Goal: Transaction & Acquisition: Purchase product/service

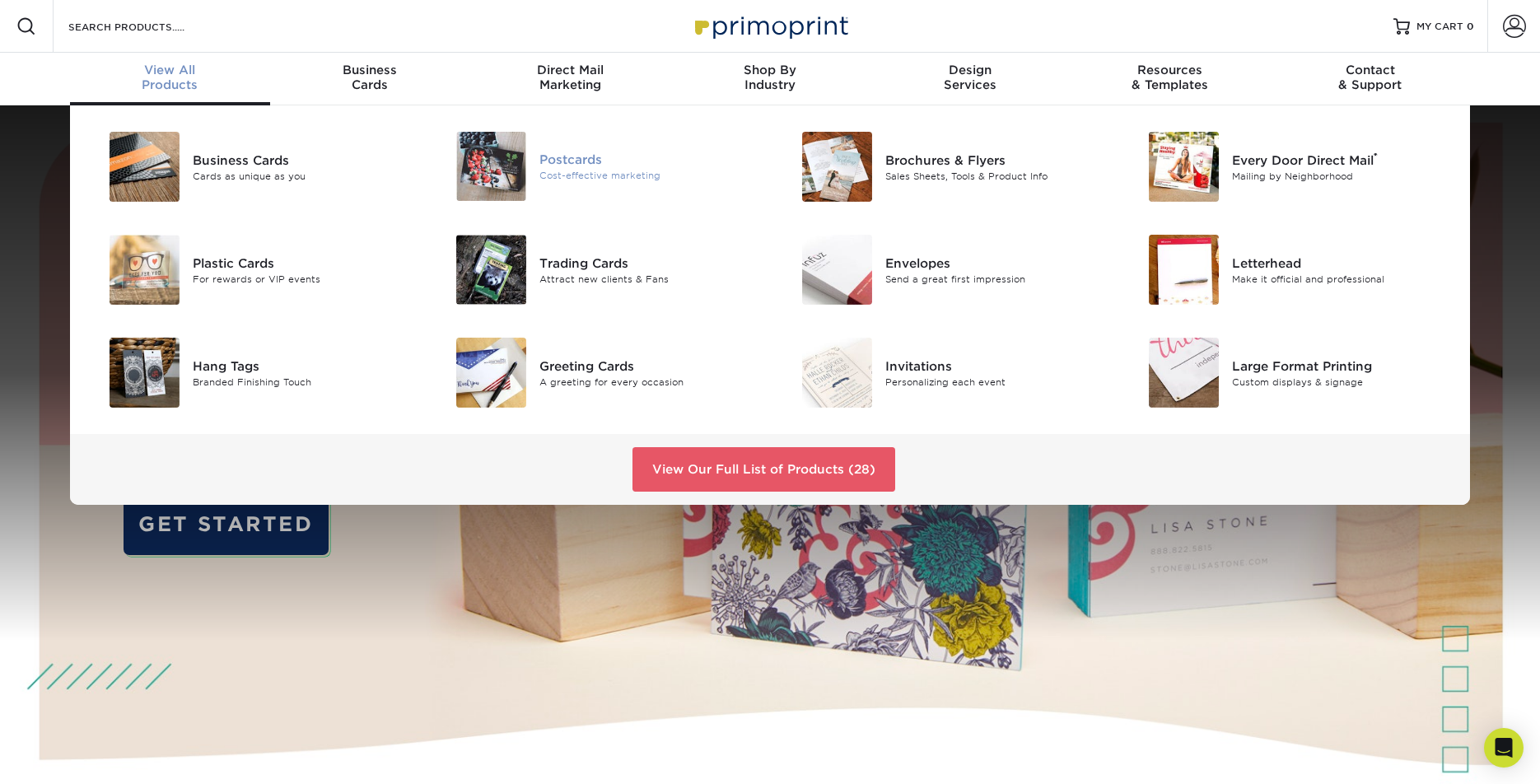
click at [573, 164] on div "Postcards" at bounding box center [649, 159] width 218 height 18
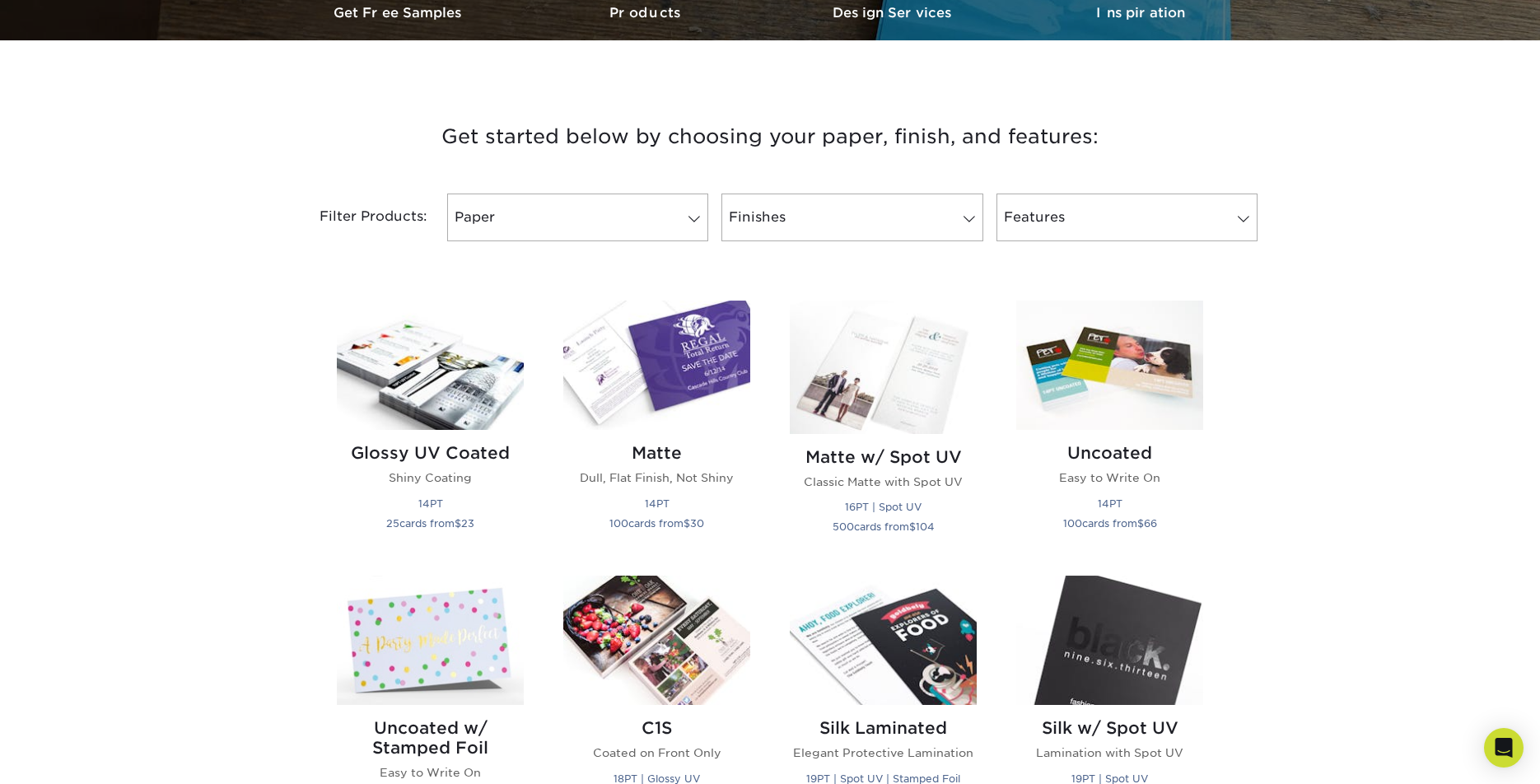
scroll to position [545, 0]
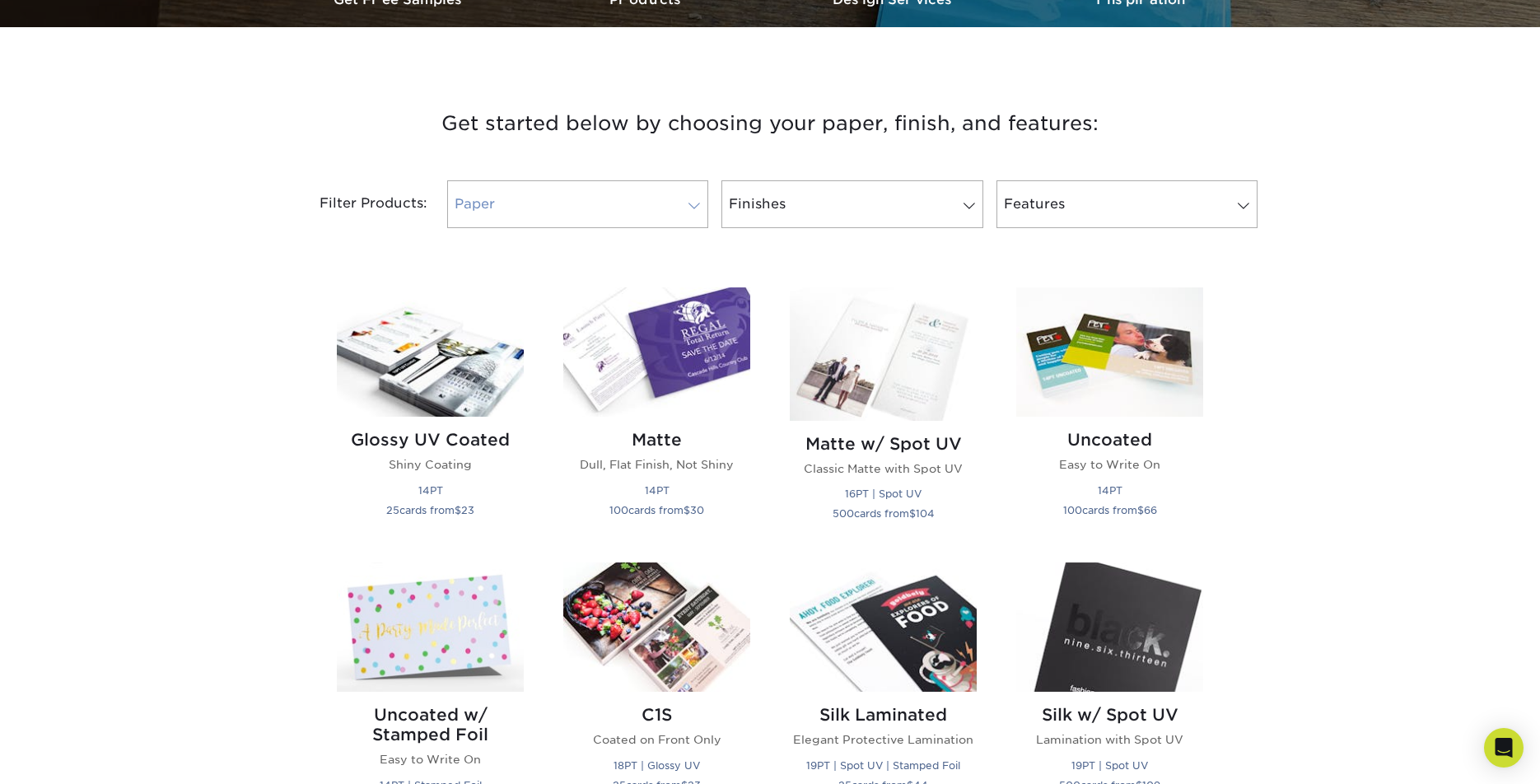
click at [597, 196] on link "Paper" at bounding box center [577, 204] width 261 height 48
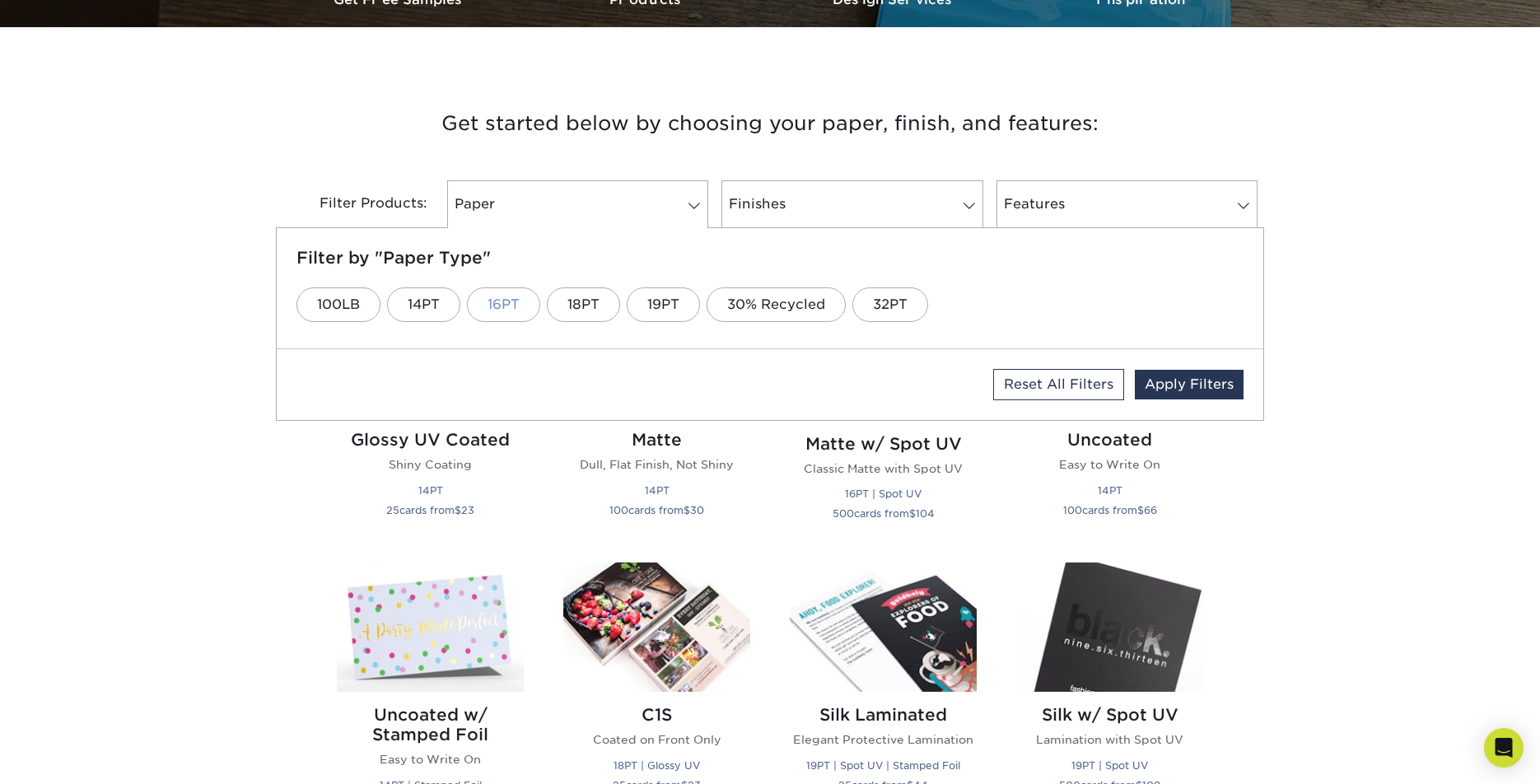
click at [495, 305] on link "16PT" at bounding box center [504, 305] width 73 height 35
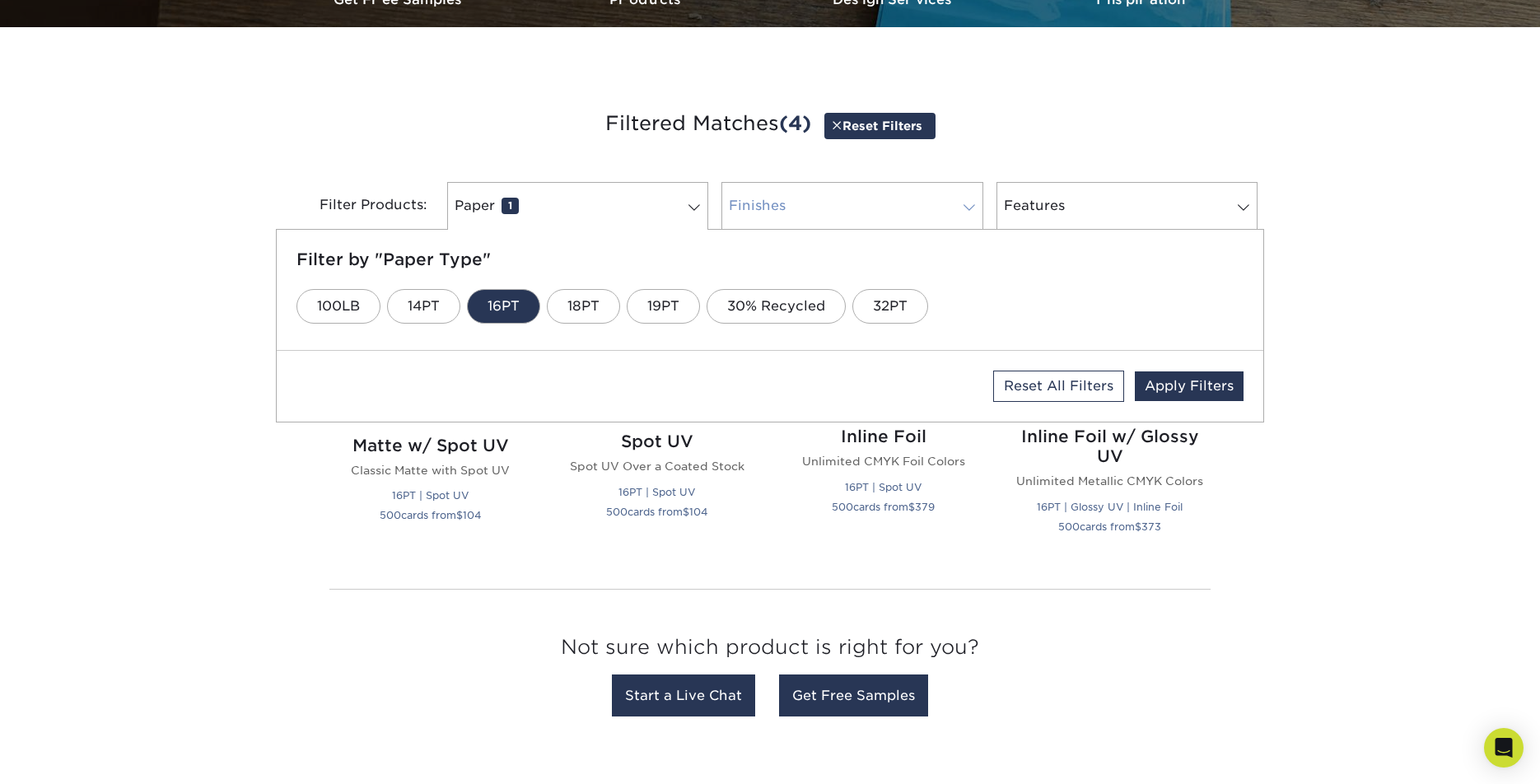
click at [748, 210] on link "Finishes 0" at bounding box center [851, 206] width 261 height 48
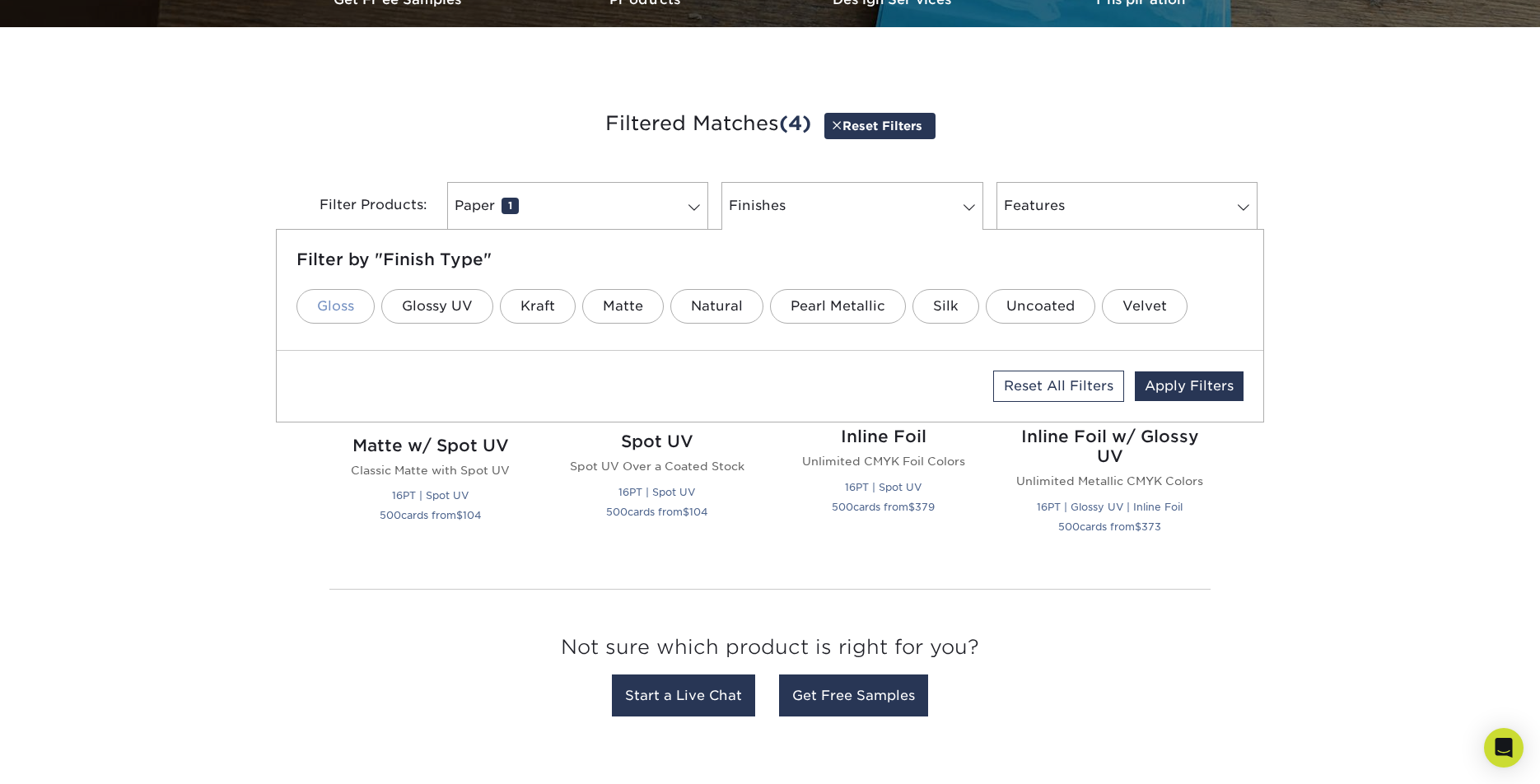
click at [331, 307] on link "Gloss" at bounding box center [335, 306] width 78 height 35
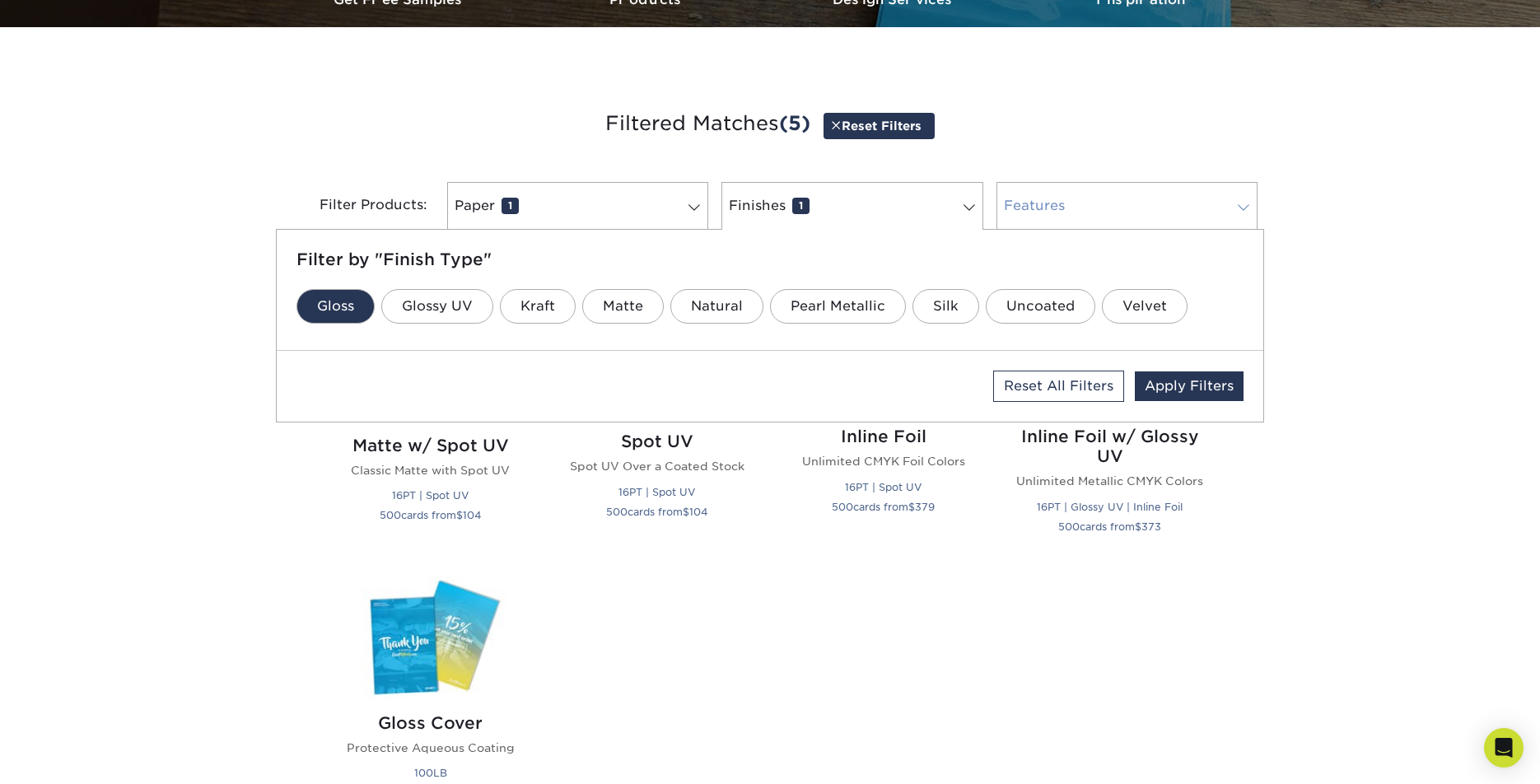
click at [1041, 207] on link "Features 0" at bounding box center [1126, 206] width 261 height 48
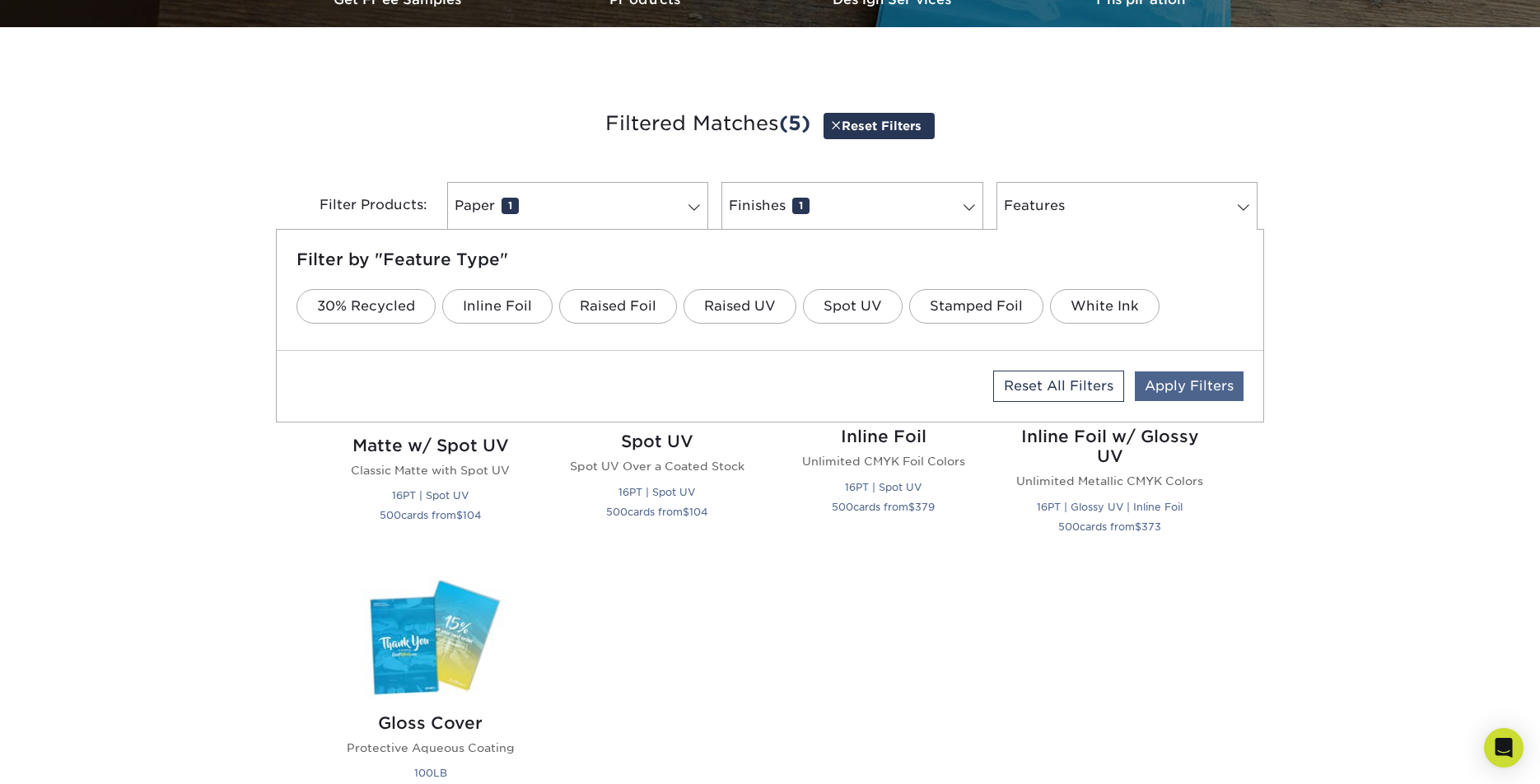
click at [1218, 387] on link "Apply Filters" at bounding box center [1188, 386] width 109 height 29
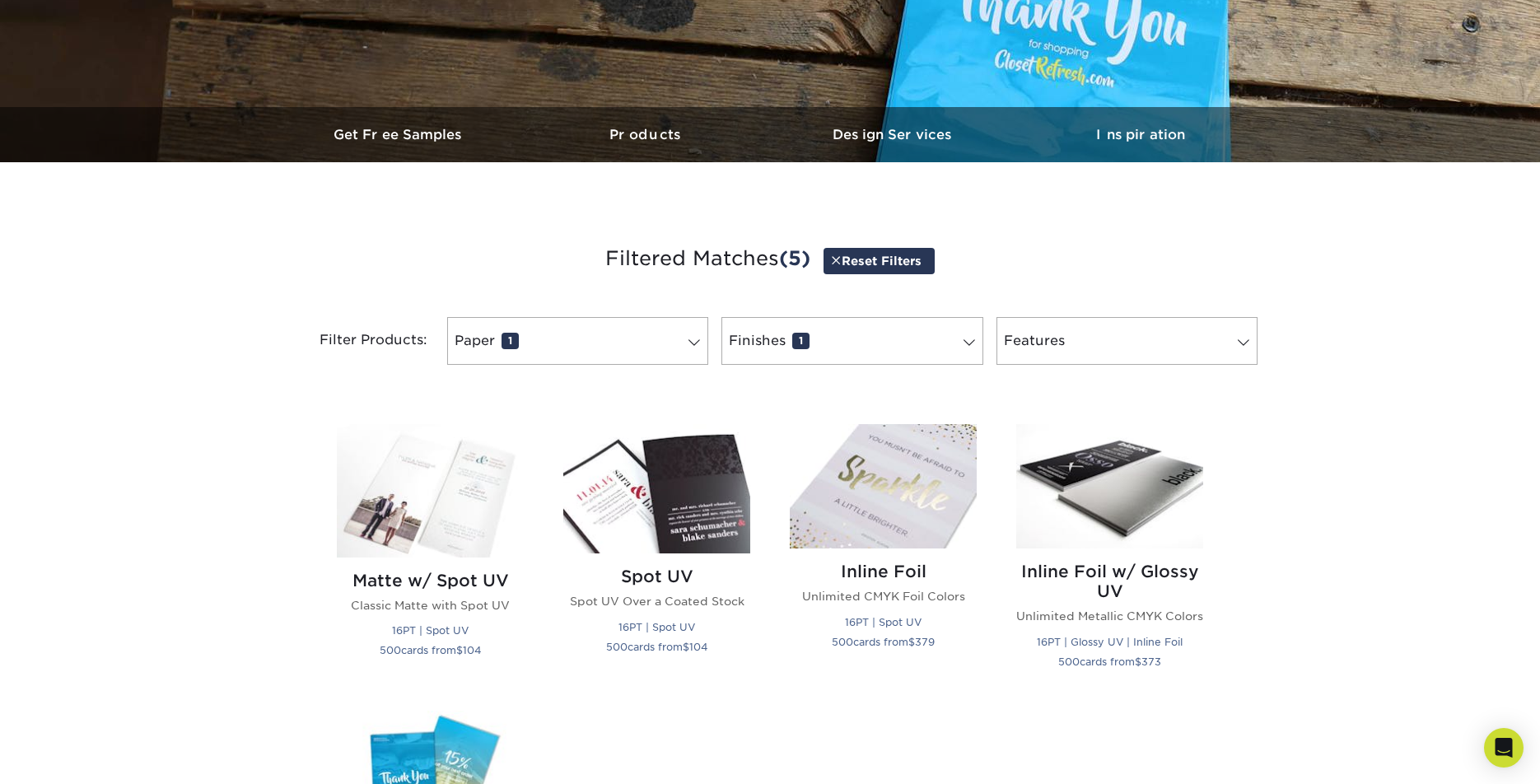
scroll to position [407, 0]
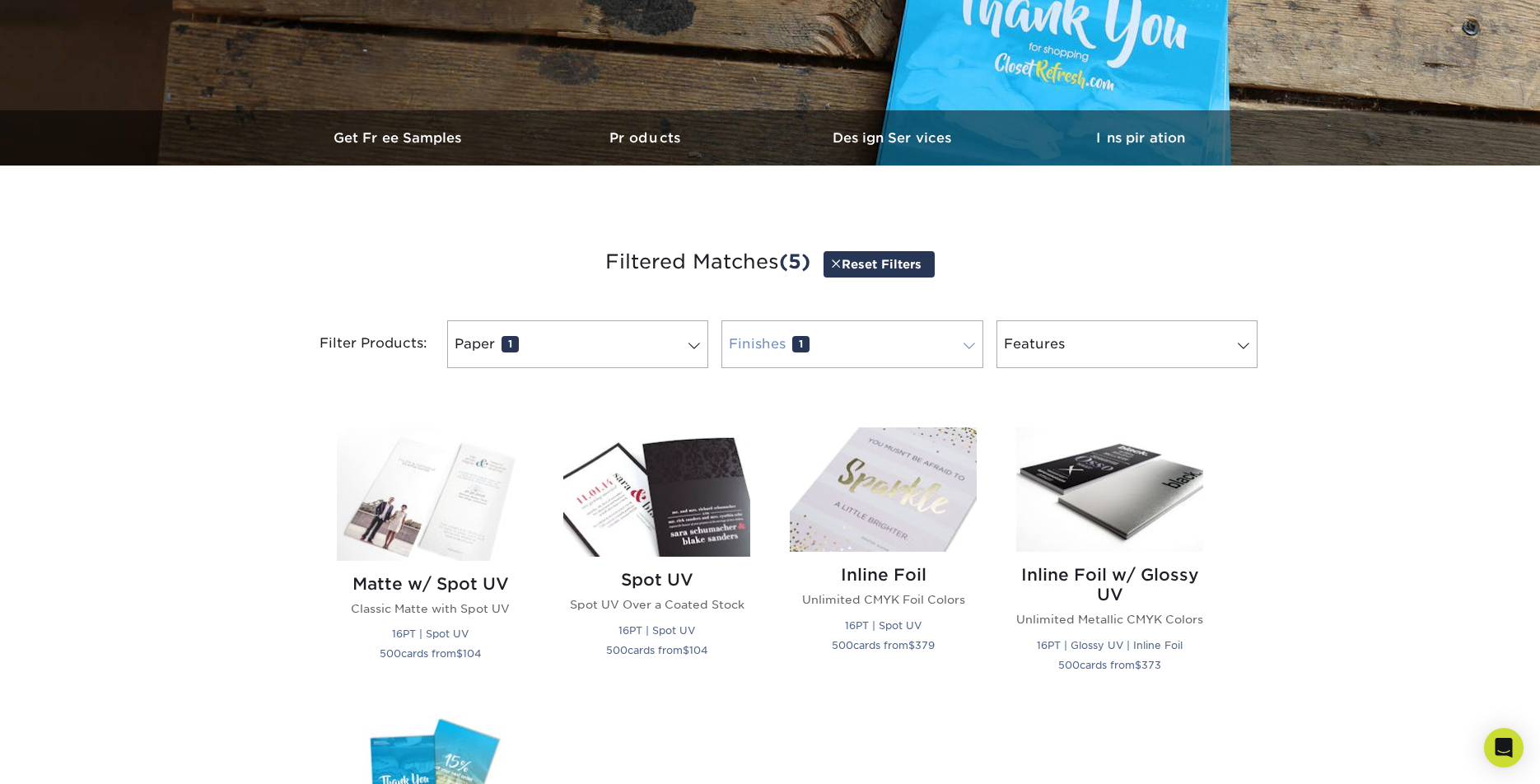
click at [967, 341] on span at bounding box center [968, 345] width 23 height 13
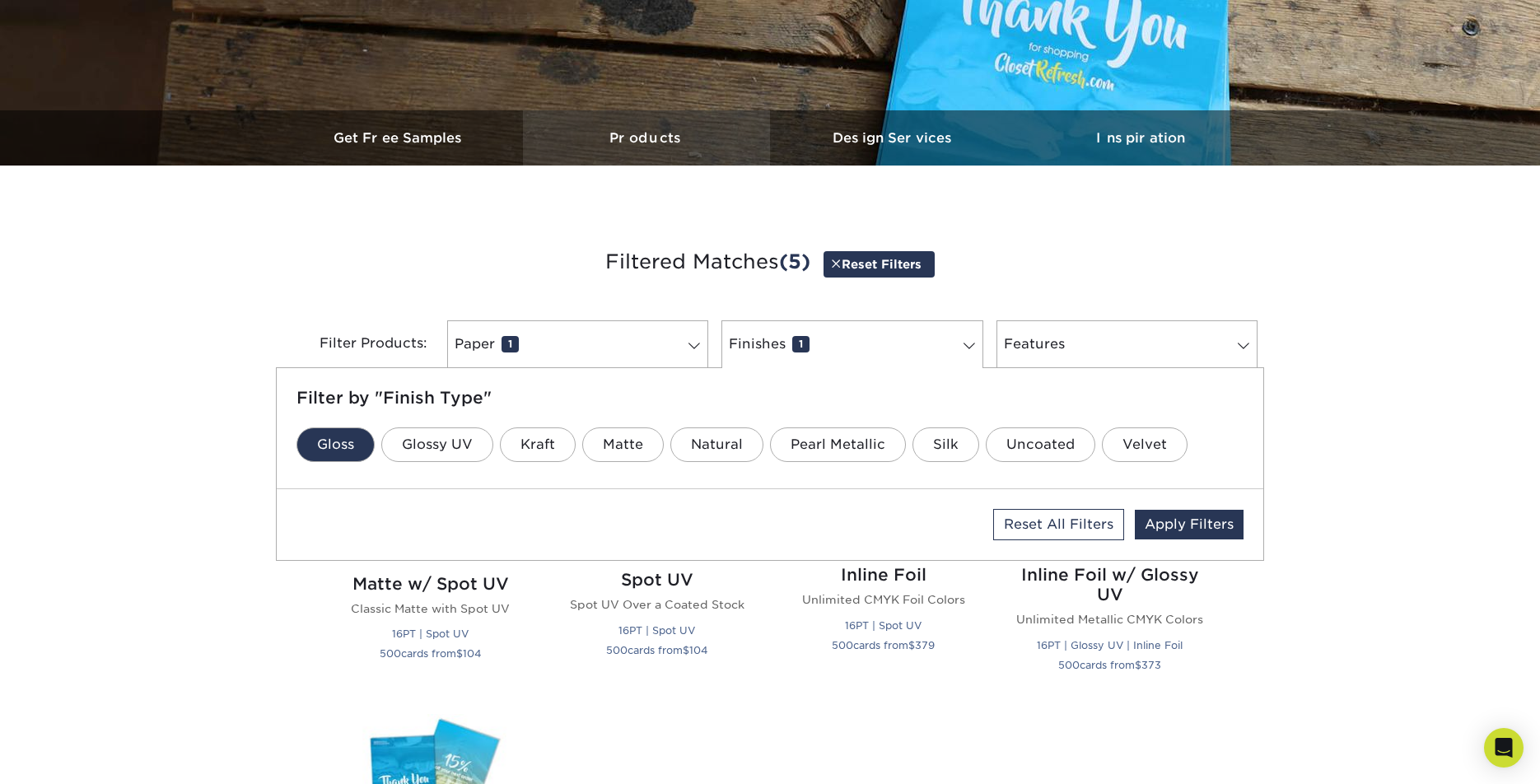
click at [630, 142] on h3 "Products" at bounding box center [647, 137] width 247 height 16
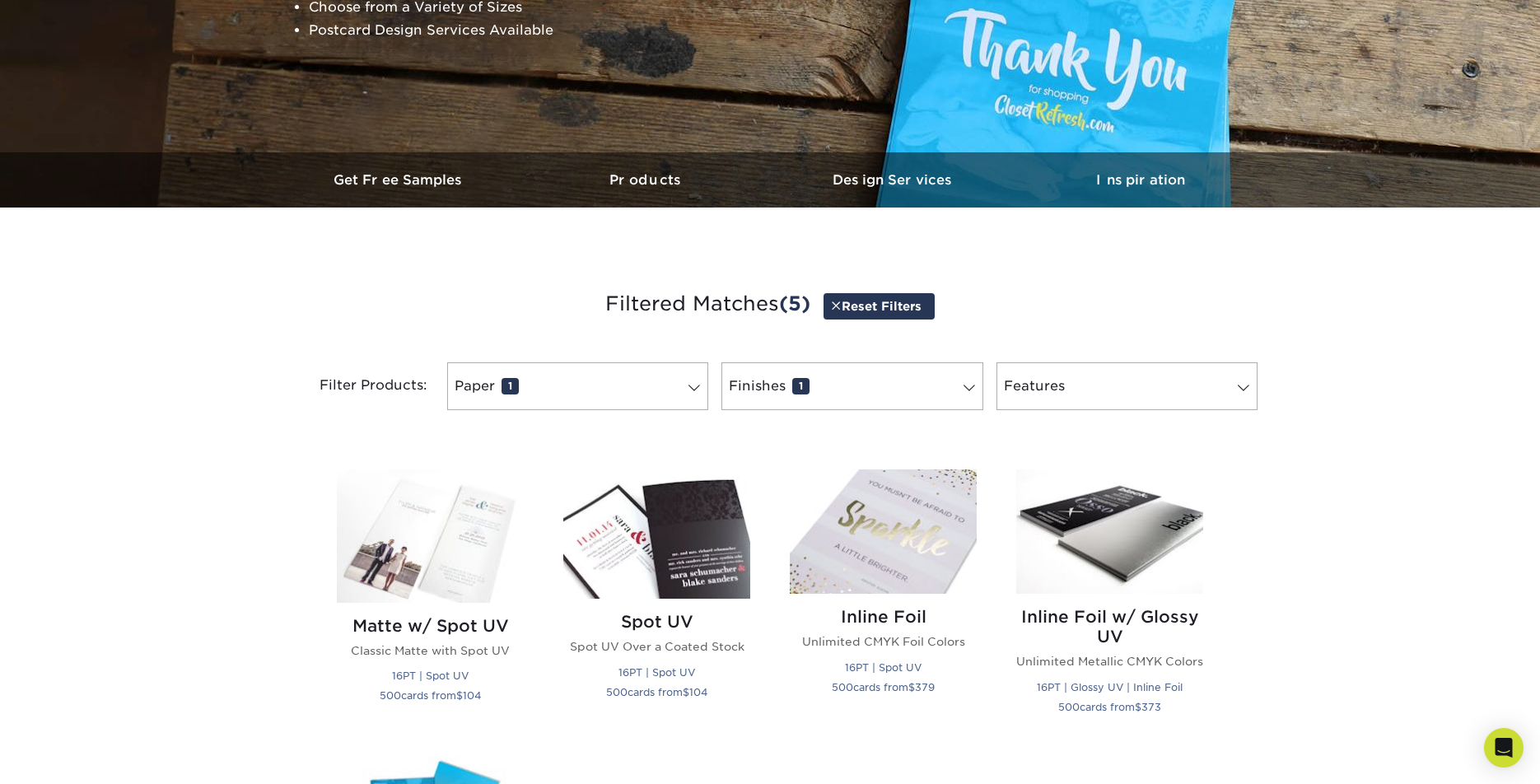
scroll to position [320, 0]
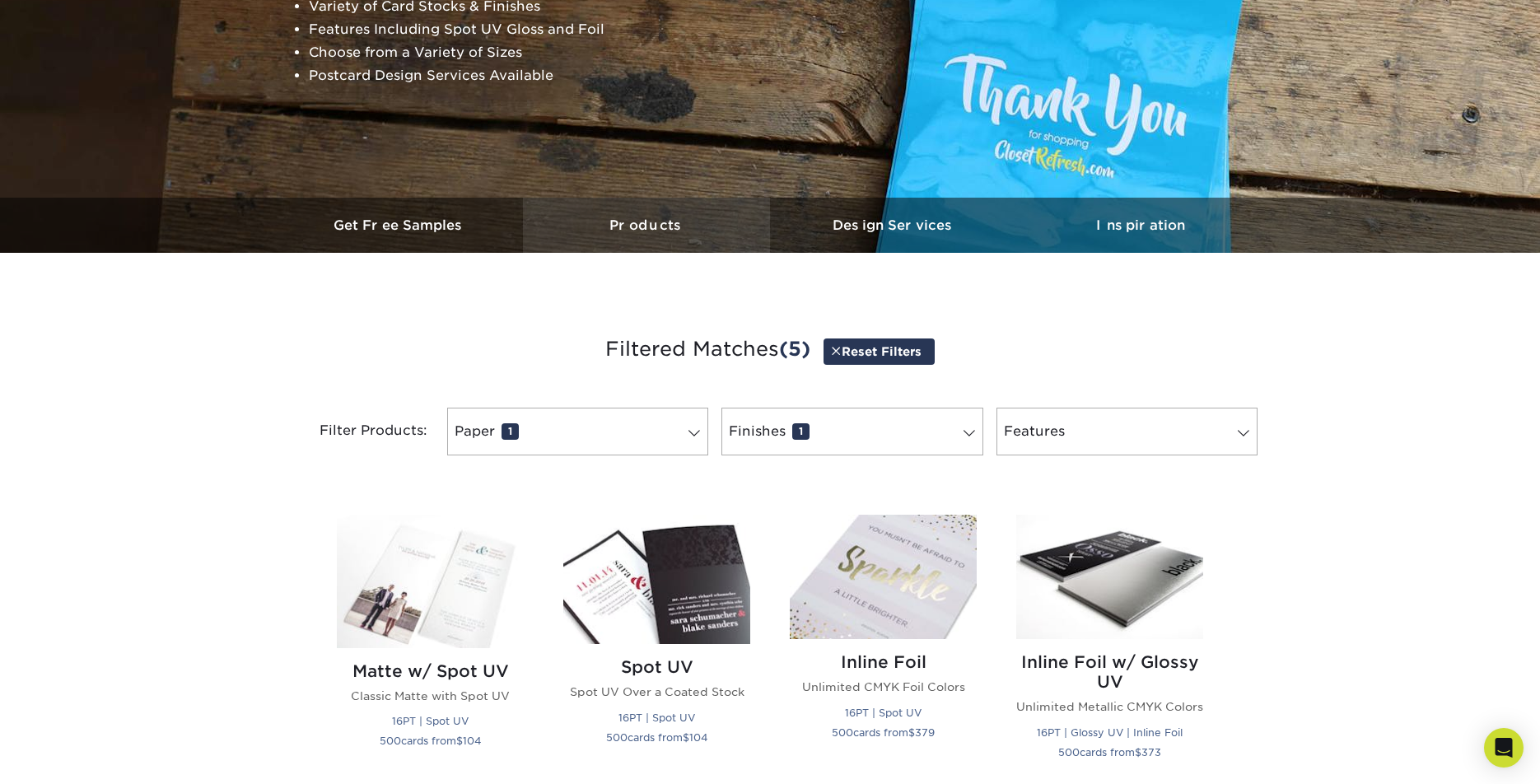
click at [652, 226] on h3 "Products" at bounding box center [647, 224] width 247 height 16
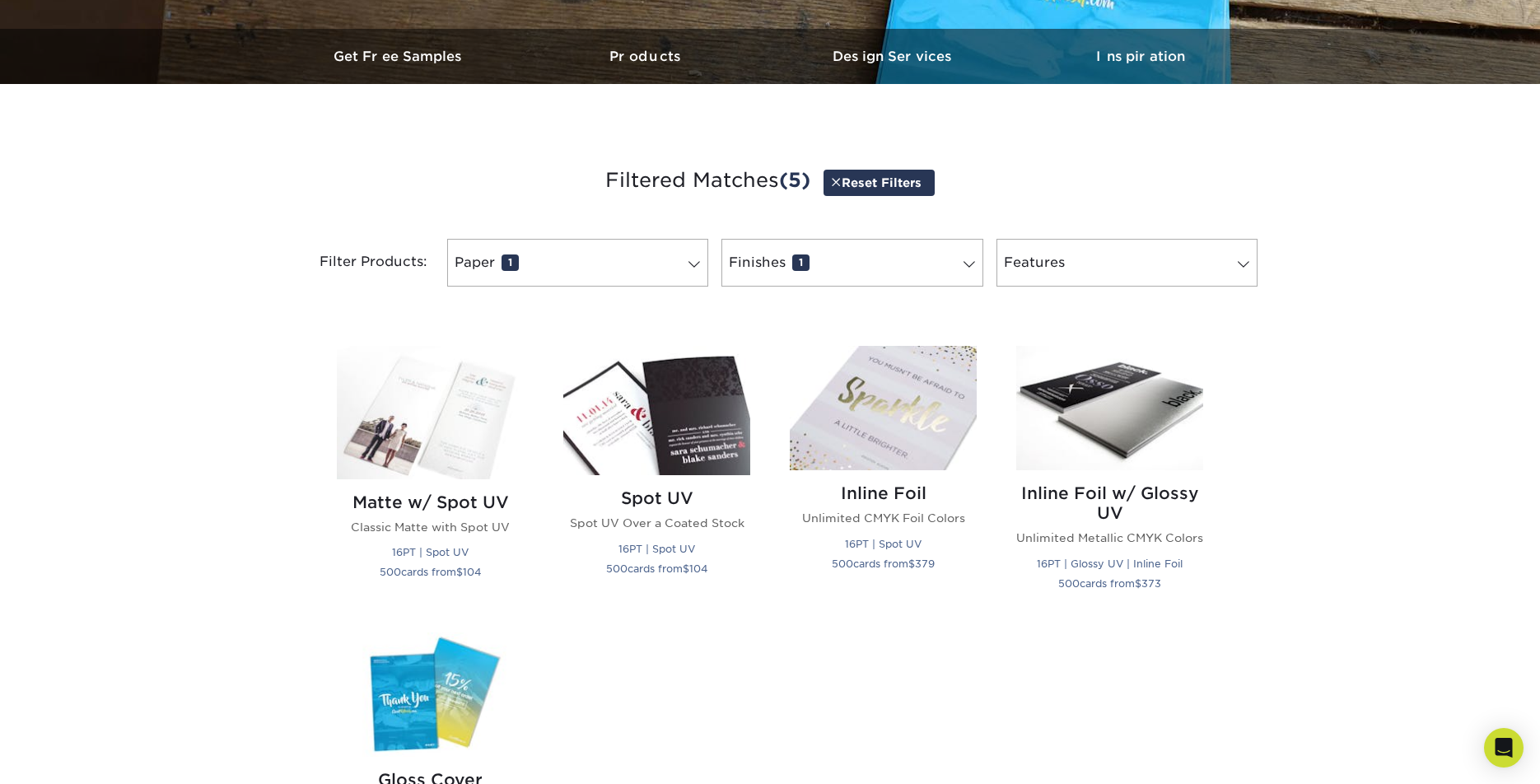
click at [654, 226] on div "Get started below by choosing your paper, finish, and features: Filtered Matche…" at bounding box center [770, 224] width 988 height 202
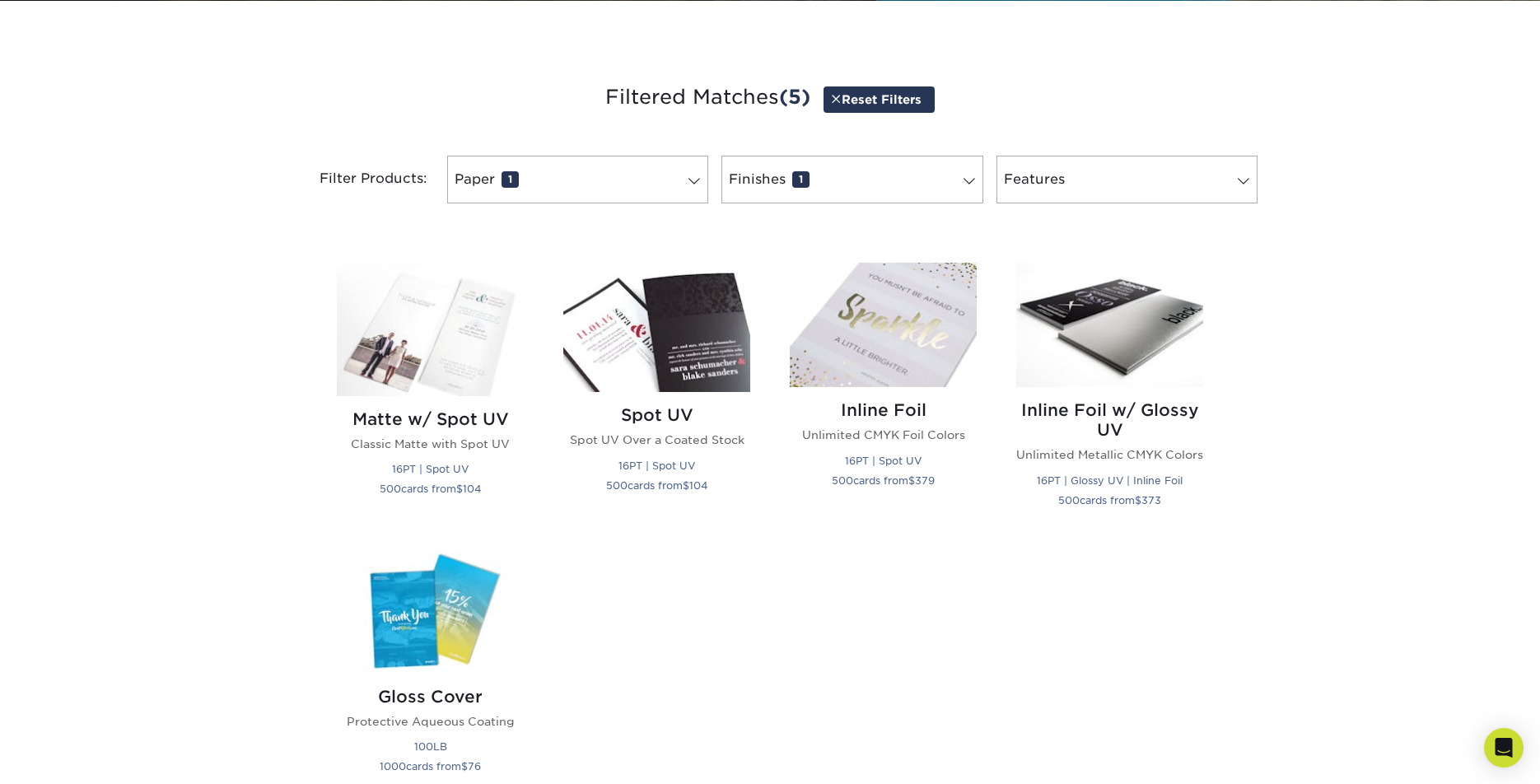
scroll to position [572, 0]
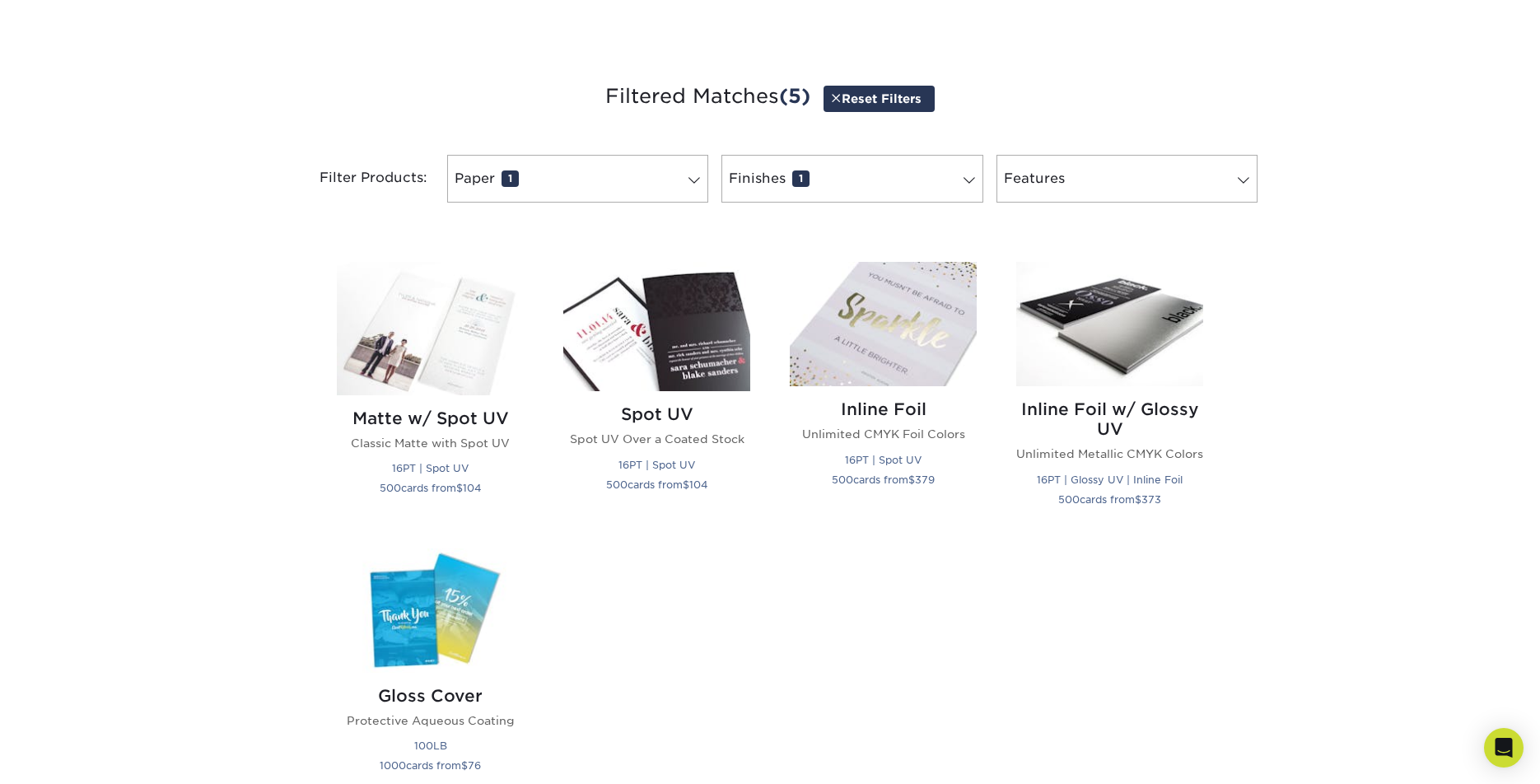
click at [901, 99] on link "Reset Filters" at bounding box center [879, 98] width 111 height 26
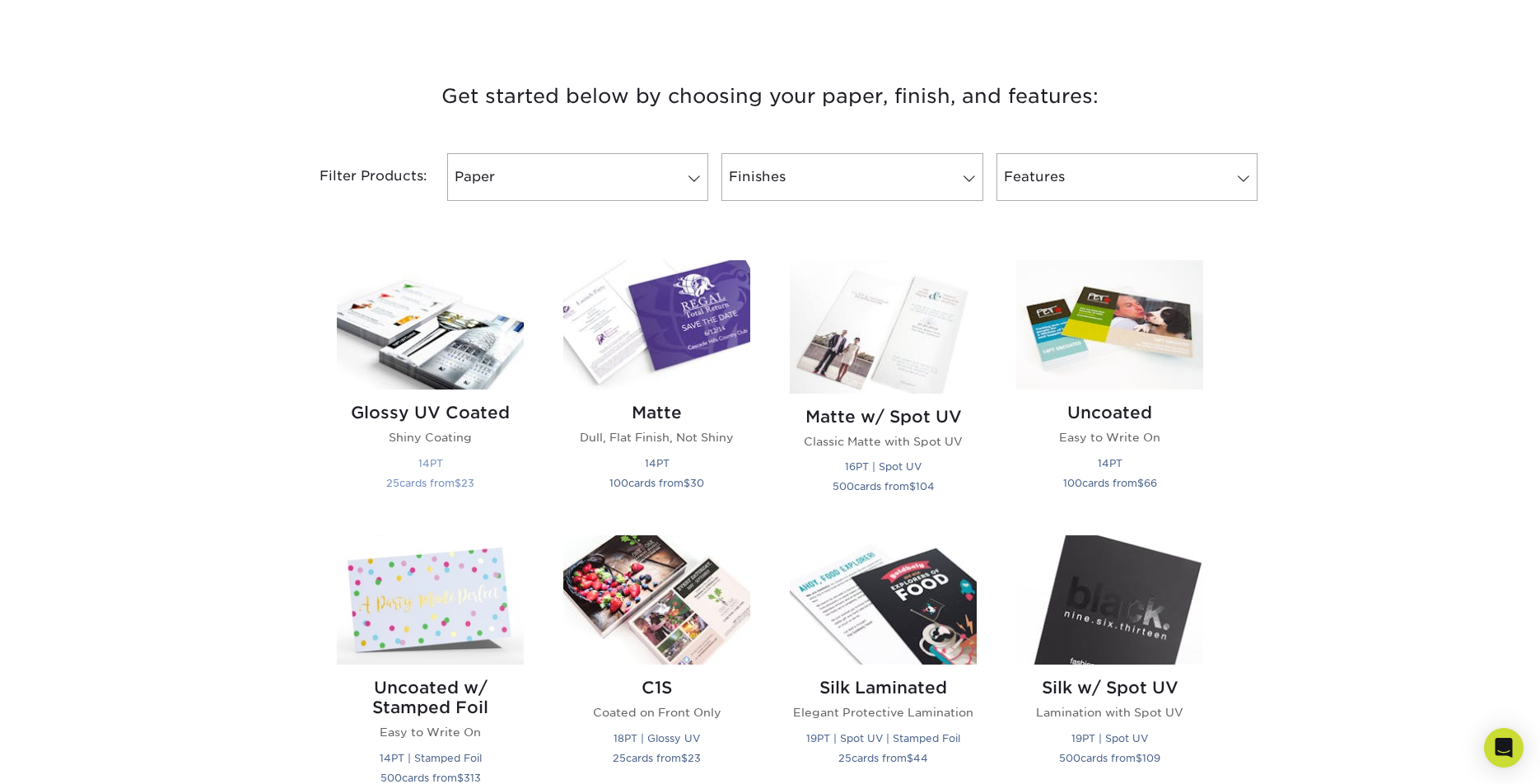
click at [433, 316] on img at bounding box center [431, 324] width 187 height 129
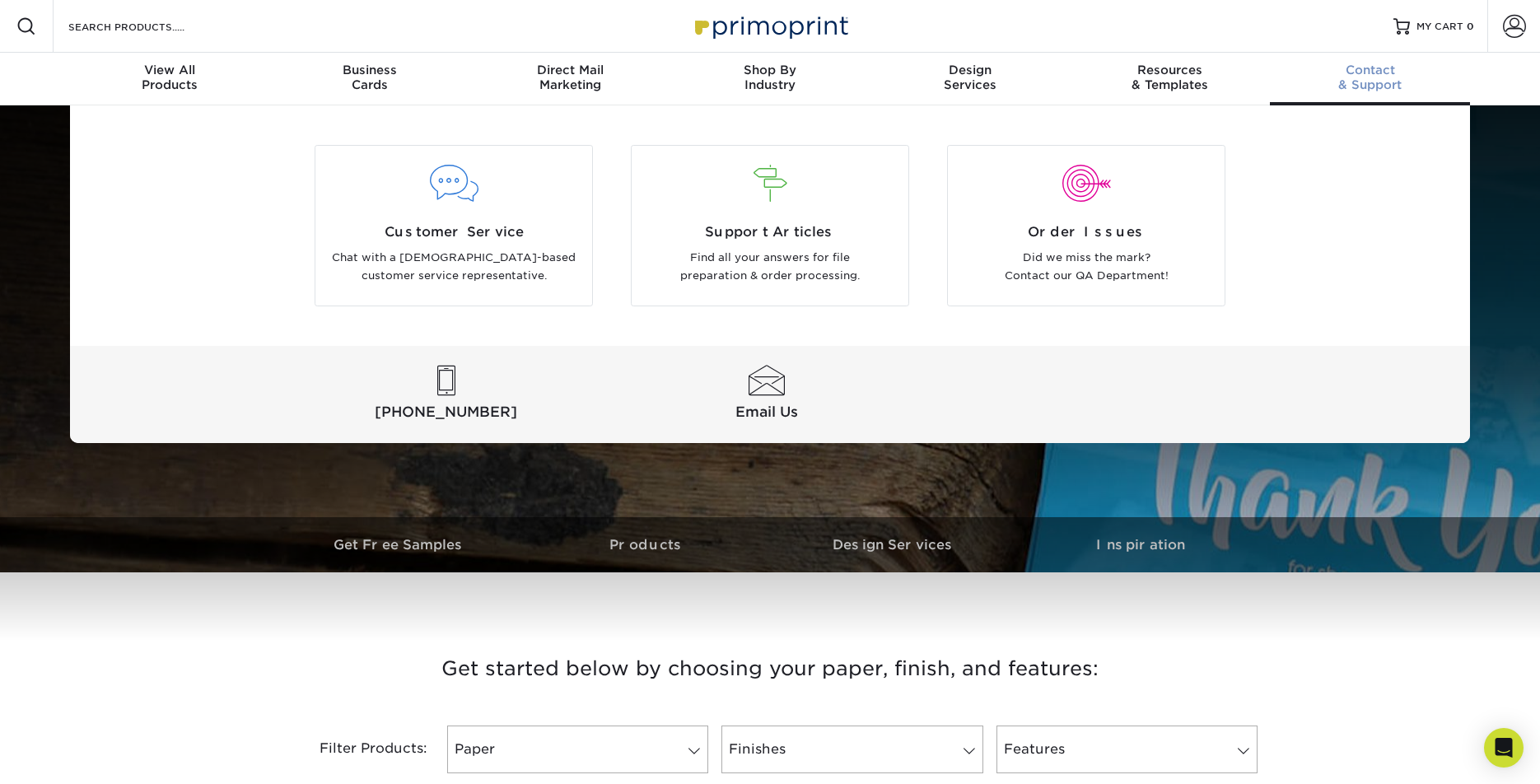
click at [1364, 78] on div "Contact & Support" at bounding box center [1370, 77] width 200 height 29
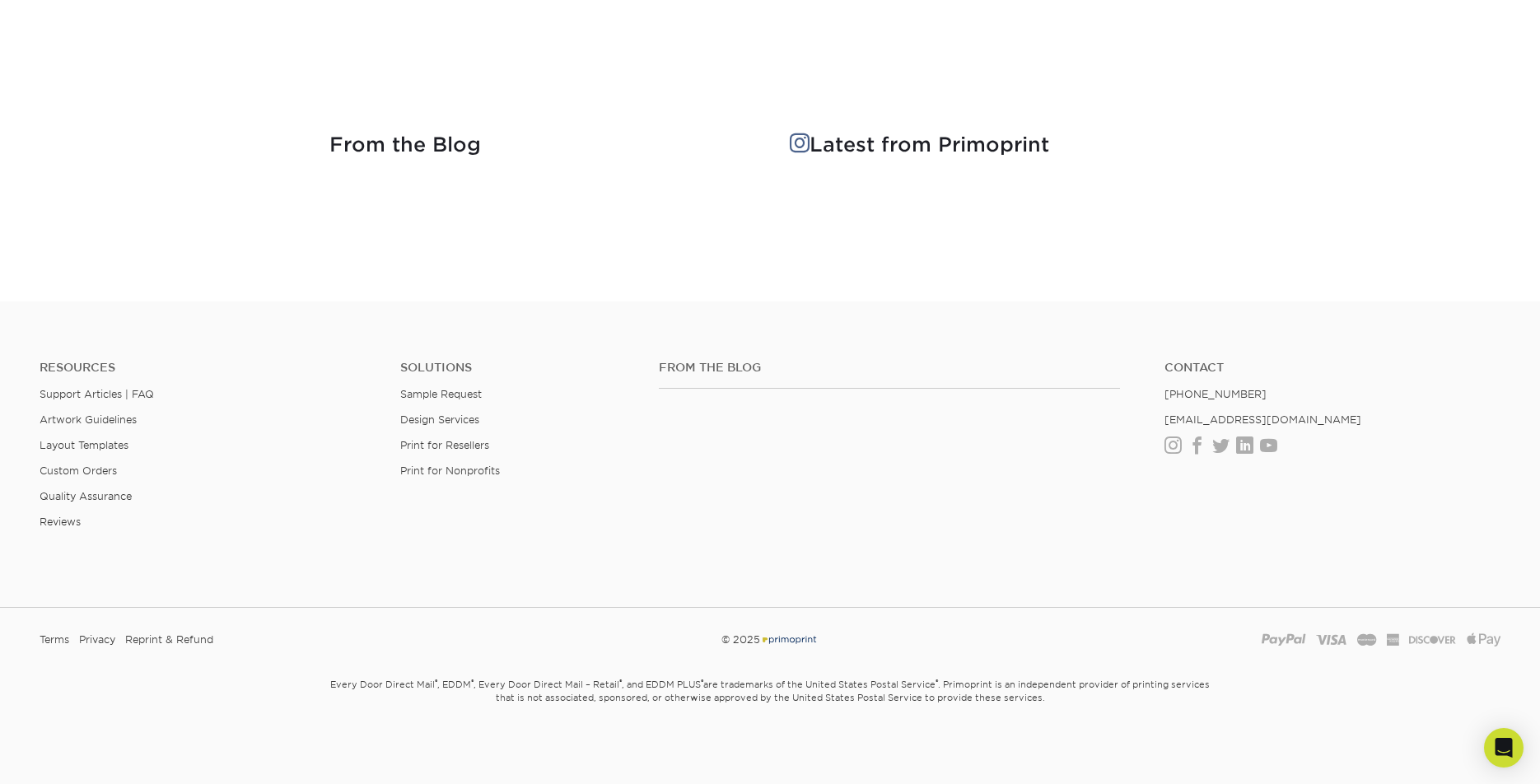
scroll to position [3087, 0]
click at [56, 627] on link "Terms" at bounding box center [54, 639] width 29 height 25
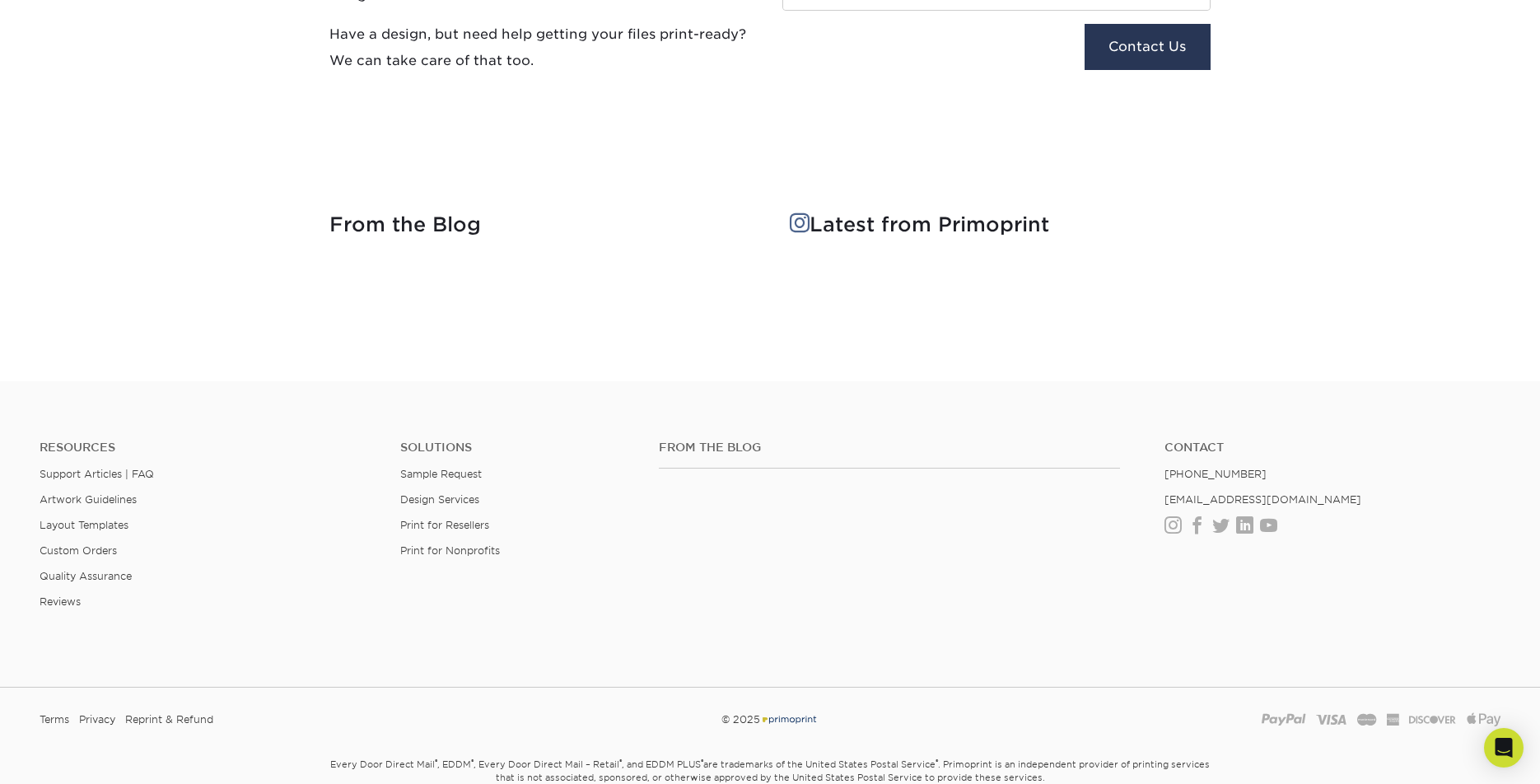
scroll to position [2957, 0]
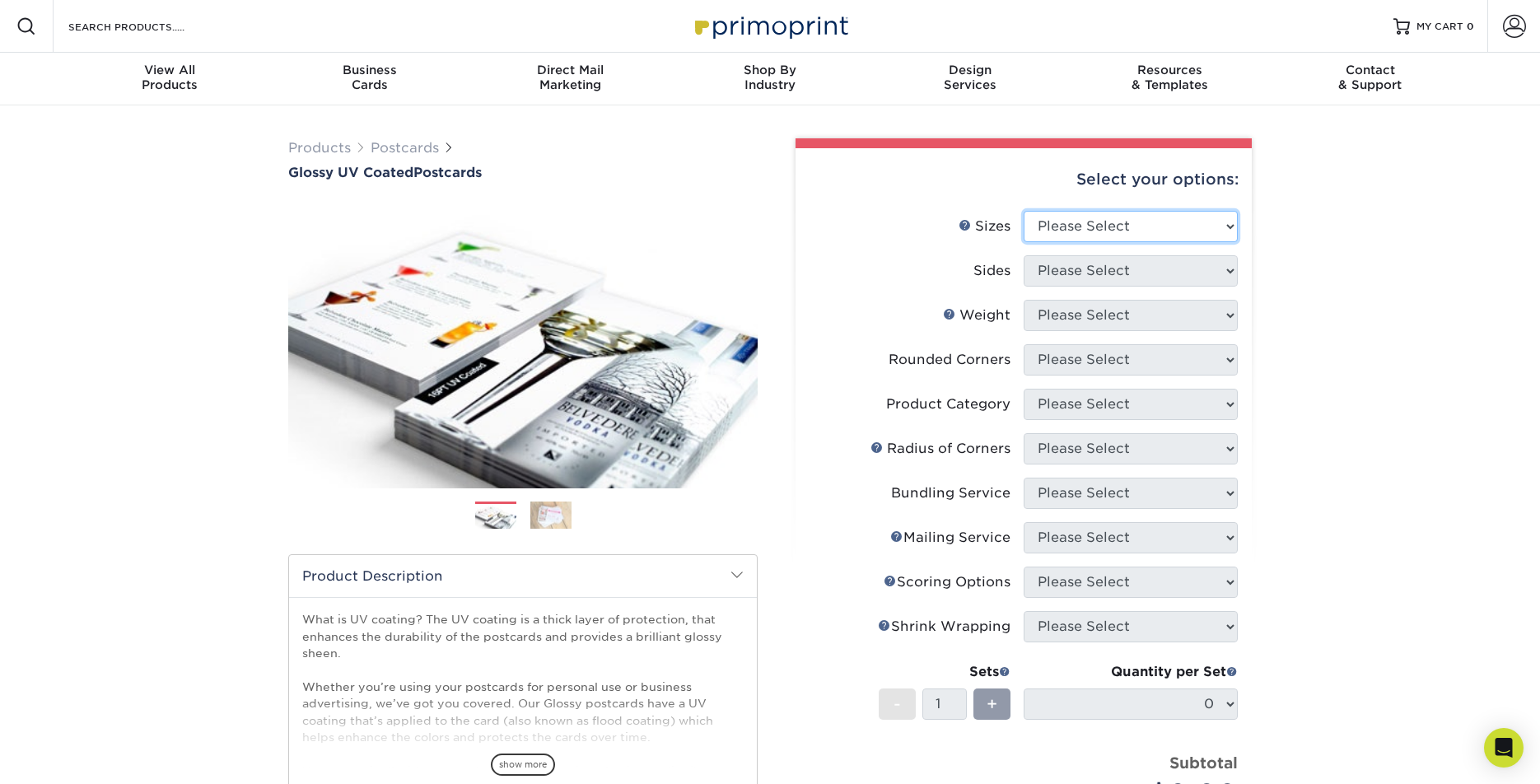
select select "5.00x7.00"
select select "13abbda7-1d64-4f25-8bb2-c179b224825d"
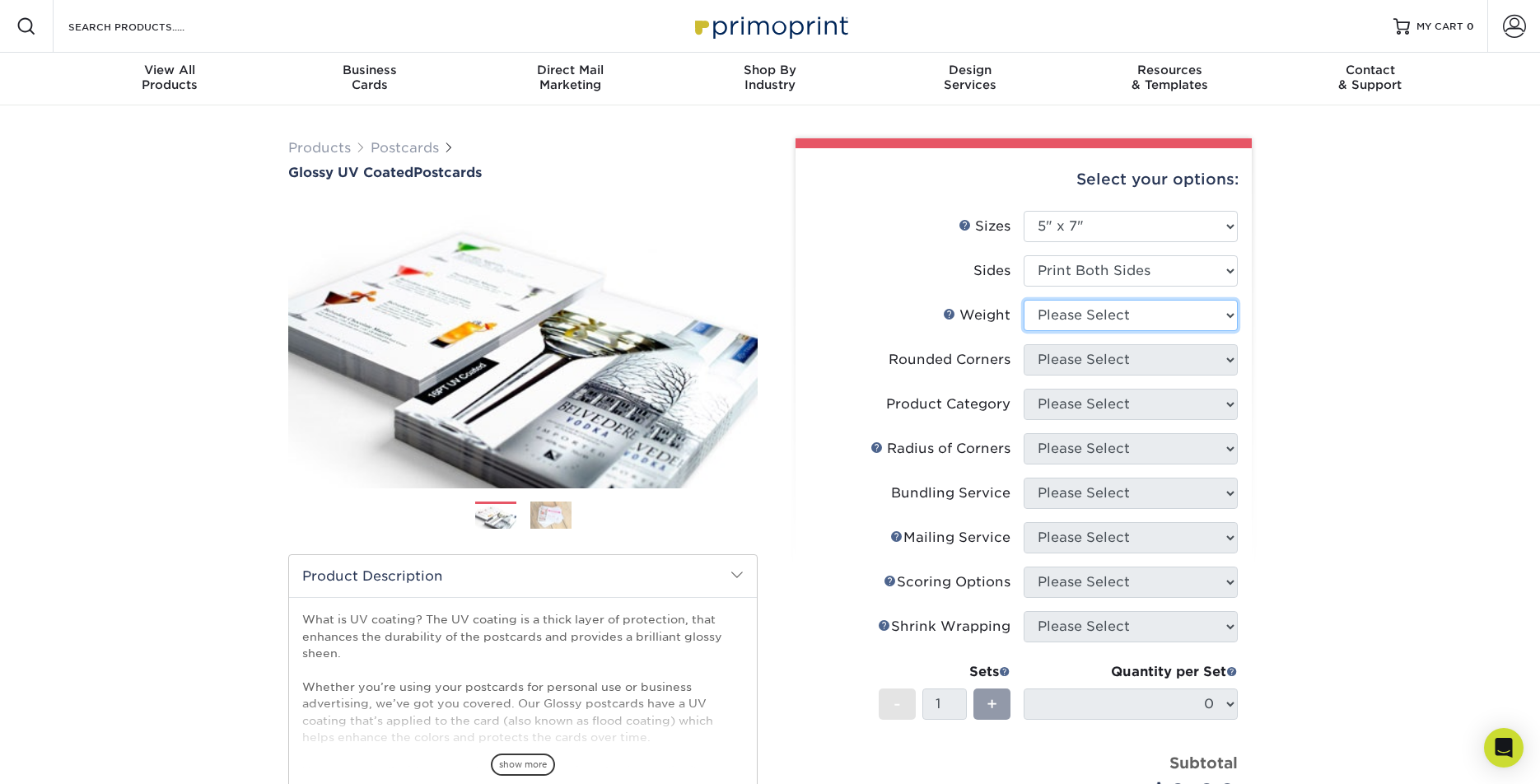
select select "16PT"
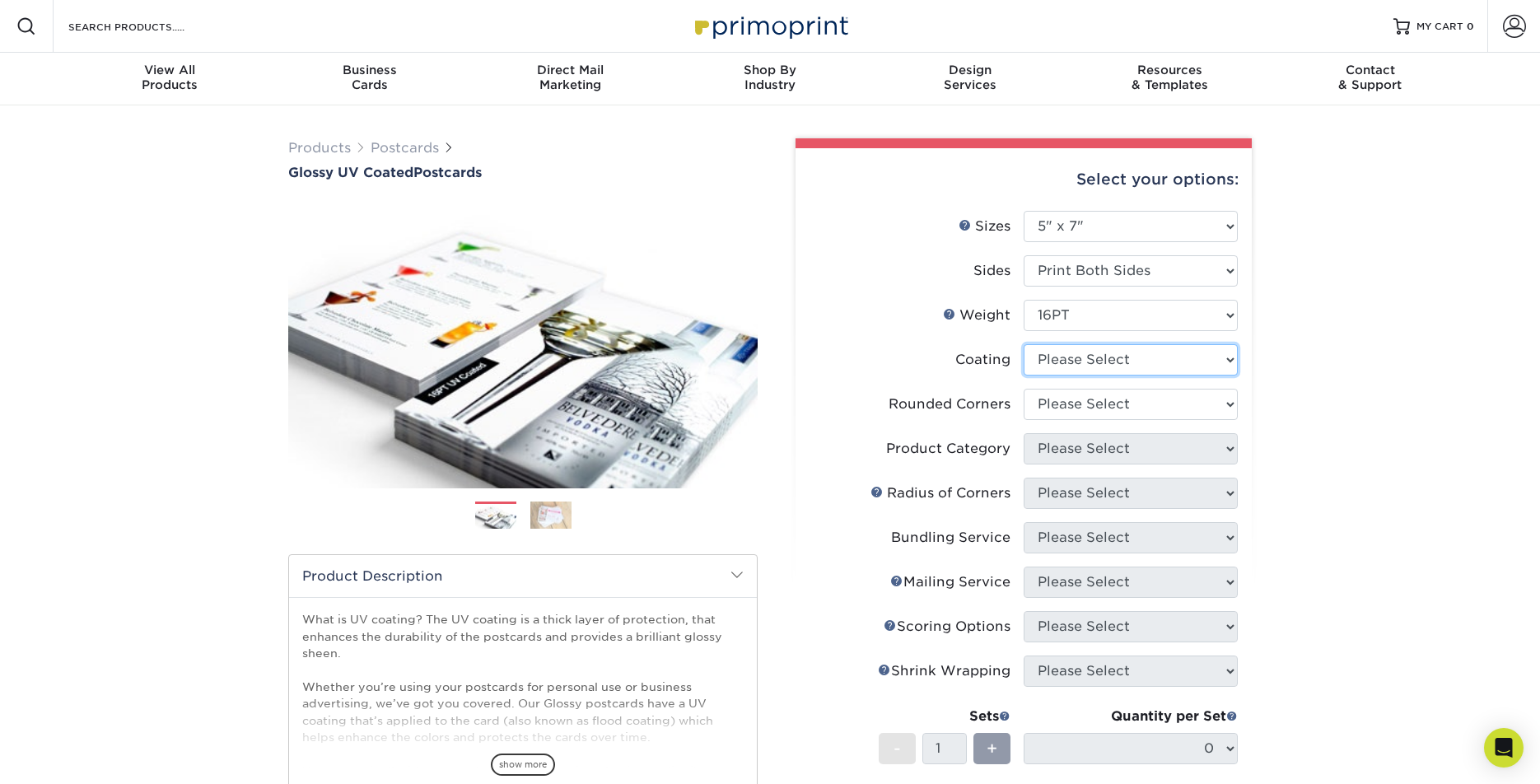
select select "ae367451-b2b8-45df-a344-0f05b6a12993"
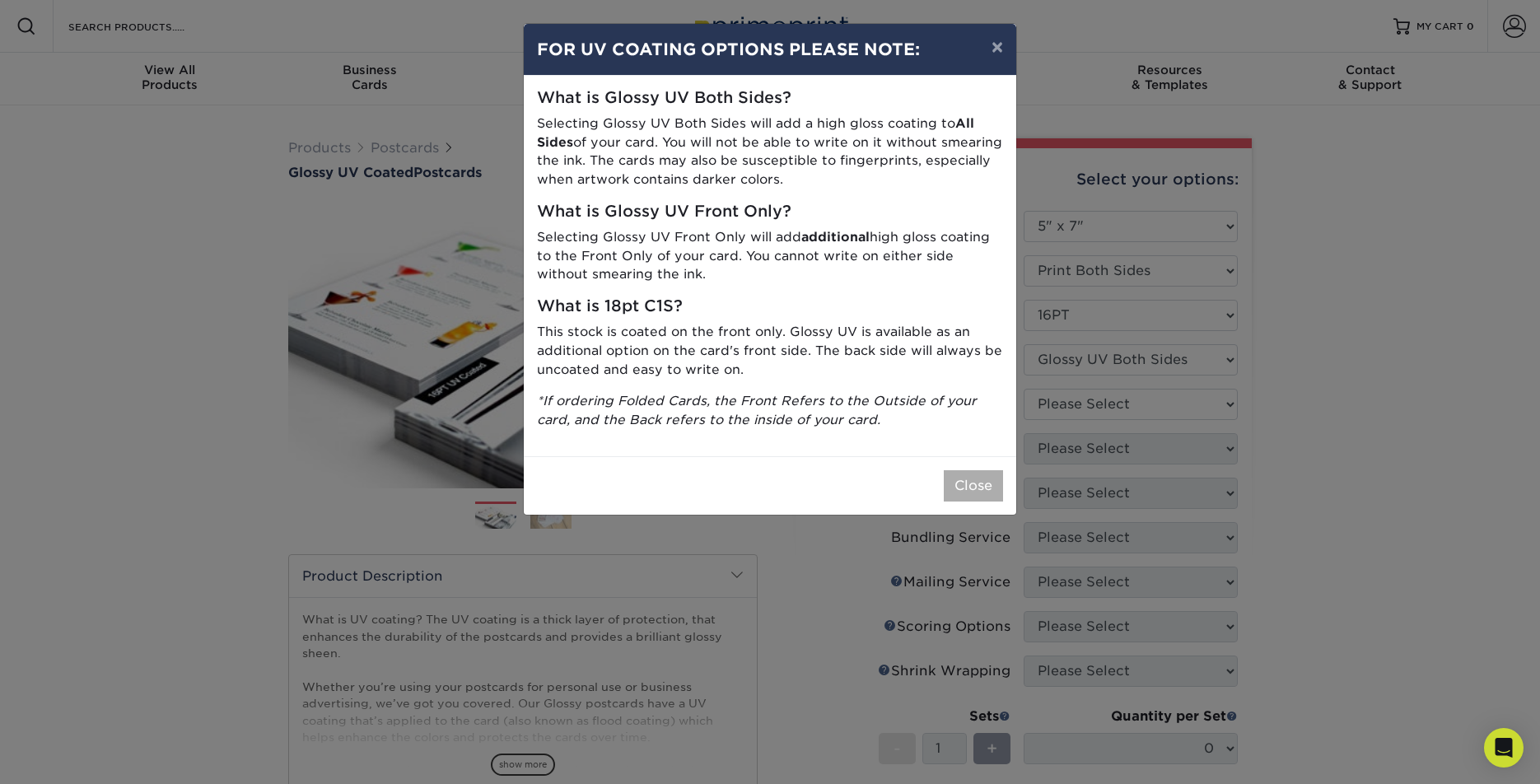
click at [972, 470] on button "Close" at bounding box center [973, 485] width 60 height 31
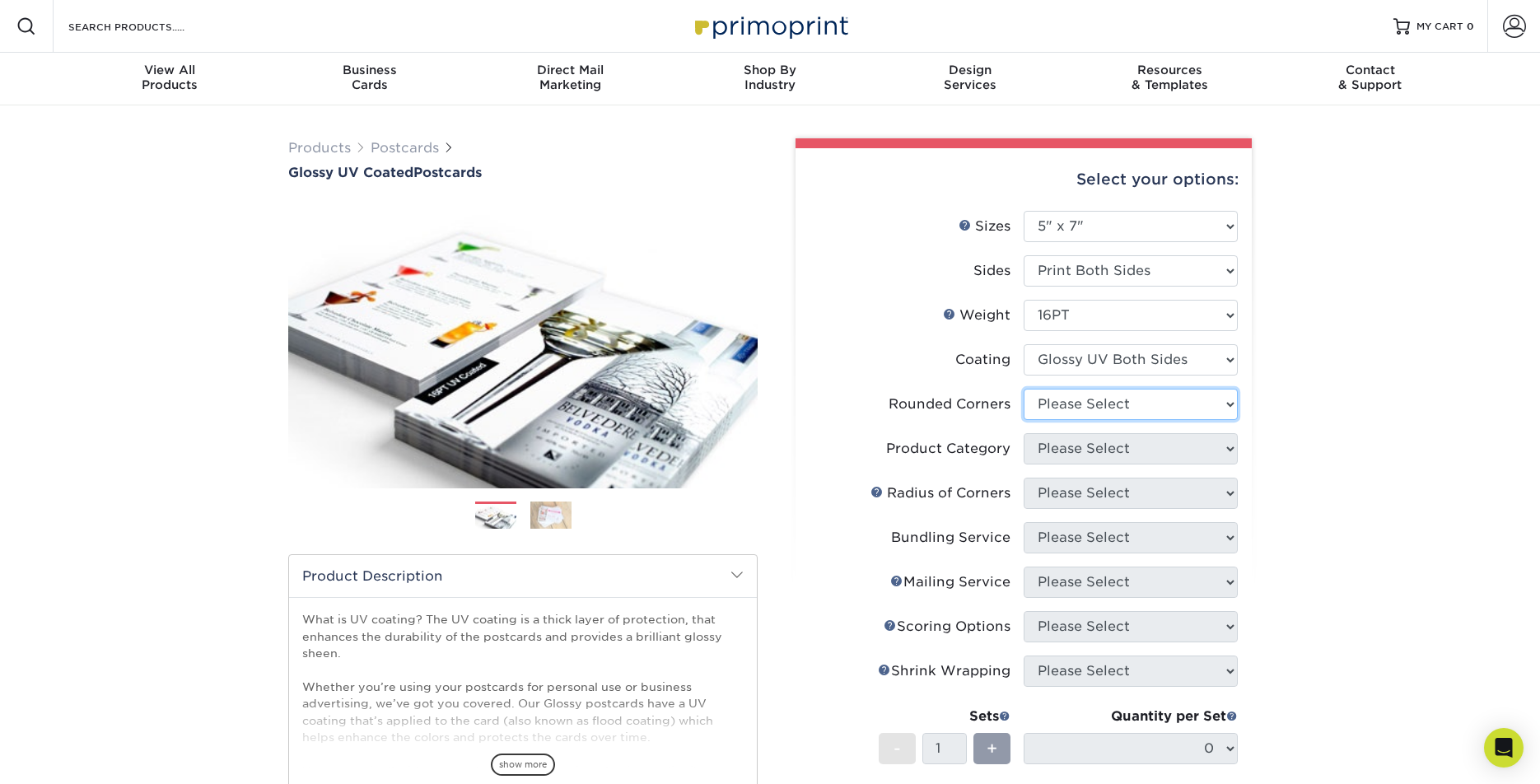
select select "7672df9e-0e0a-464d-8e1f-920c575e4da3"
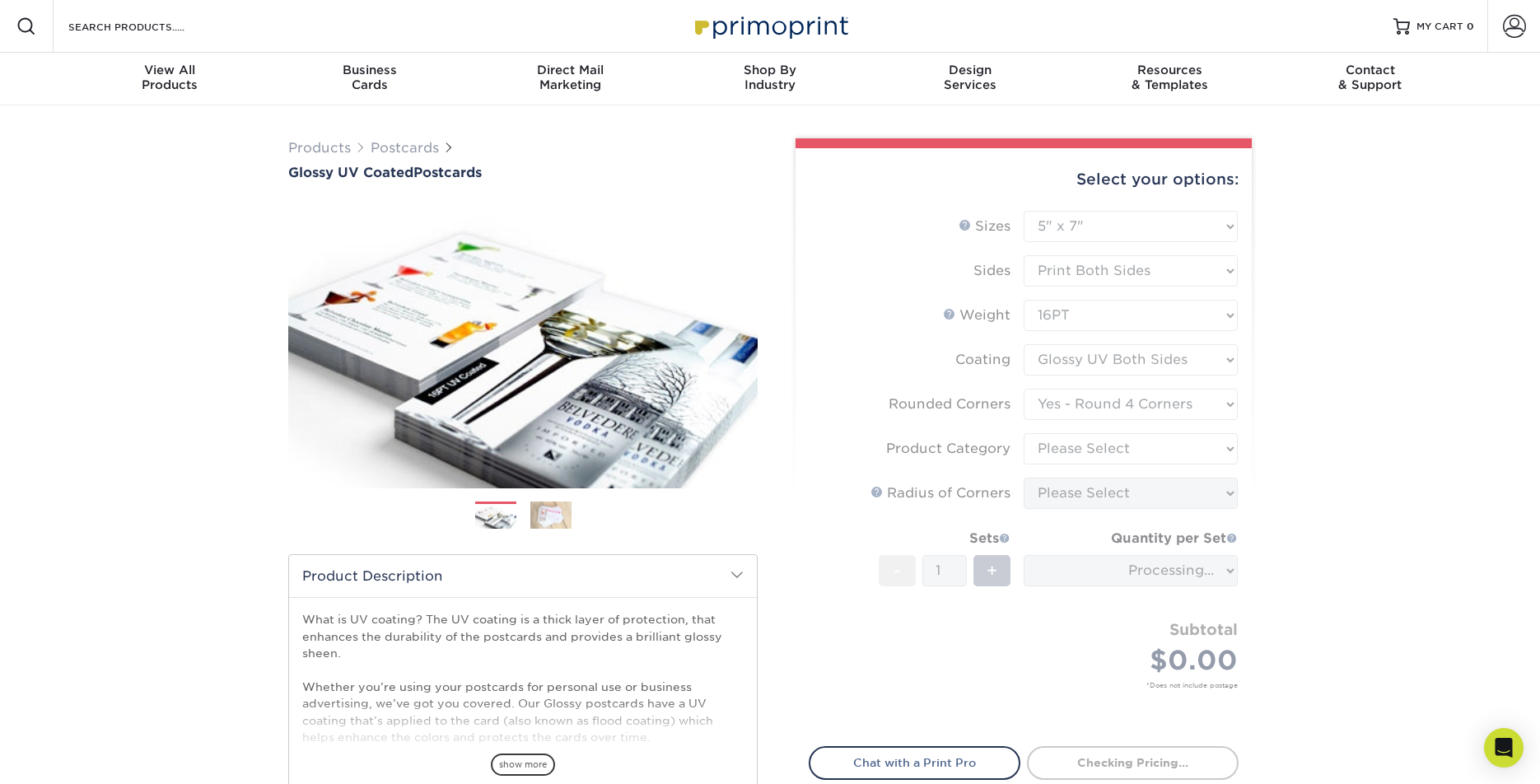
click at [1090, 450] on form "Sizes Help Sizes Please Select 1.5" x 7" 2" x 4" 2" x 6" 2" x 7" 2" x 8" 2.12" …" at bounding box center [1023, 469] width 430 height 517
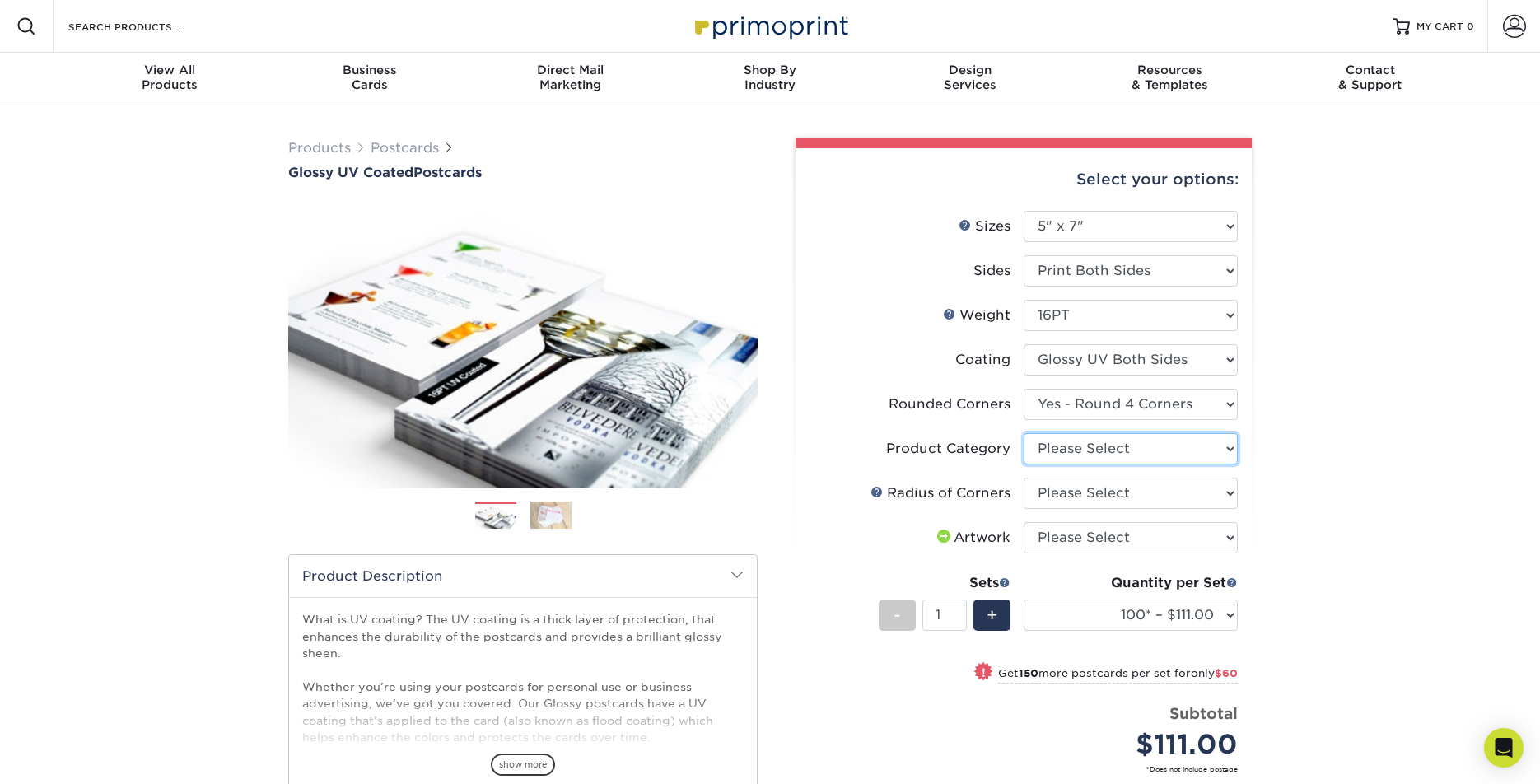
select select "9b7272e0-d6c8-4c3c-8e97-d3a1bcdab858"
select select "589680c7-ee9a-431b-9d12-d7aeb1386a97"
select select "upload"
select select "500 – $220.00"
select select "-1"
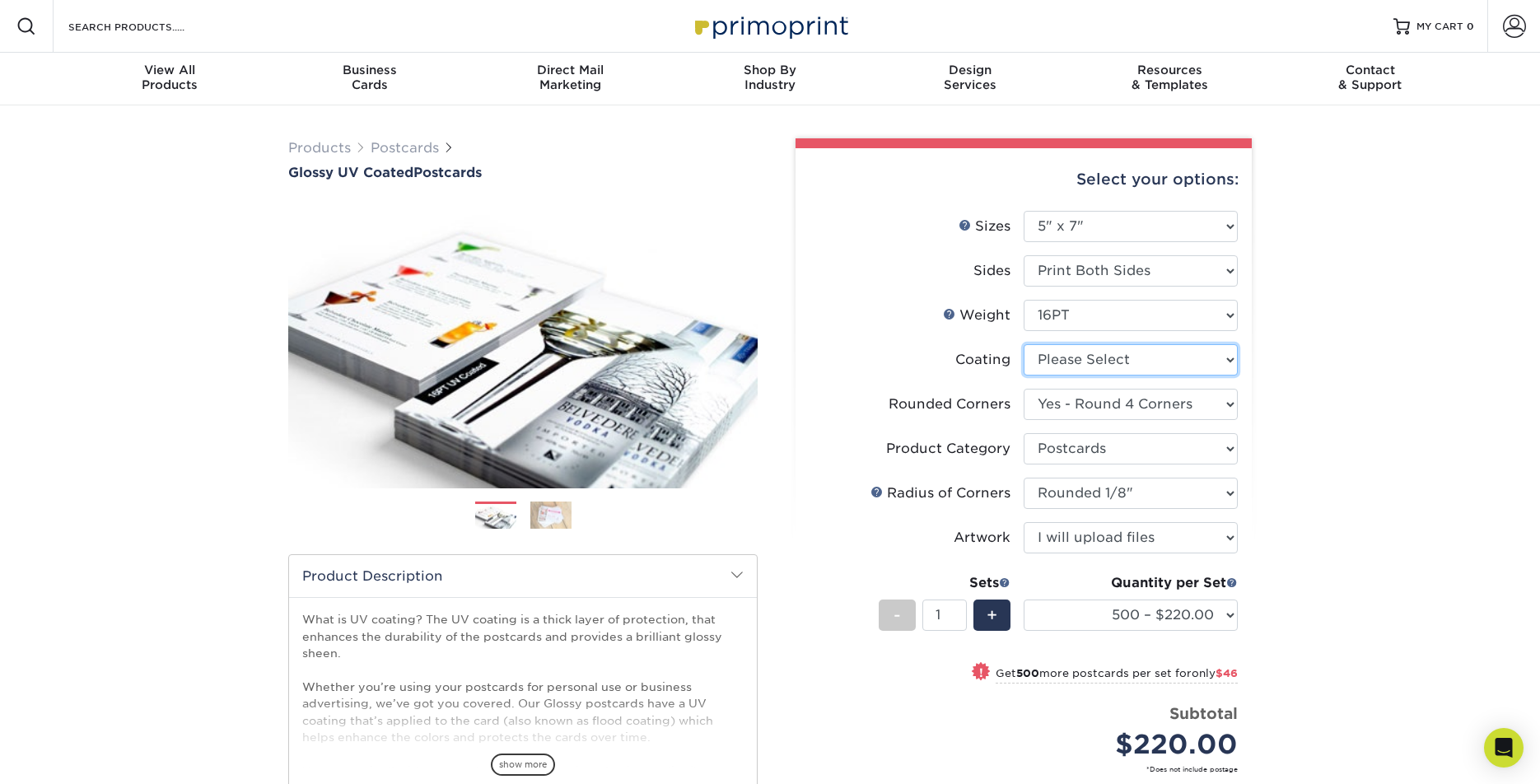
select select "-1"
select select
select select "-1"
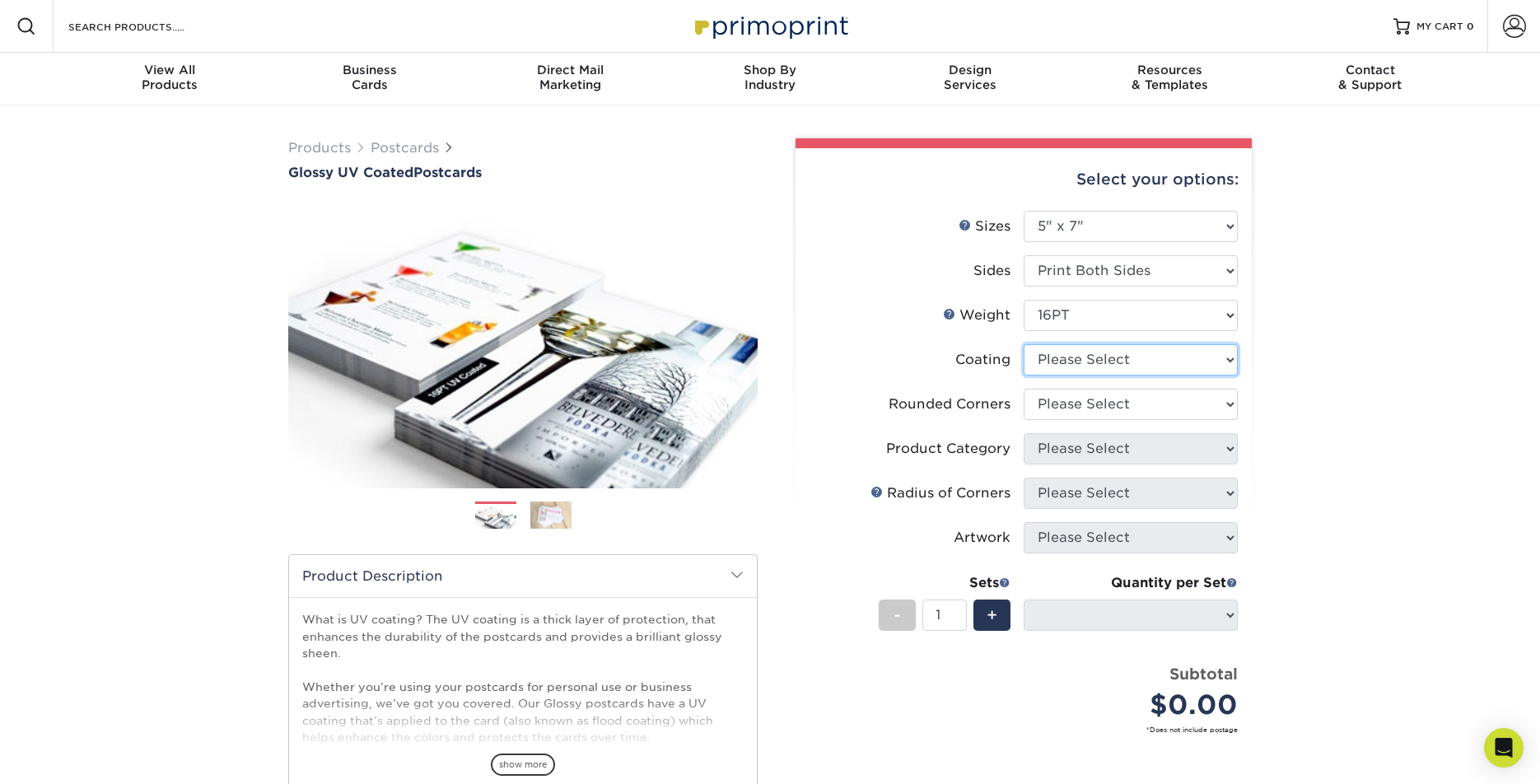
select select "1e8116af-acfc-44b1-83dc-8181aa338834"
select select
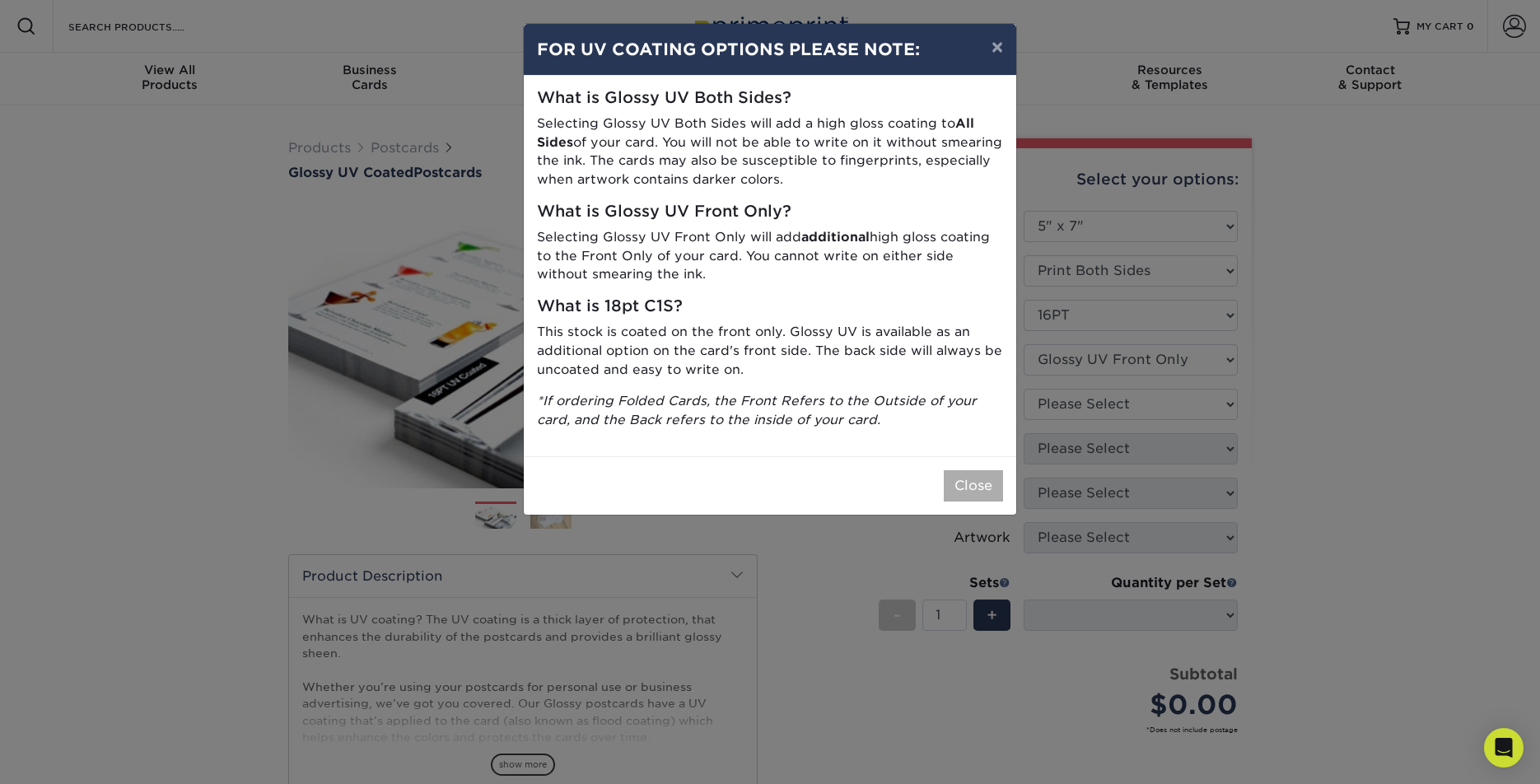
click at [967, 478] on button "Close" at bounding box center [973, 485] width 60 height 31
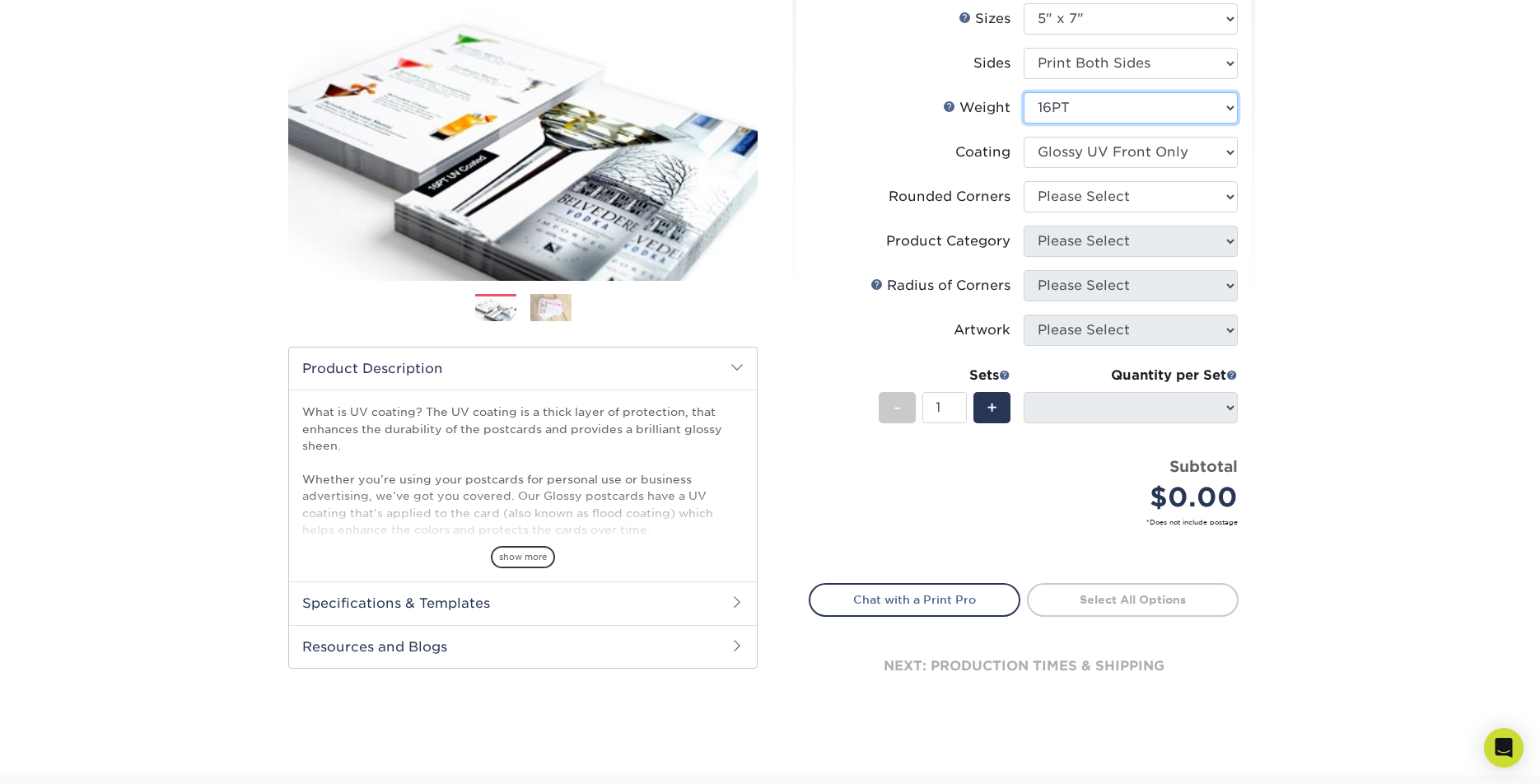
scroll to position [221, 0]
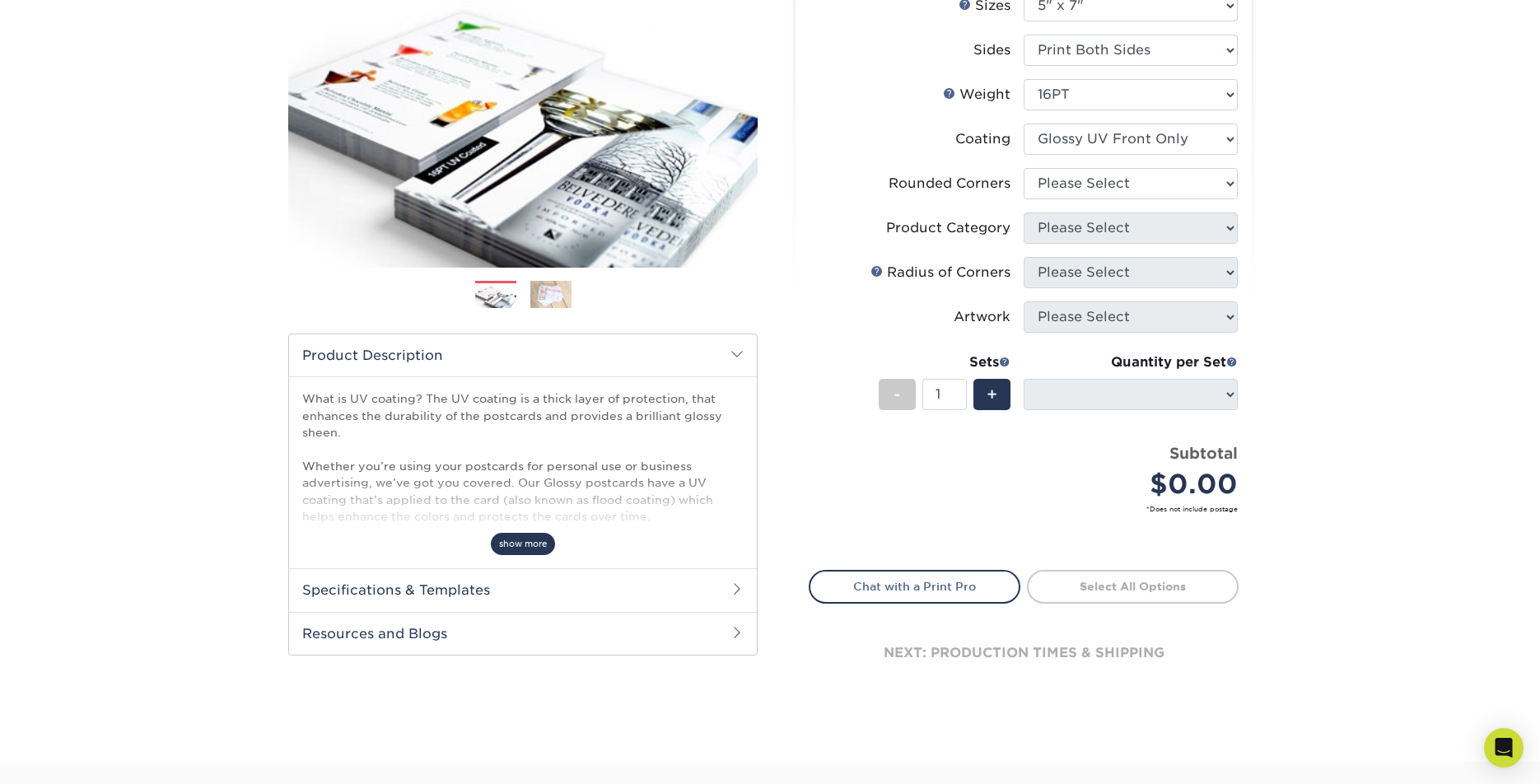
click at [518, 540] on span "show more" at bounding box center [523, 543] width 64 height 22
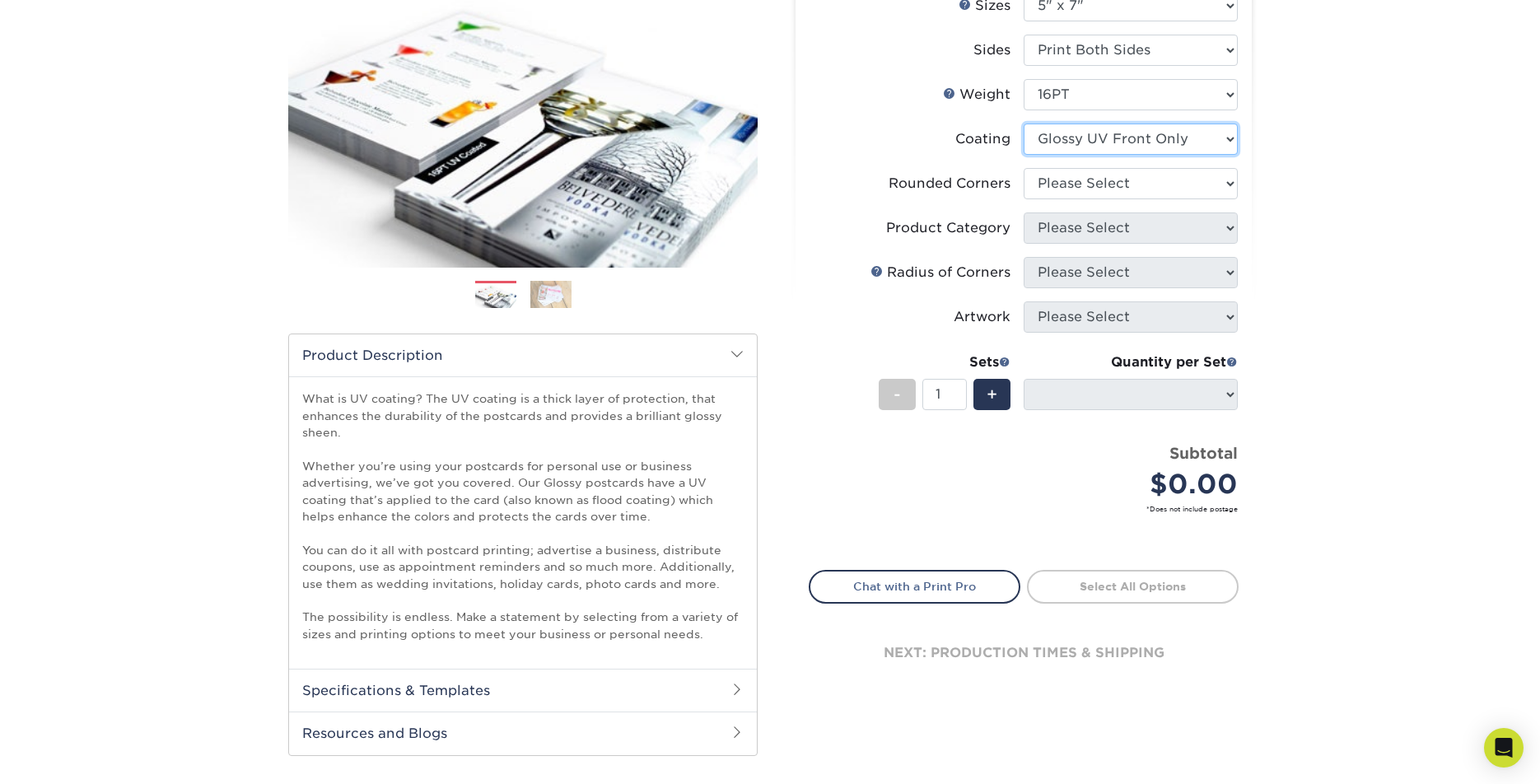
select select "ae367451-b2b8-45df-a344-0f05b6a12993"
select select
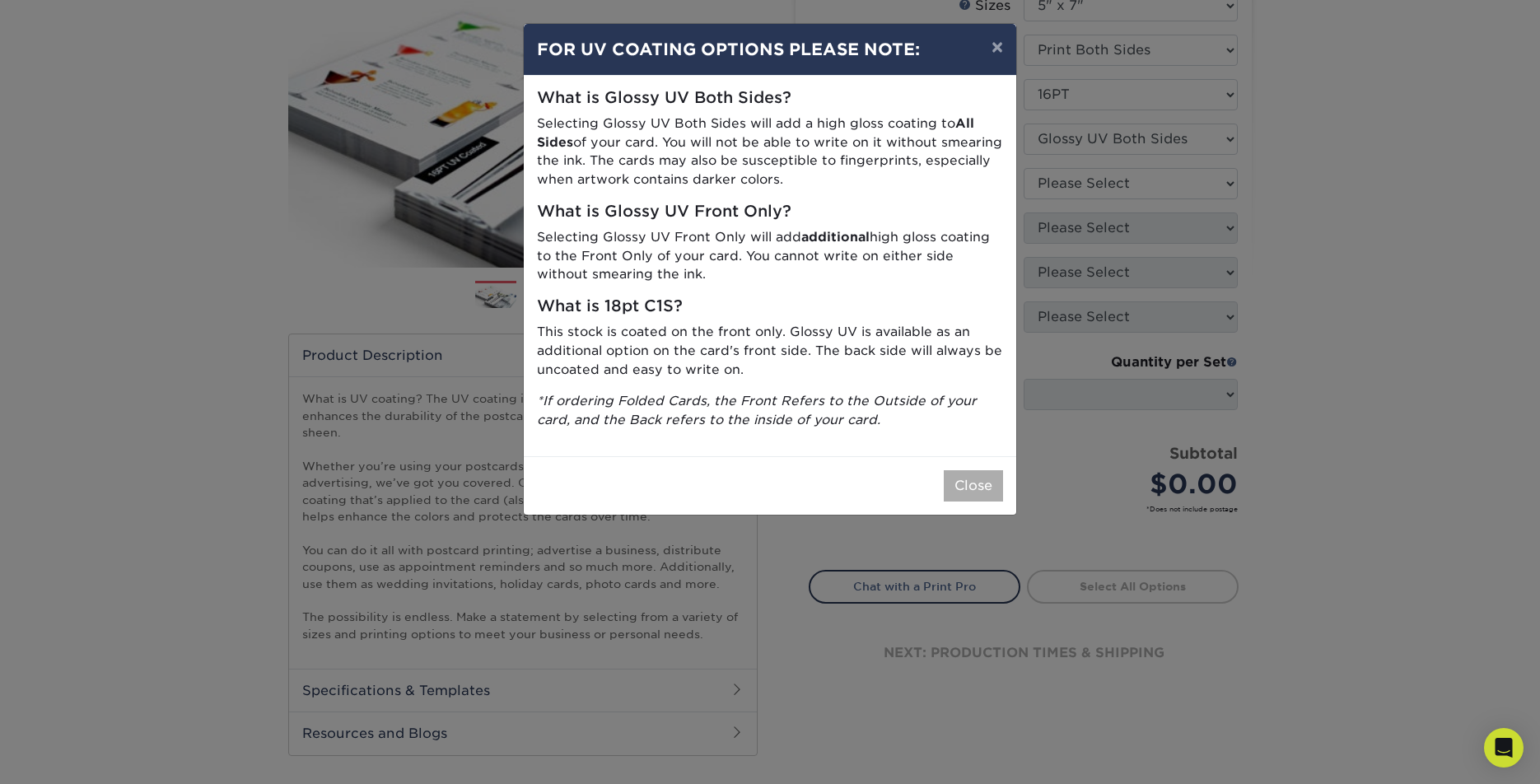
click at [979, 482] on button "Close" at bounding box center [973, 485] width 60 height 31
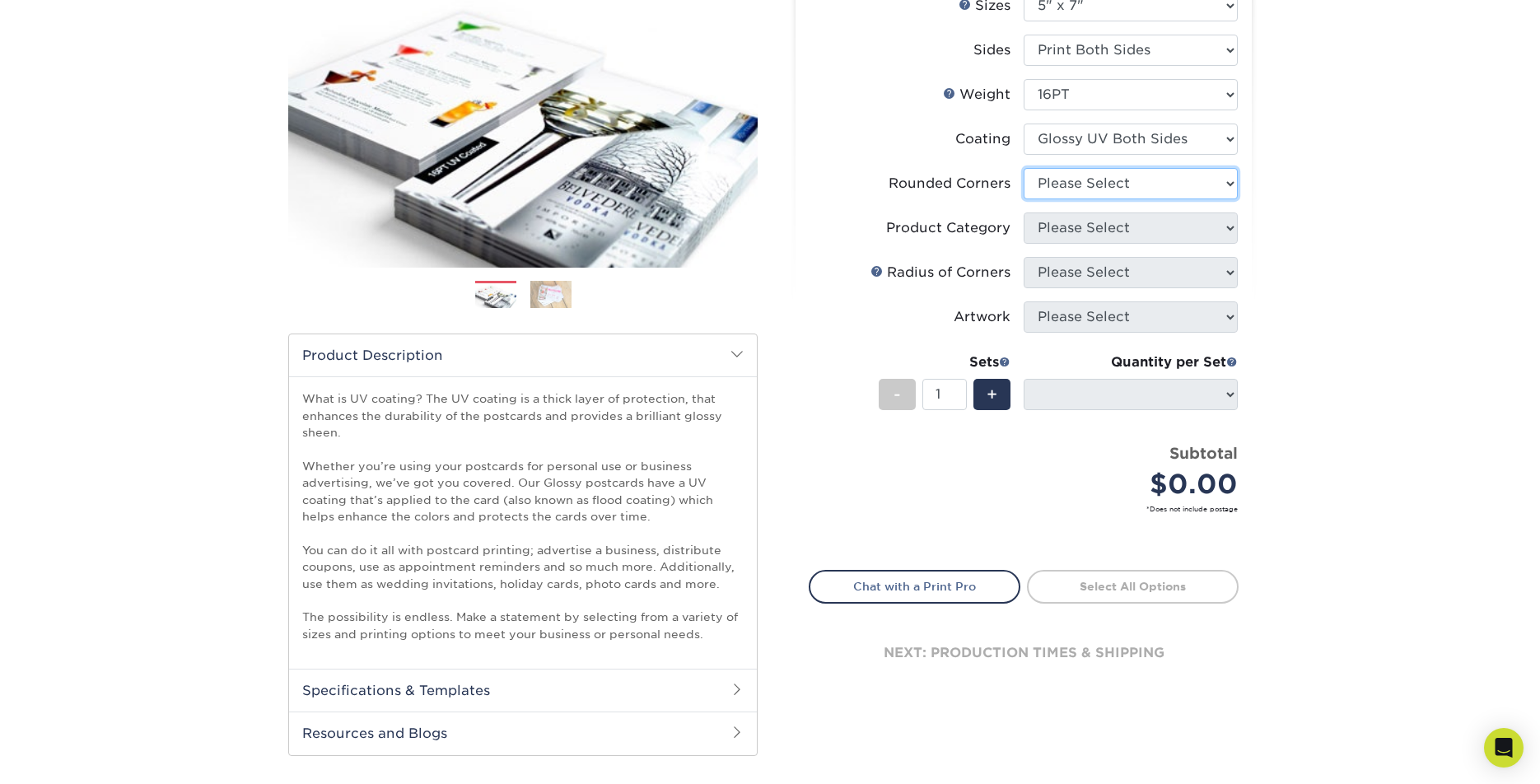
select select "0"
select select "-1"
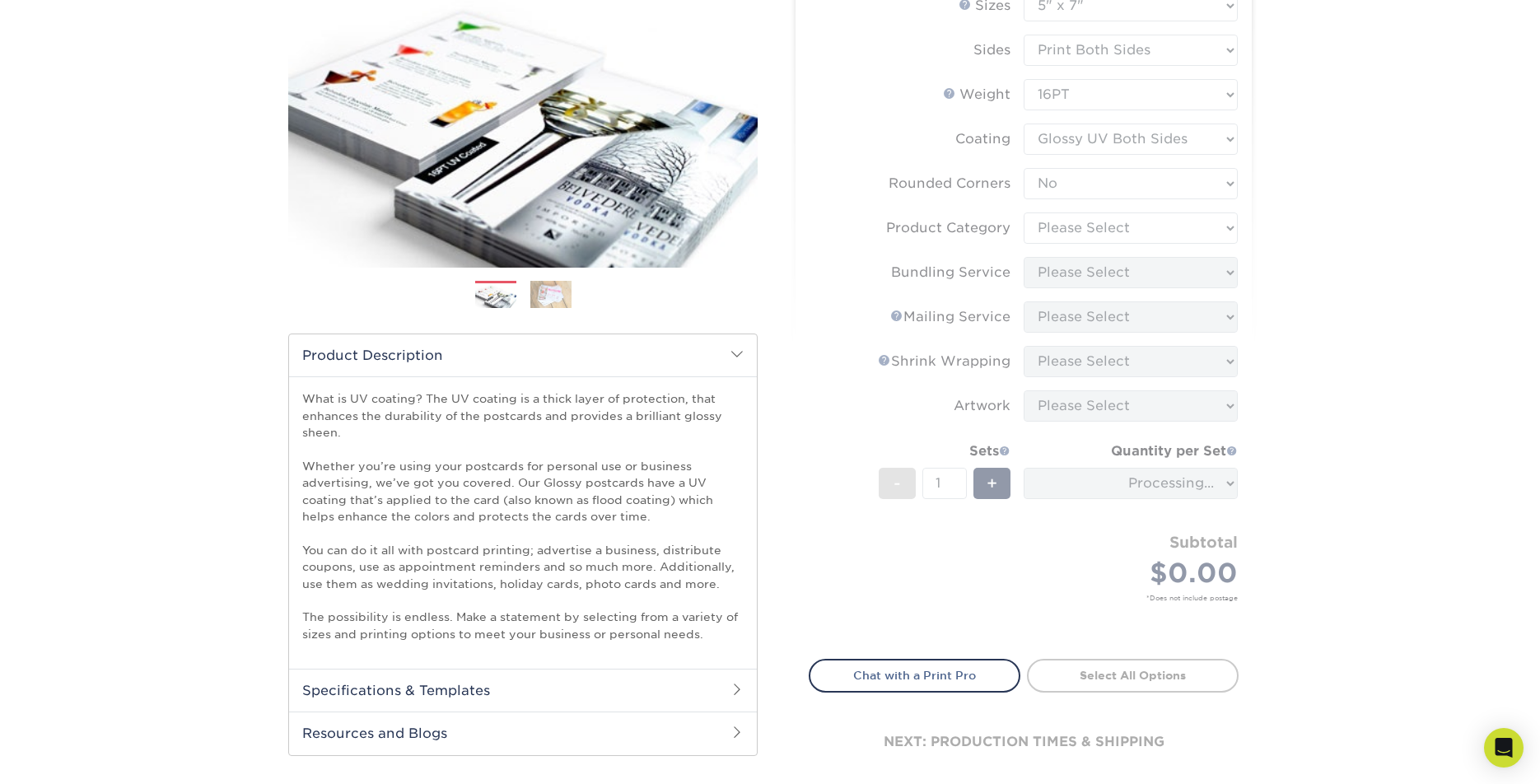
click at [1072, 87] on form "Sizes Help Sizes Please Select 1.5" x 7" 2" x 4" 2" x 6" 2" x 7" 2" x 8" 2.12" …" at bounding box center [1023, 314] width 430 height 649
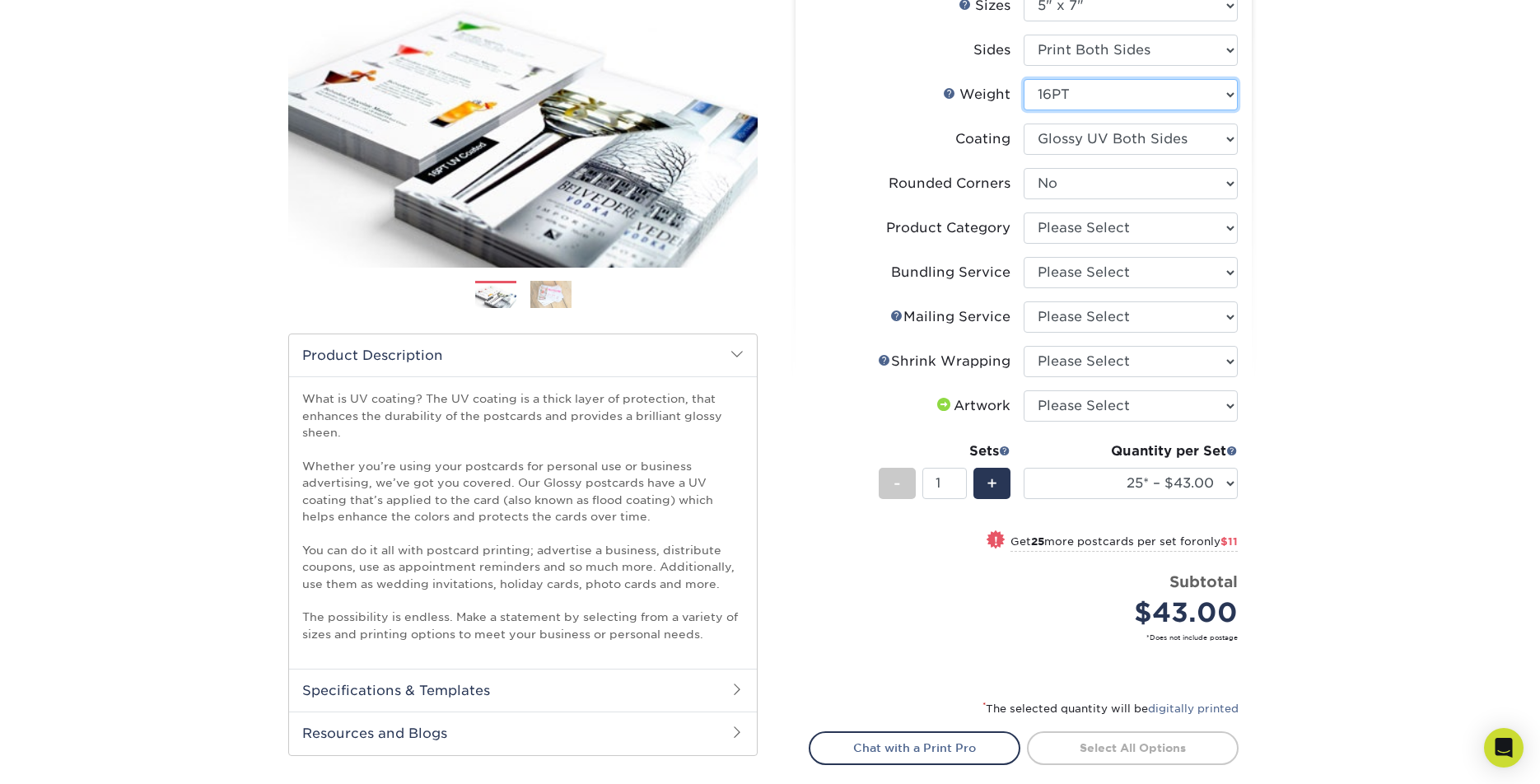
select select "14PT"
select select "-1"
select select
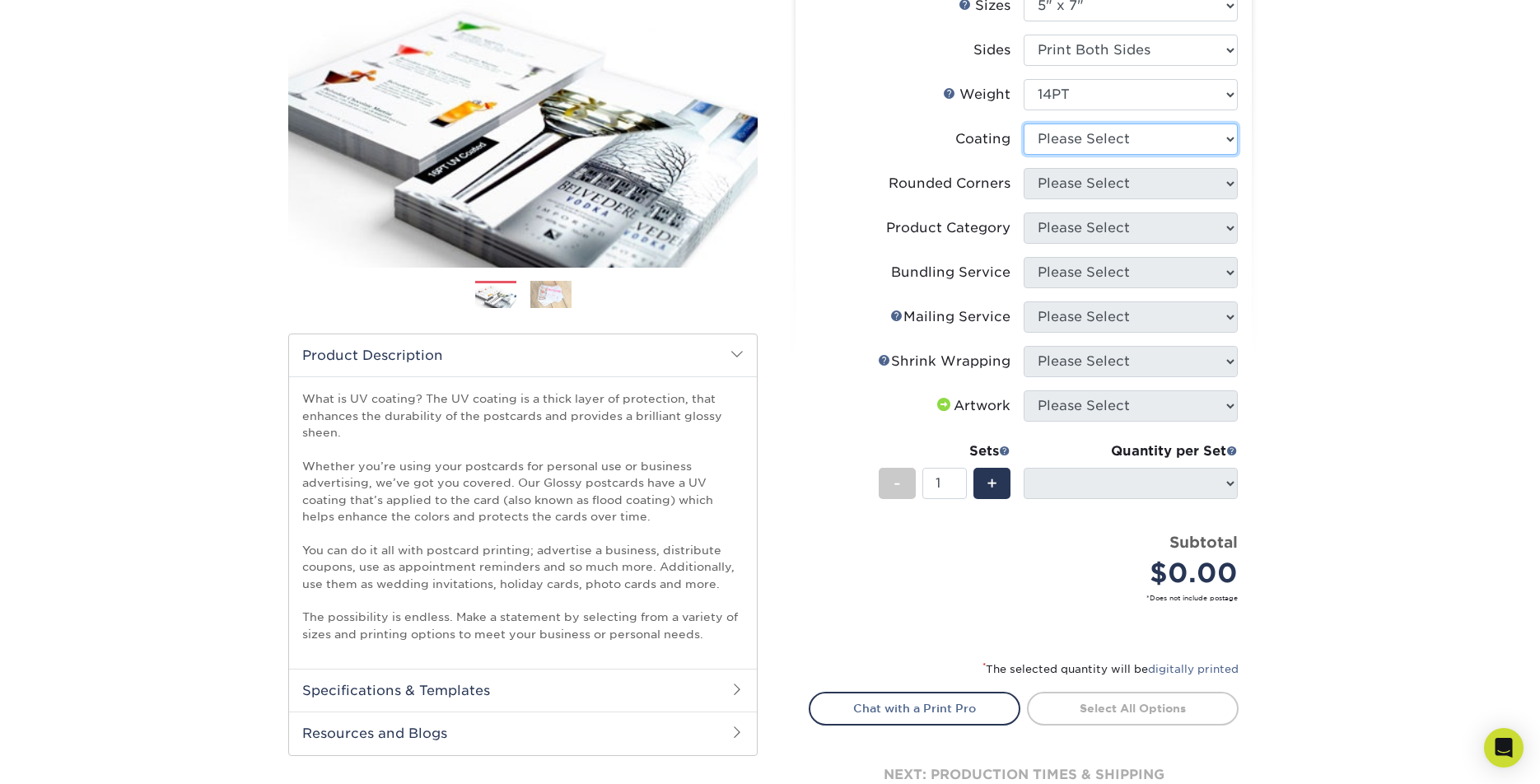
select select "ae367451-b2b8-45df-a344-0f05b6a12993"
select select
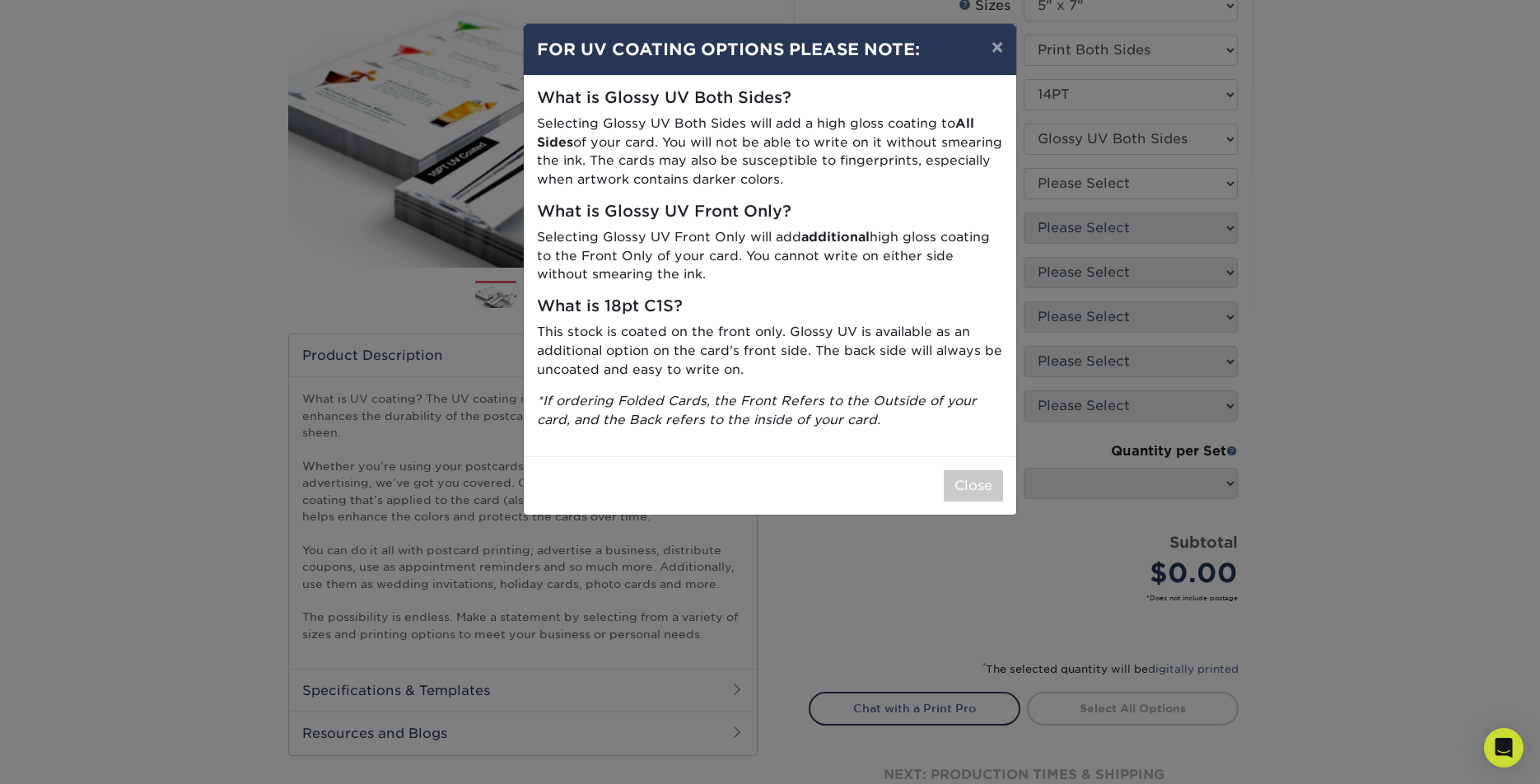
click at [971, 484] on button "Close" at bounding box center [973, 485] width 60 height 31
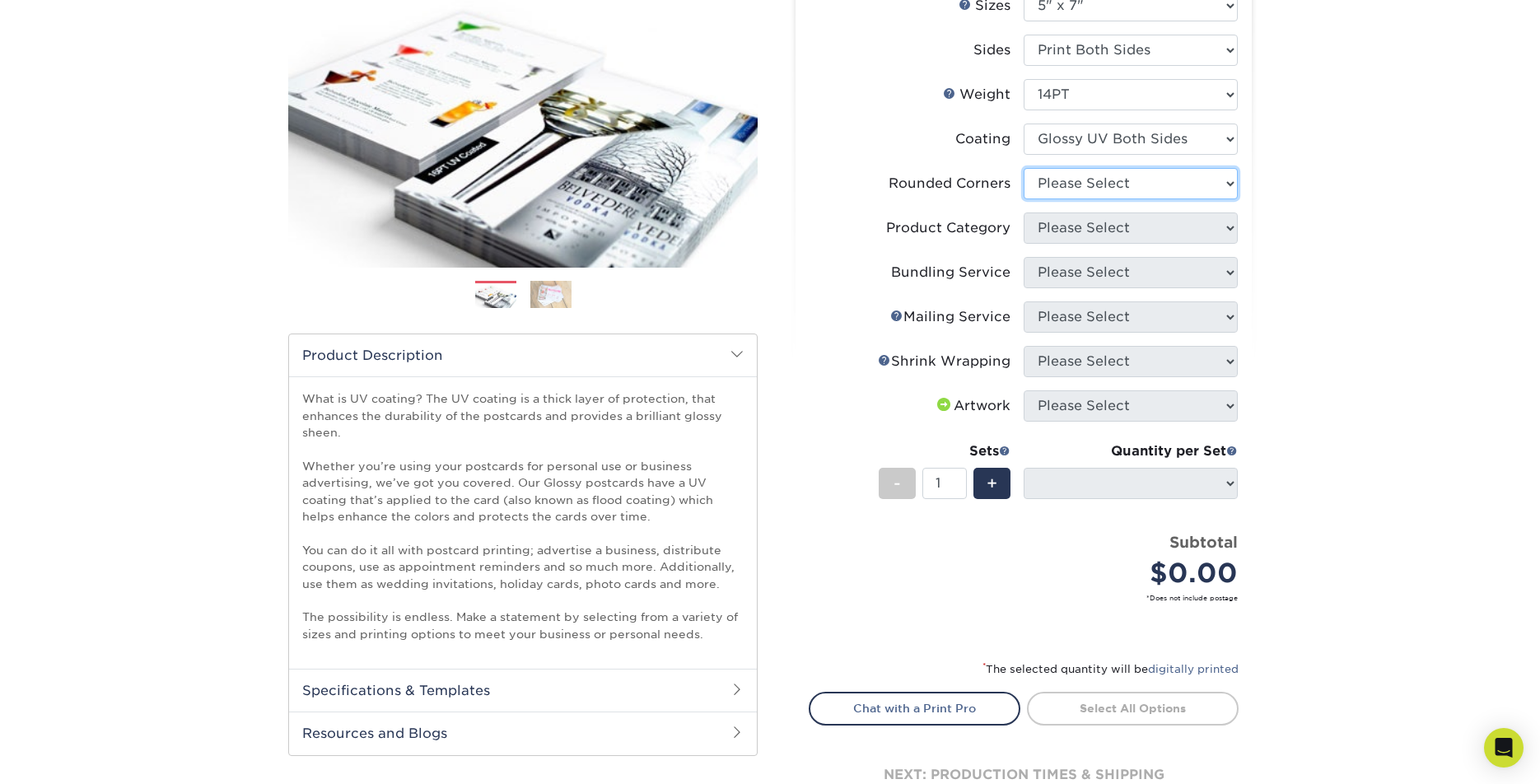
select select "0"
select select "-1"
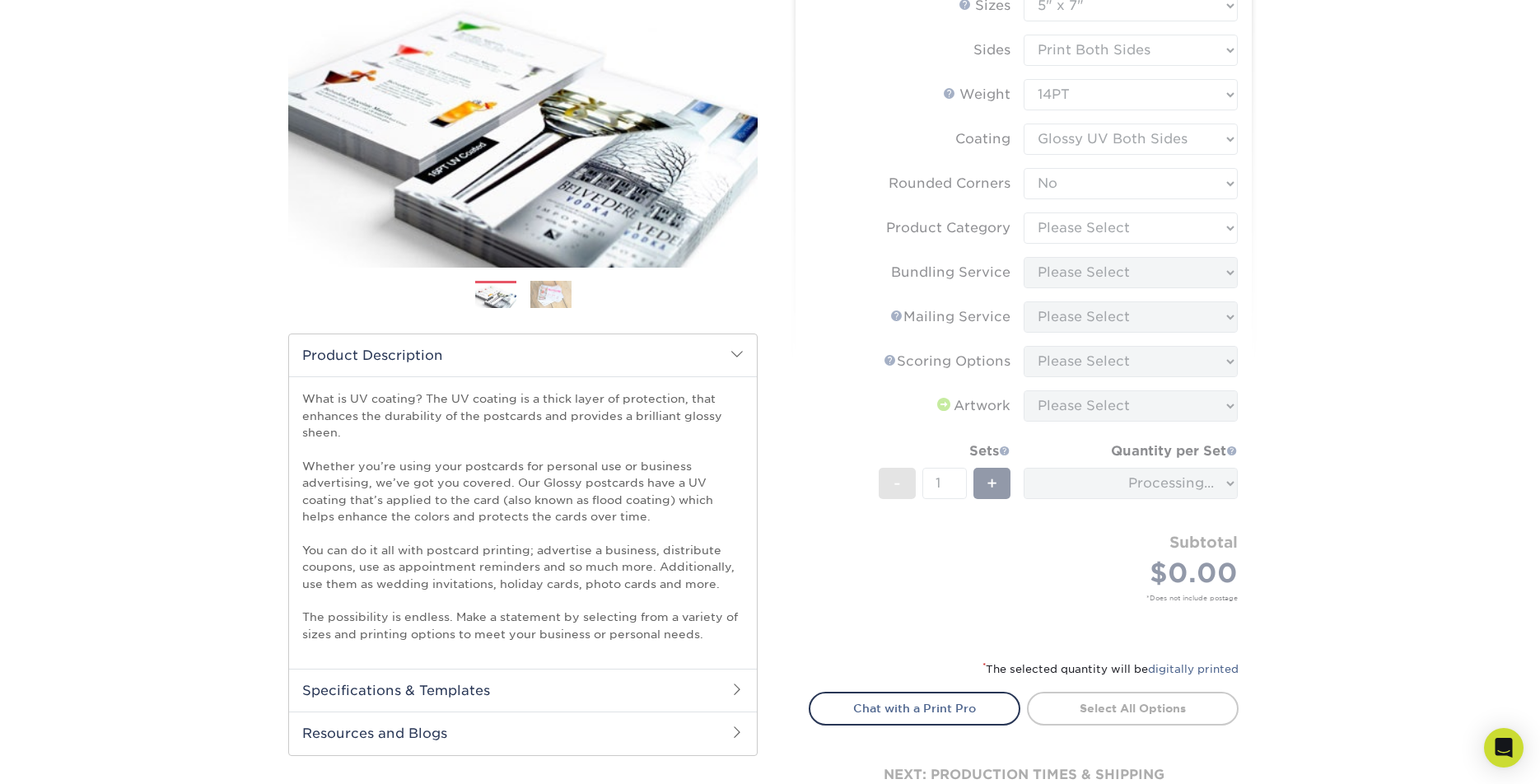
click at [1095, 223] on form "Sizes Help Sizes Please Select 1.5" x 7" 2" x 4" 2" x 6" 2" x 7" 2" x 8" 2.12" …" at bounding box center [1023, 314] width 430 height 649
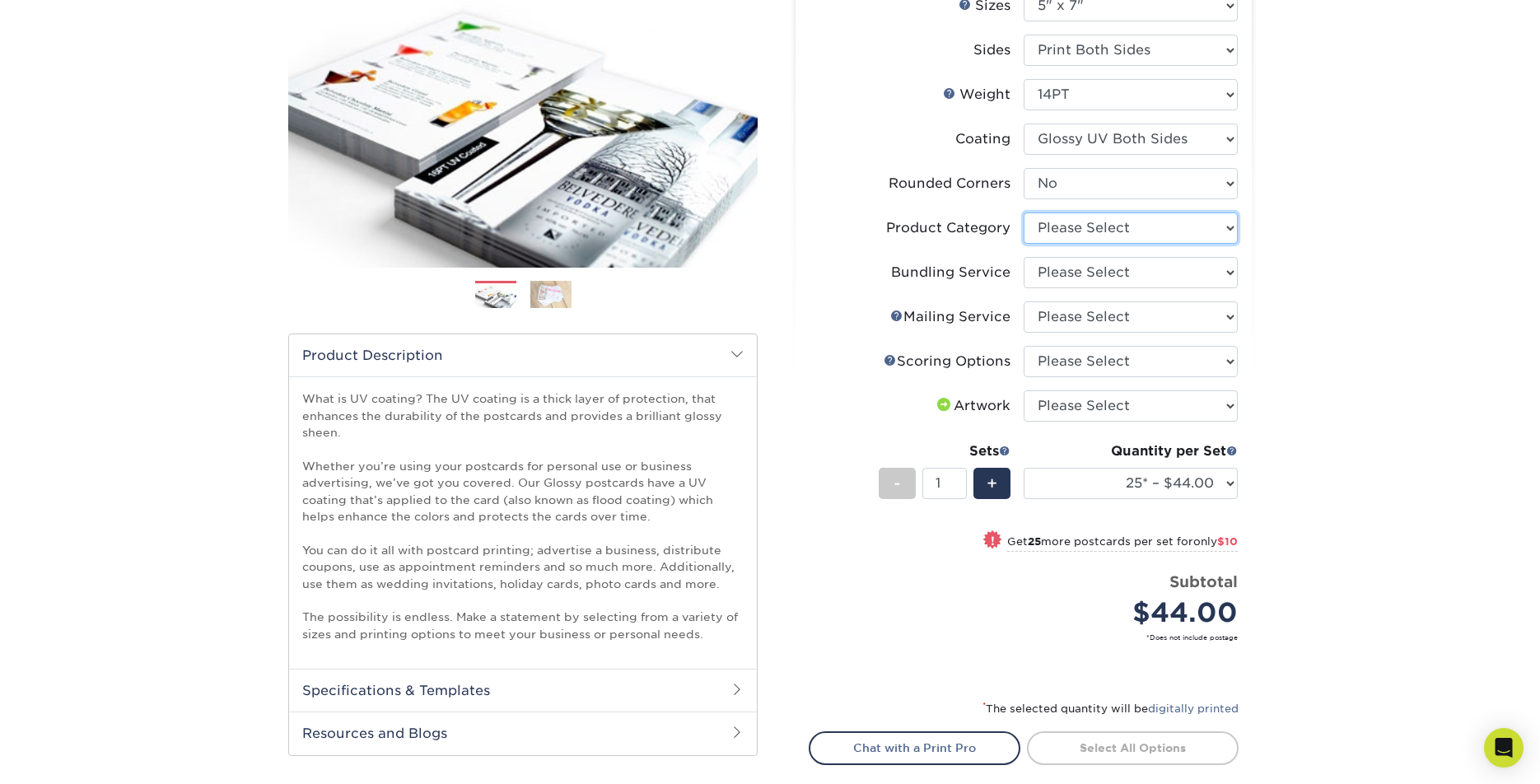
select select "9b7272e0-d6c8-4c3c-8e97-d3a1bcdab858"
select select "3e5e9bdd-d78a-4c28-a41d-fe1407925ca6"
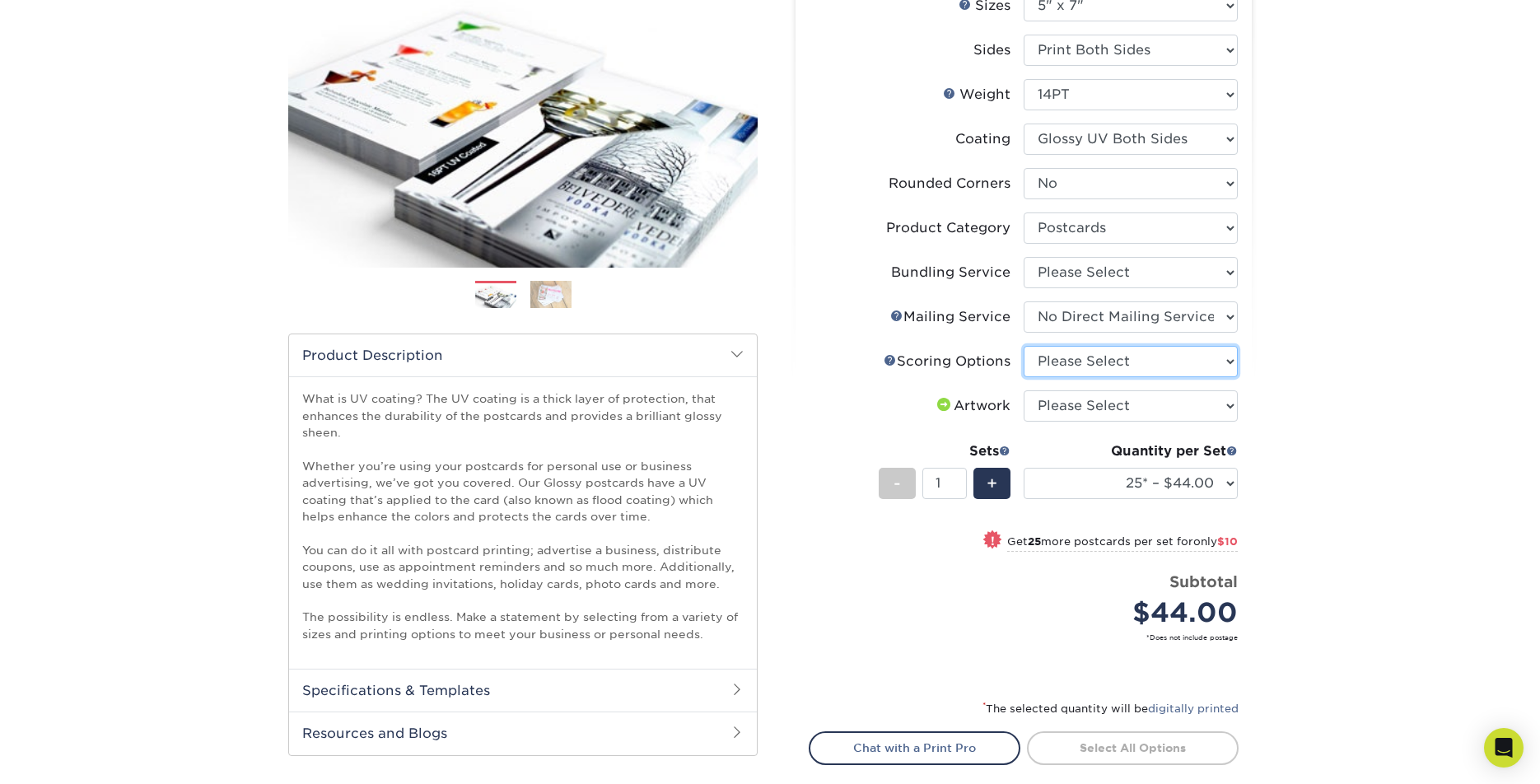
select select "16ebe401-5398-422d-8cb0-f3adbb82deb5"
select select "upload"
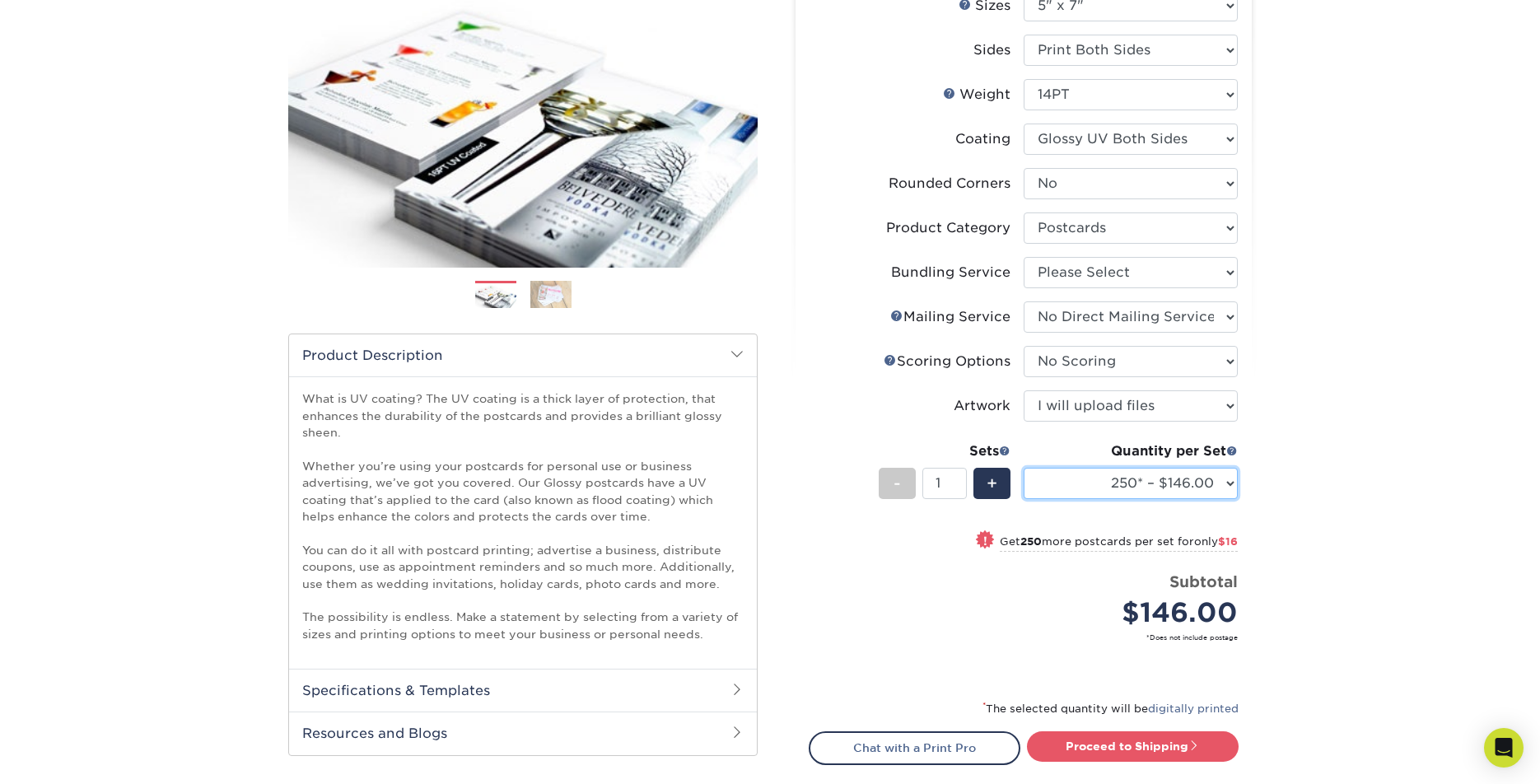
select select "500 – $162.00"
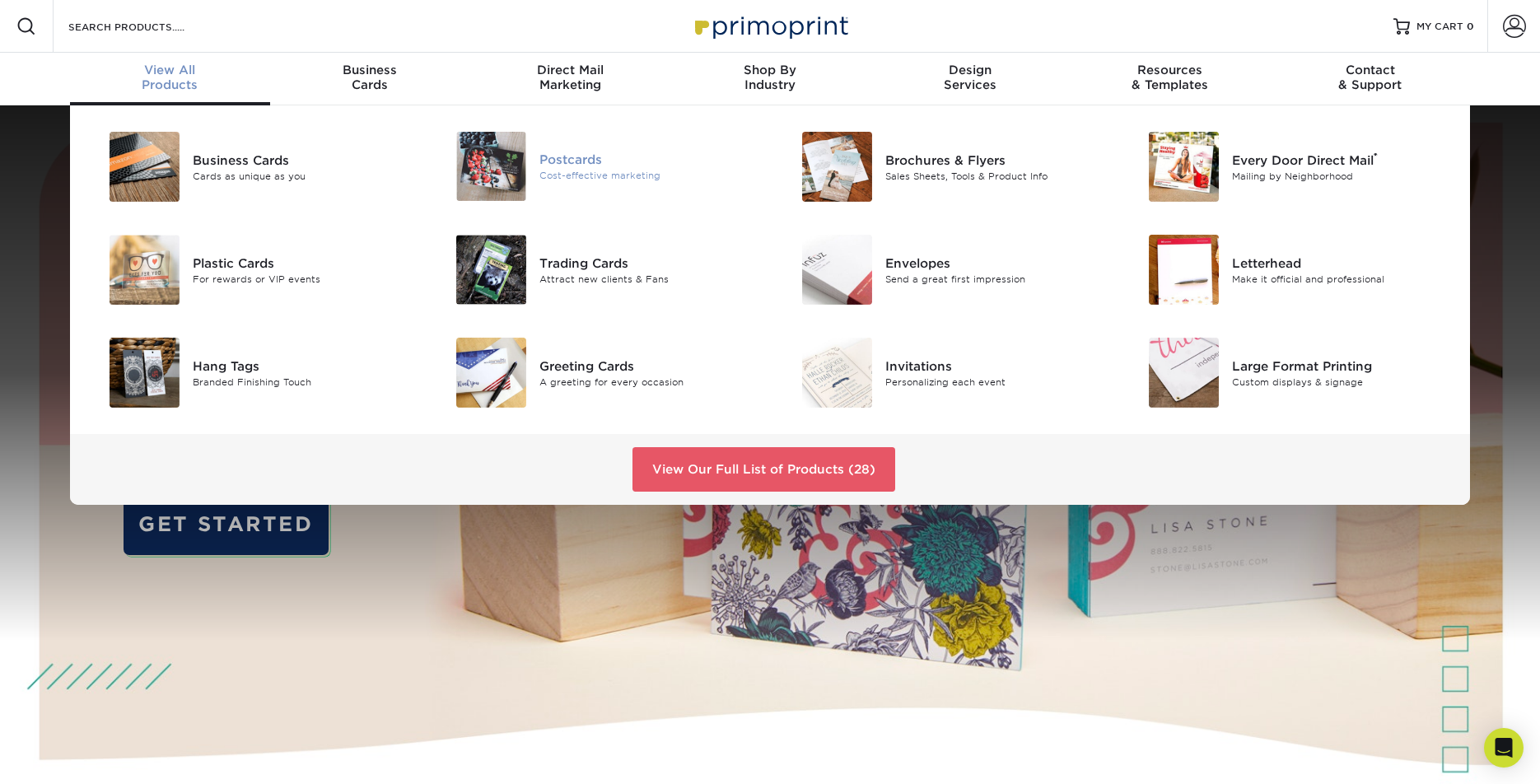
click at [580, 158] on div "Postcards" at bounding box center [649, 159] width 218 height 18
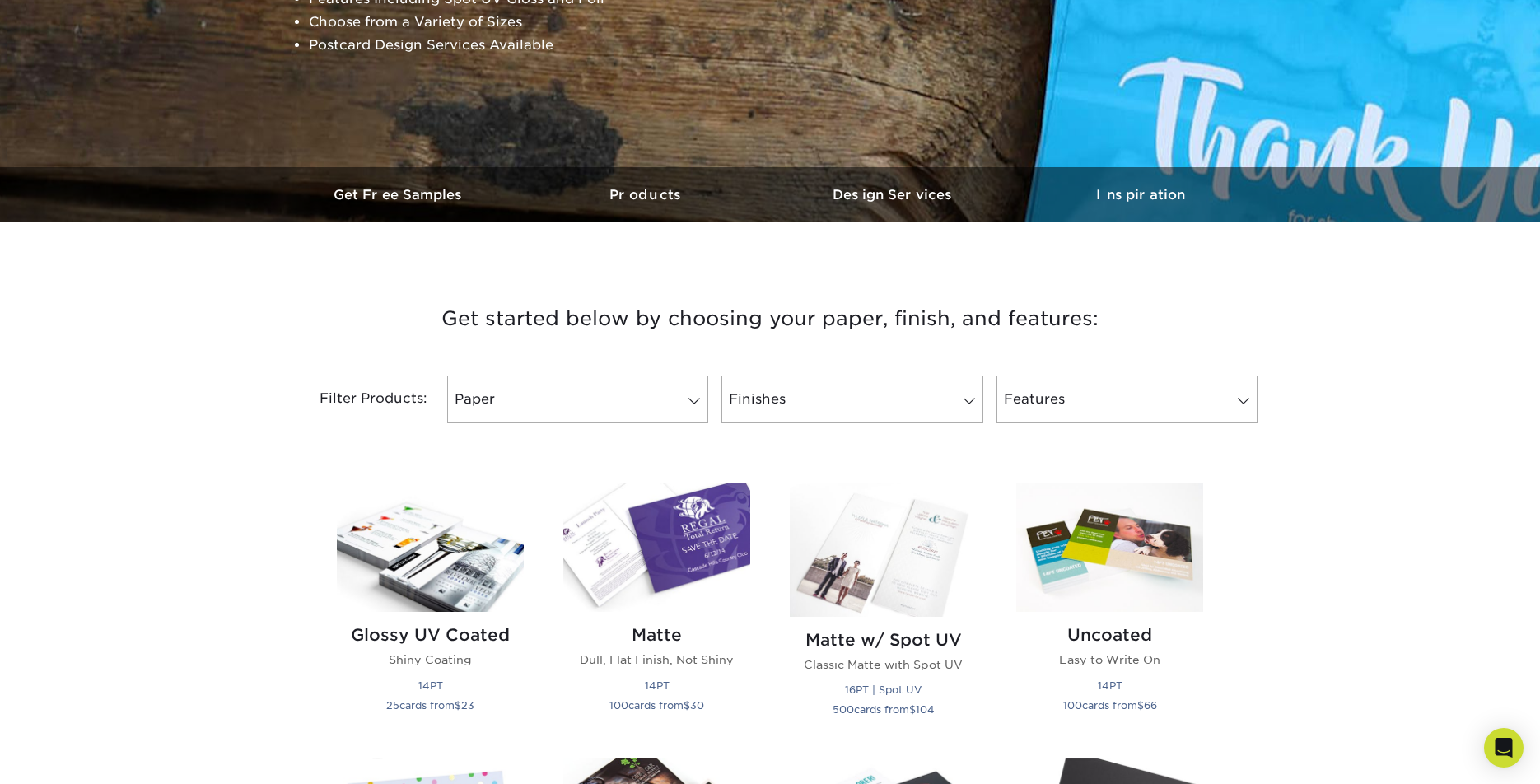
scroll to position [360, 0]
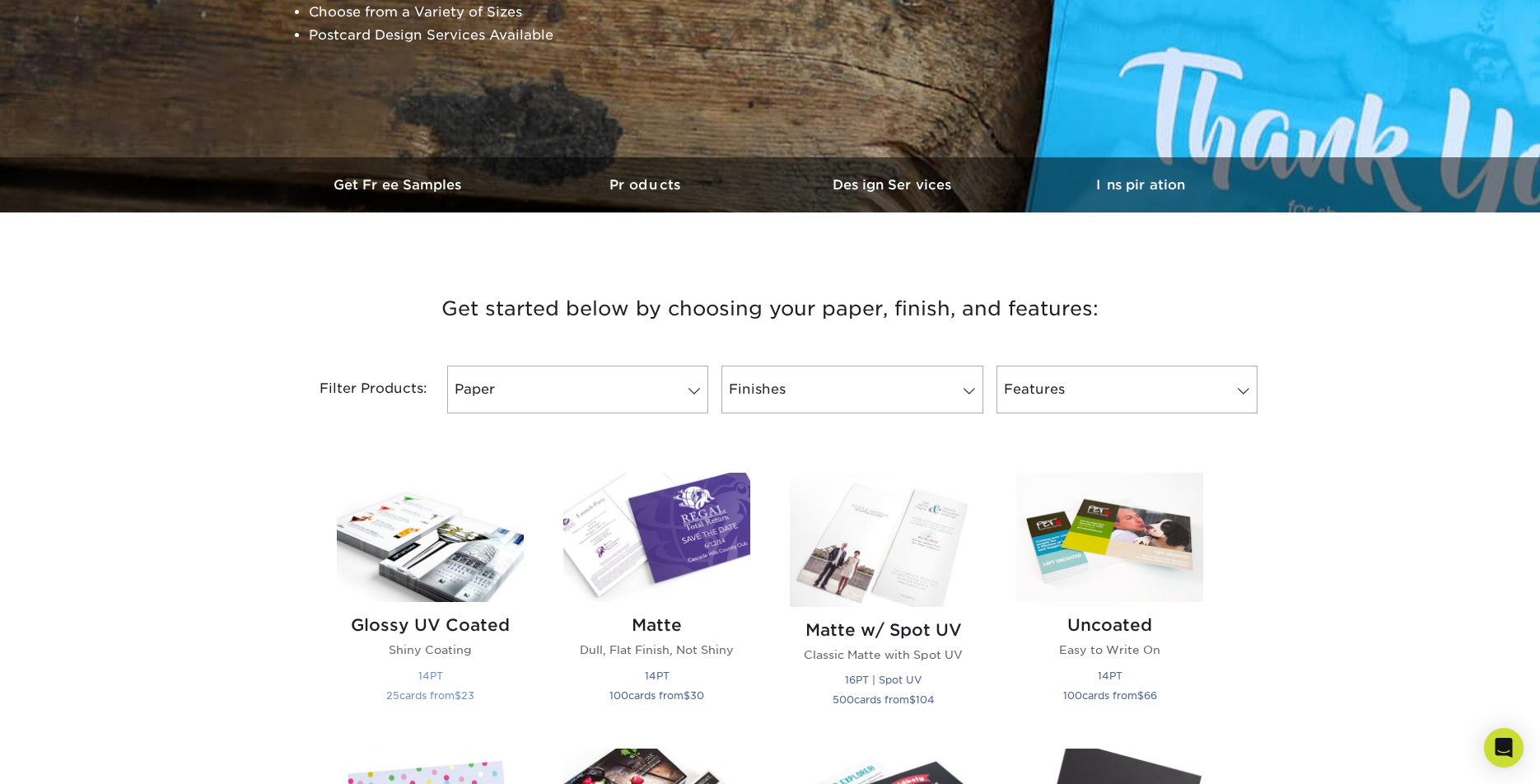
click at [422, 532] on img at bounding box center [431, 537] width 187 height 129
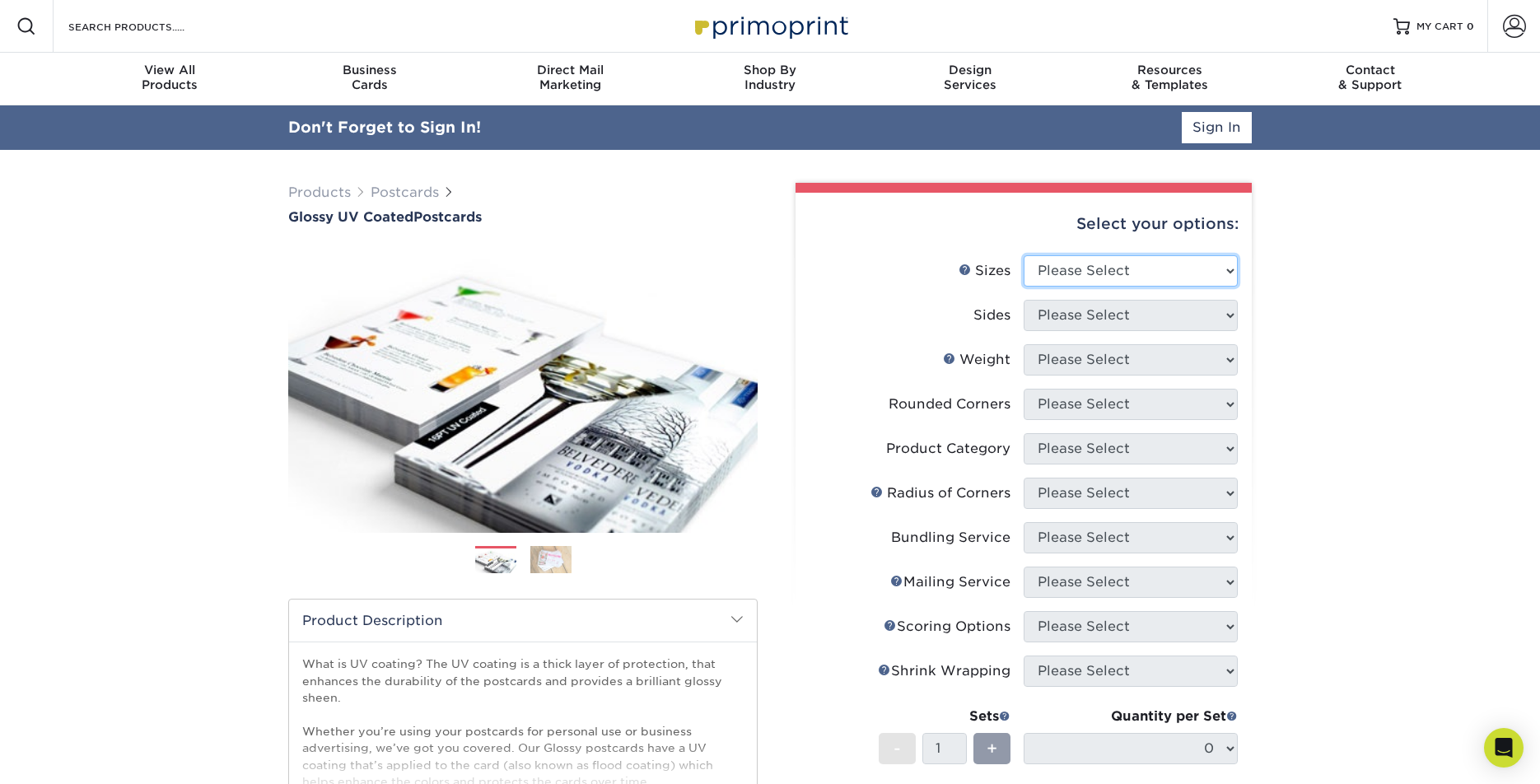
select select "5.00x7.00"
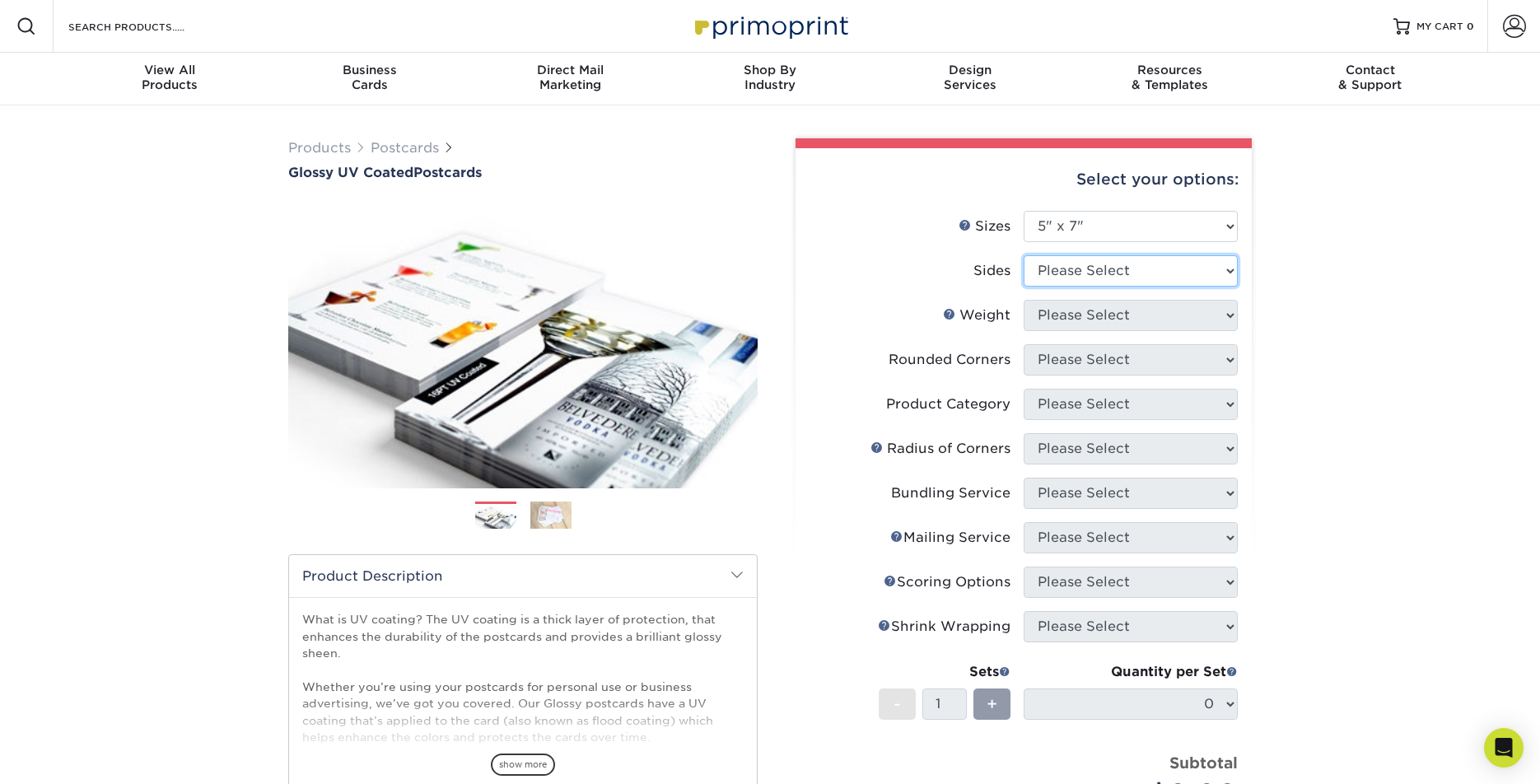
select select "13abbda7-1d64-4f25-8bb2-c179b224825d"
select select "16PT"
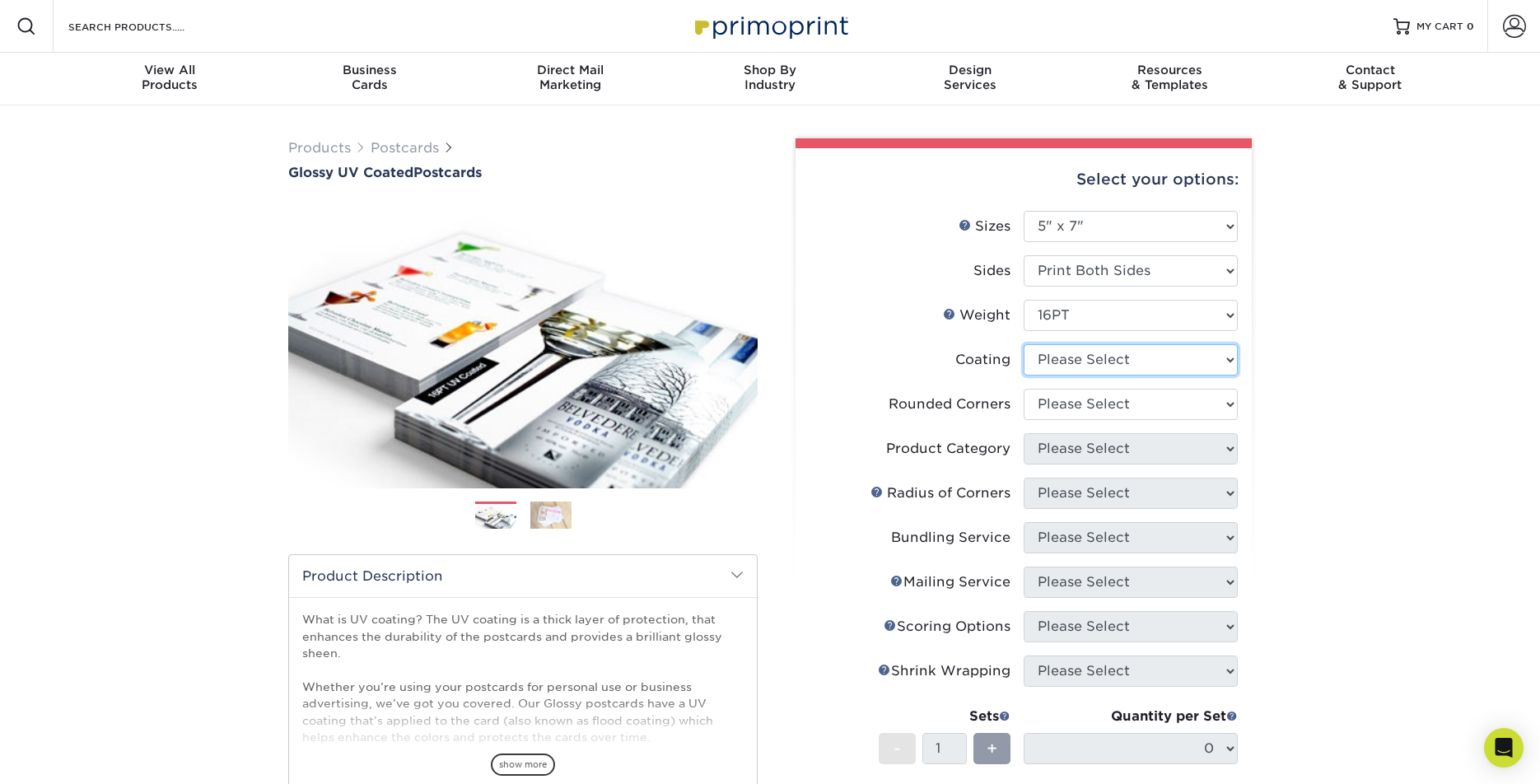
select select "ae367451-b2b8-45df-a344-0f05b6a12993"
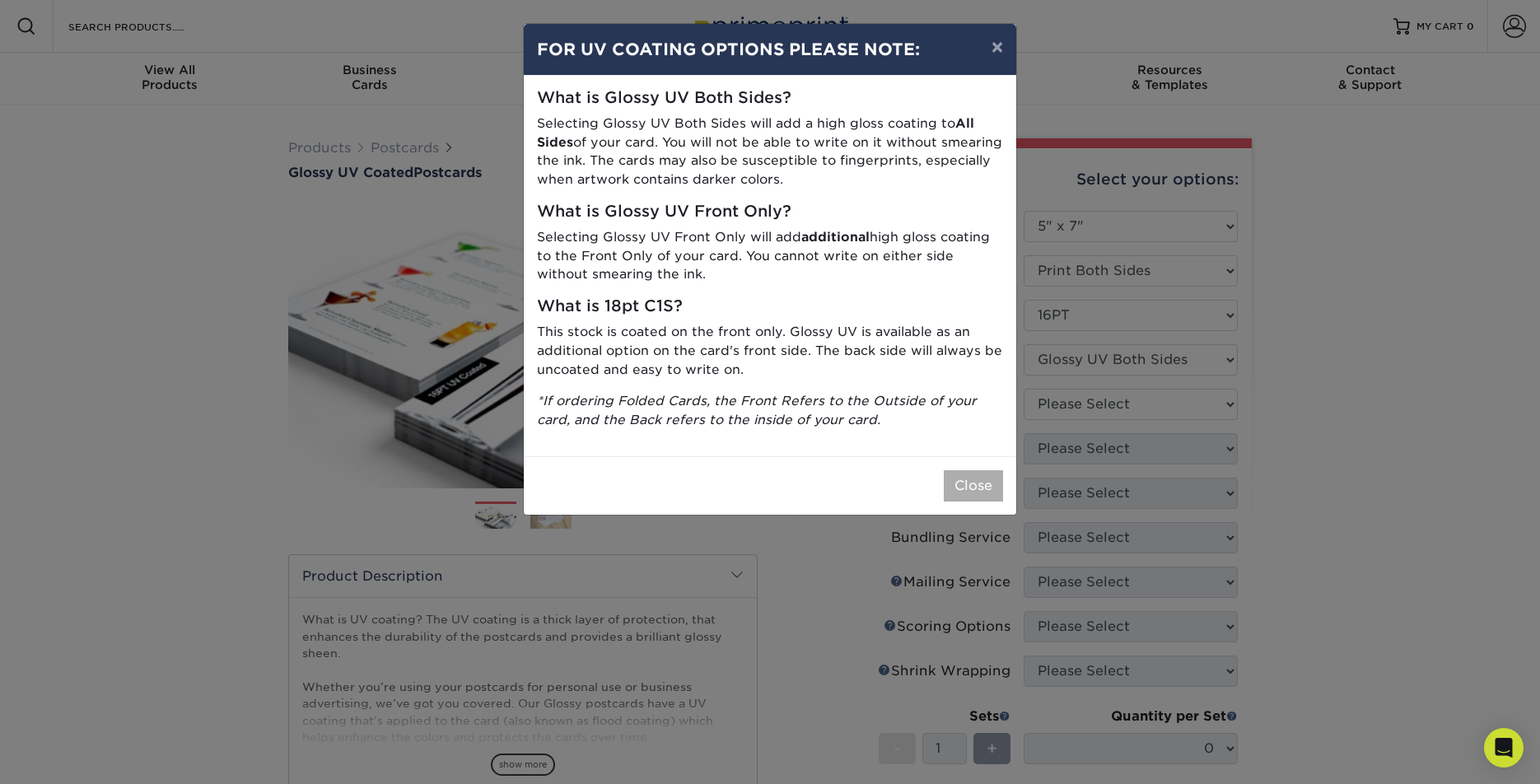
click at [976, 475] on button "Close" at bounding box center [973, 485] width 60 height 31
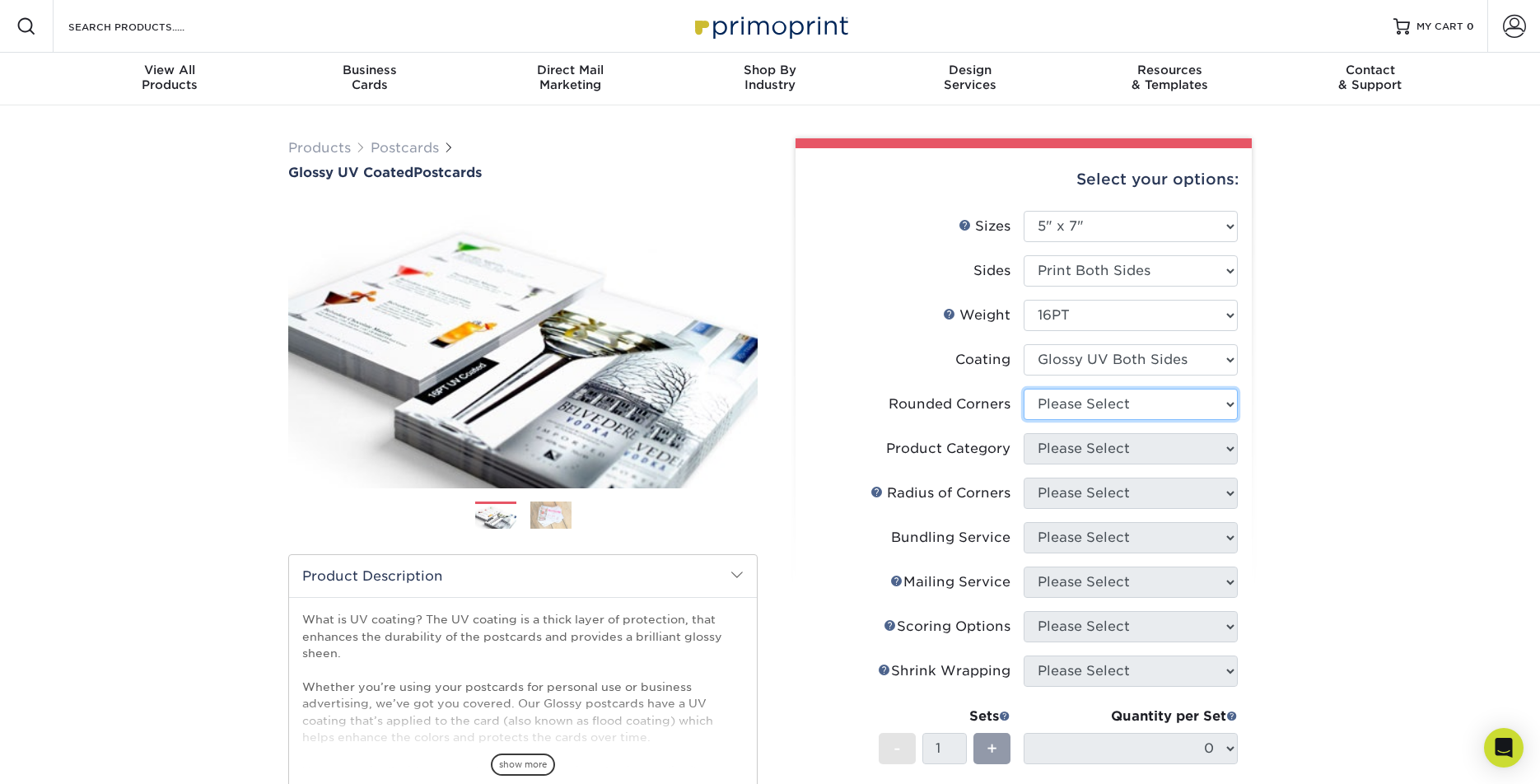
select select "7672df9e-0e0a-464d-8e1f-920c575e4da3"
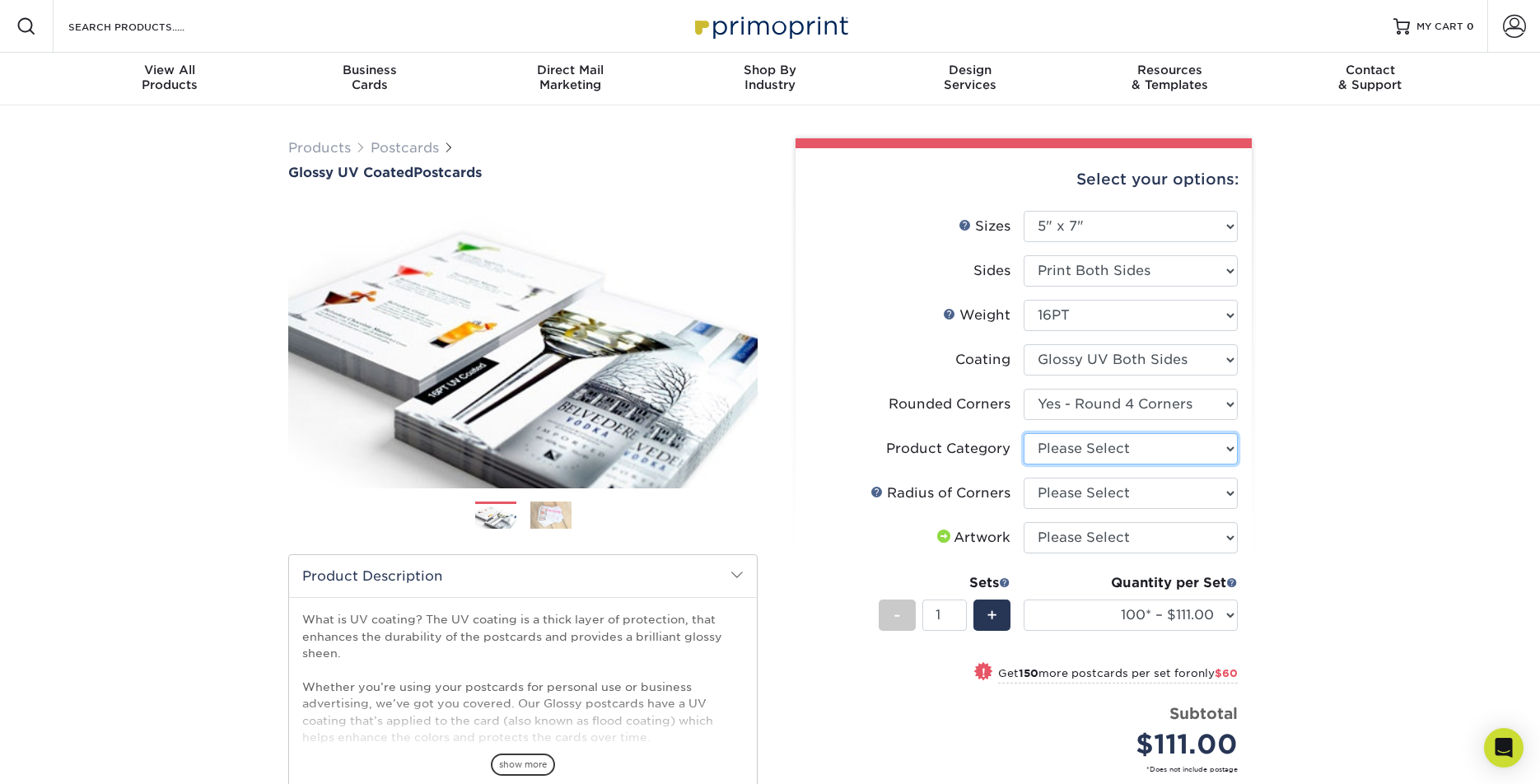
select select "9b7272e0-d6c8-4c3c-8e97-d3a1bcdab858"
select select "589680c7-ee9a-431b-9d12-d7aeb1386a97"
select select "upload"
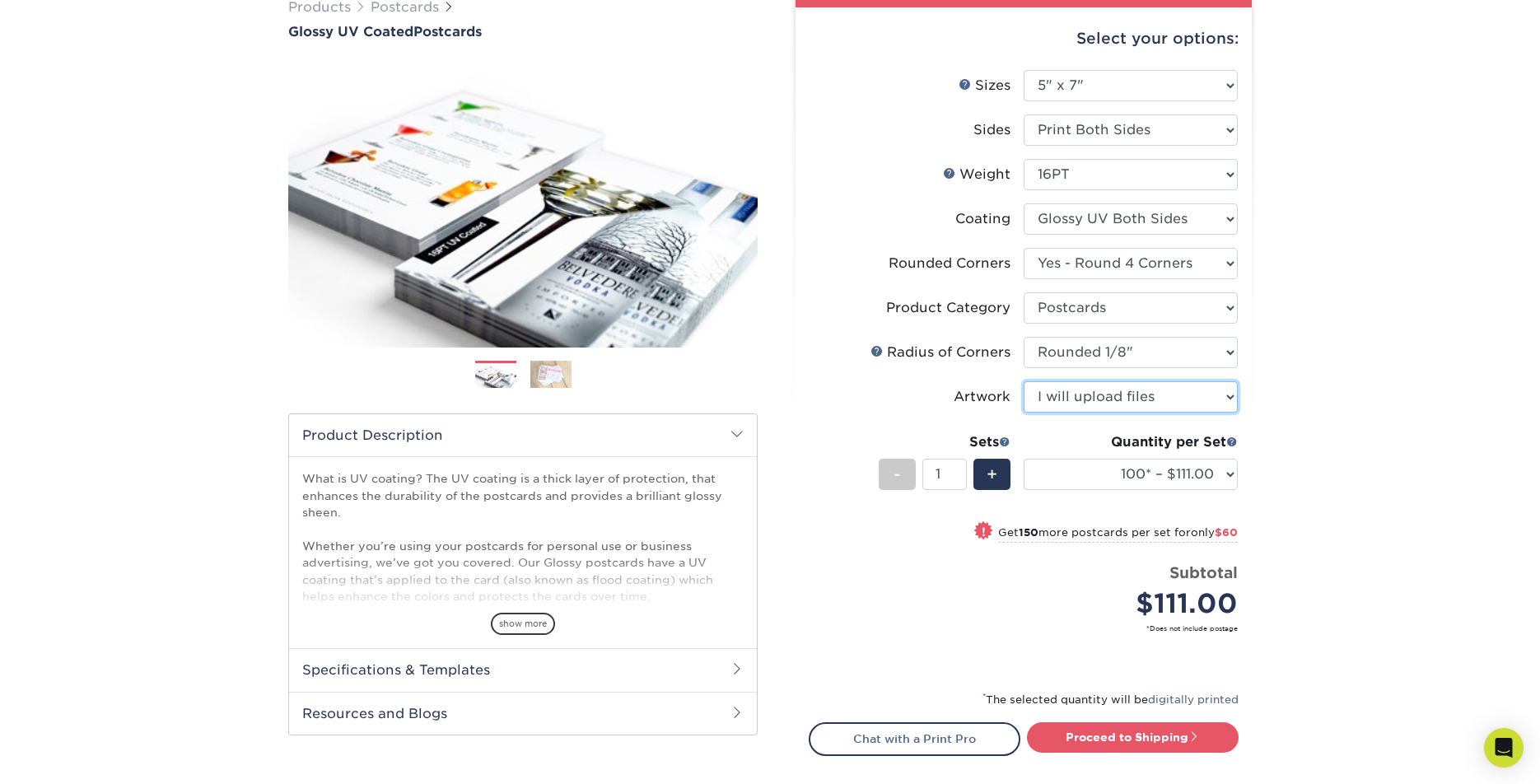
scroll to position [144, 0]
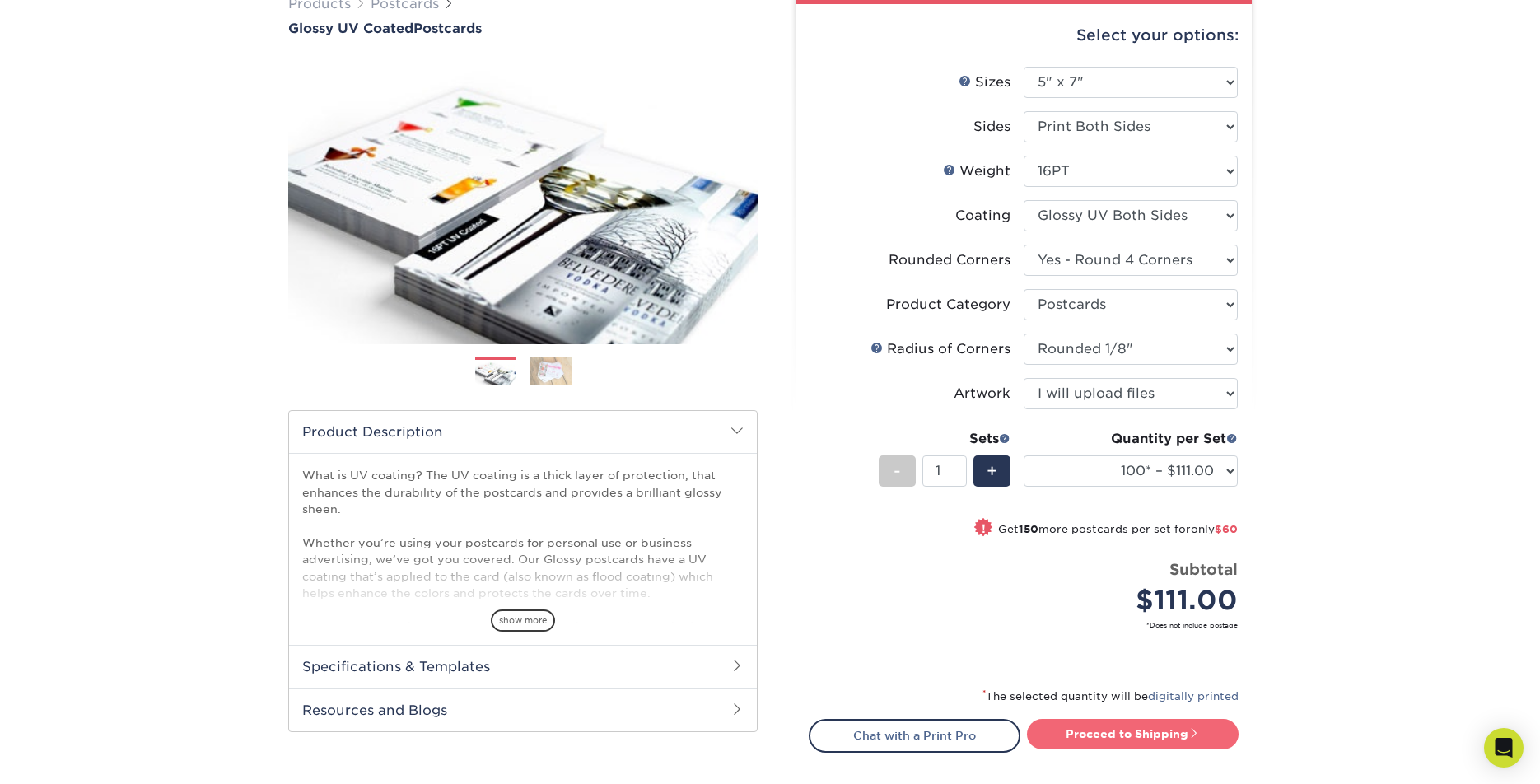
click at [1127, 732] on link "Proceed to Shipping" at bounding box center [1132, 734] width 212 height 29
type input "Set 1"
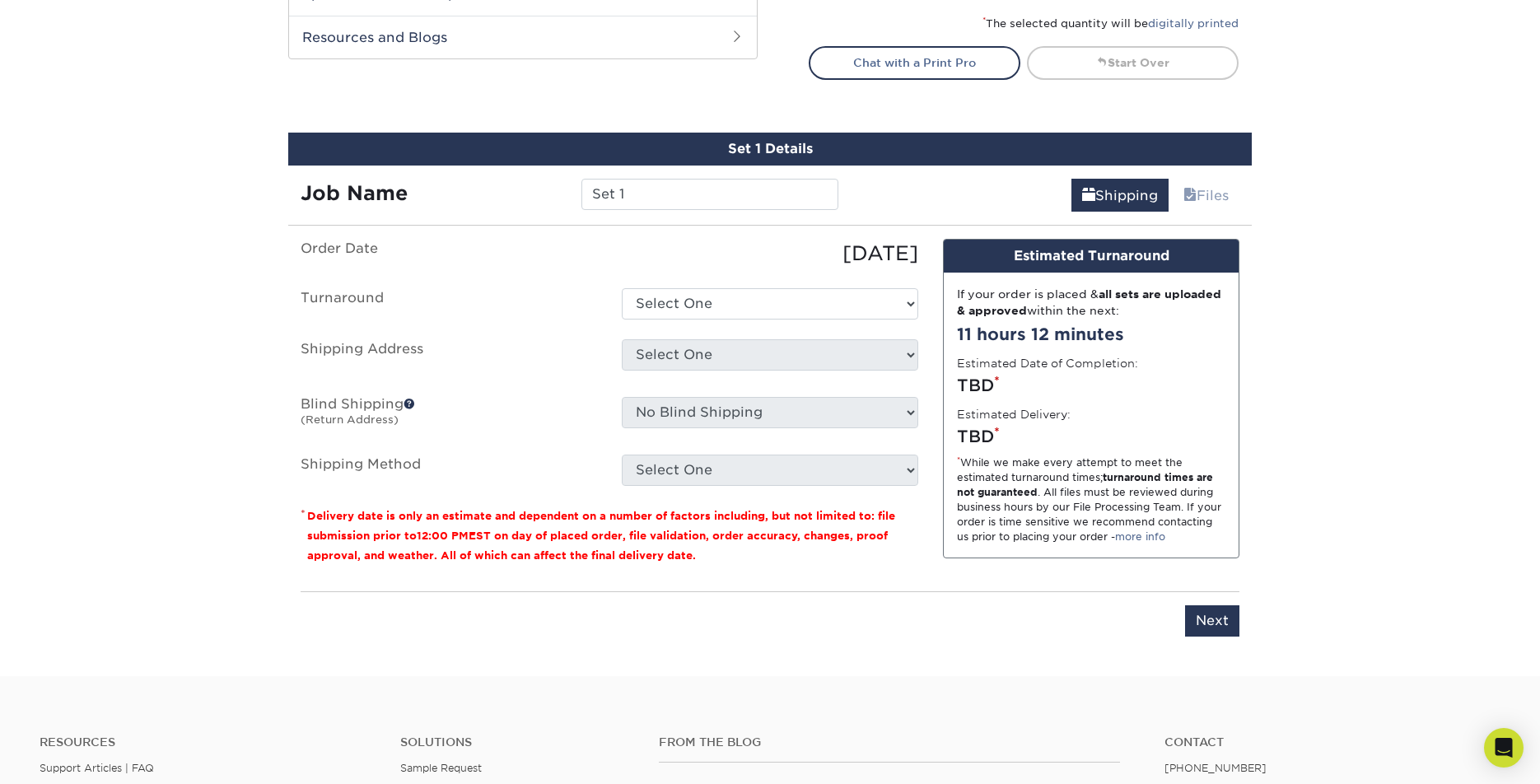
scroll to position [907, 0]
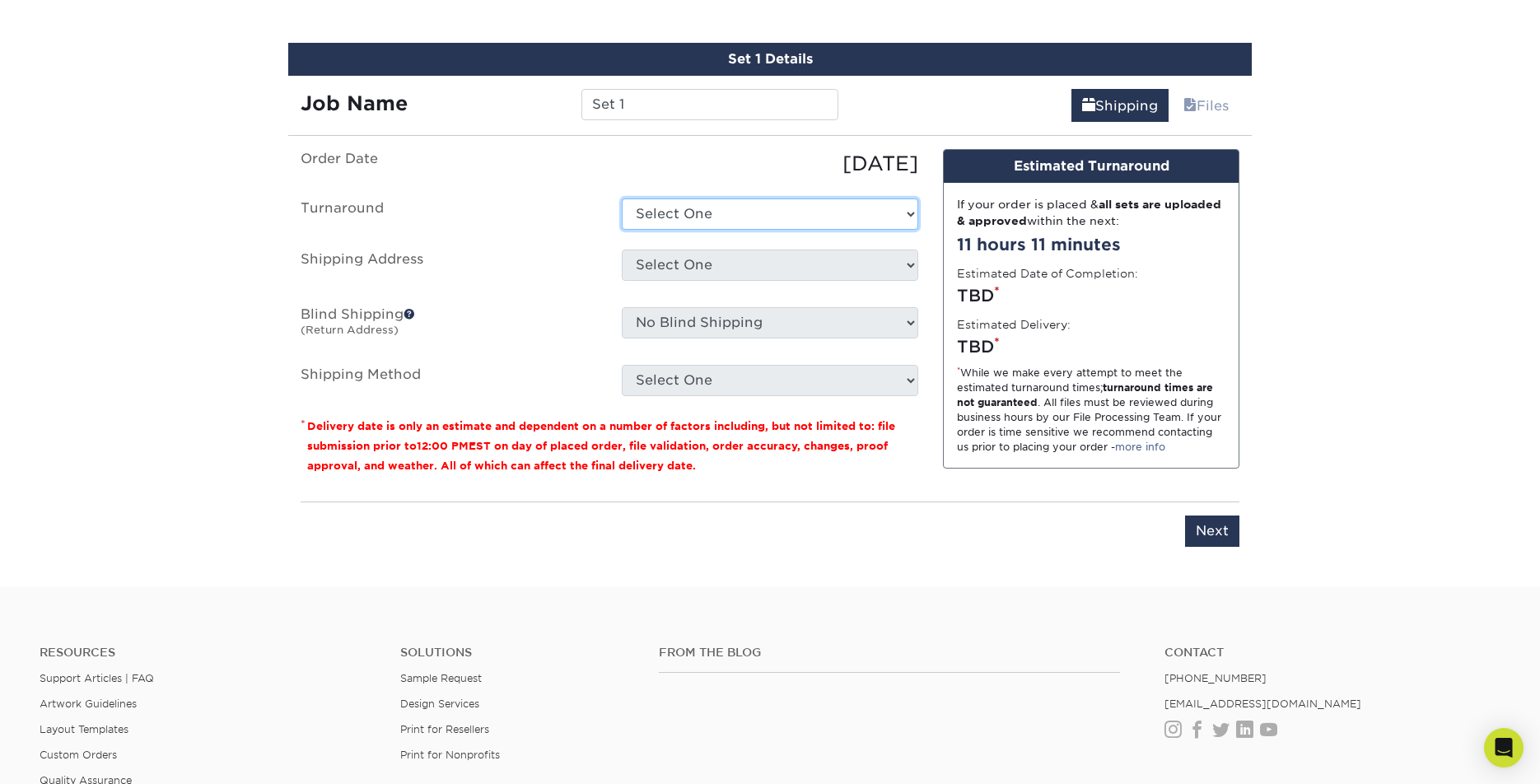
select select "3780442c-0e90-45e6-af31-5fc5ffd240a8"
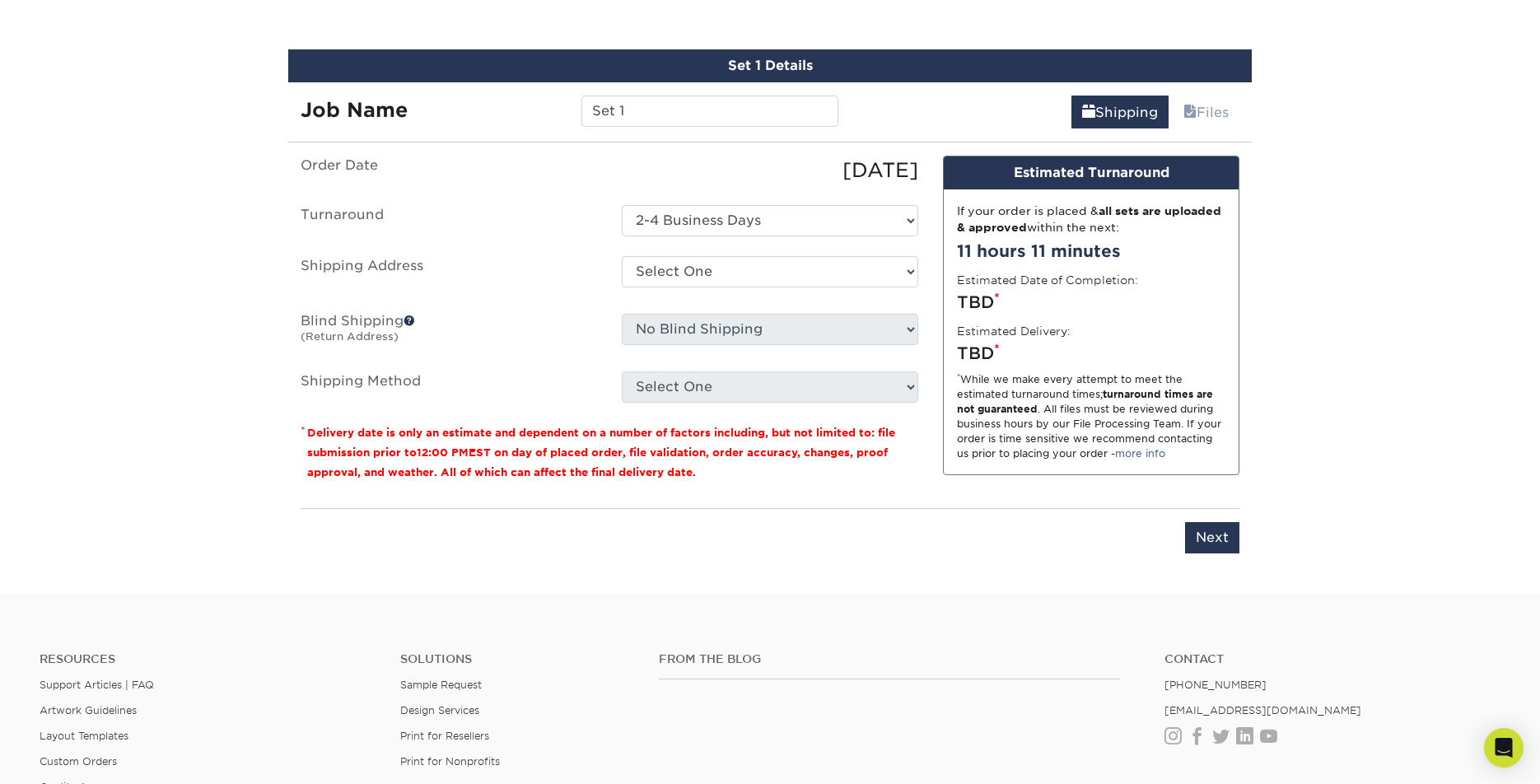
scroll to position [901, 0]
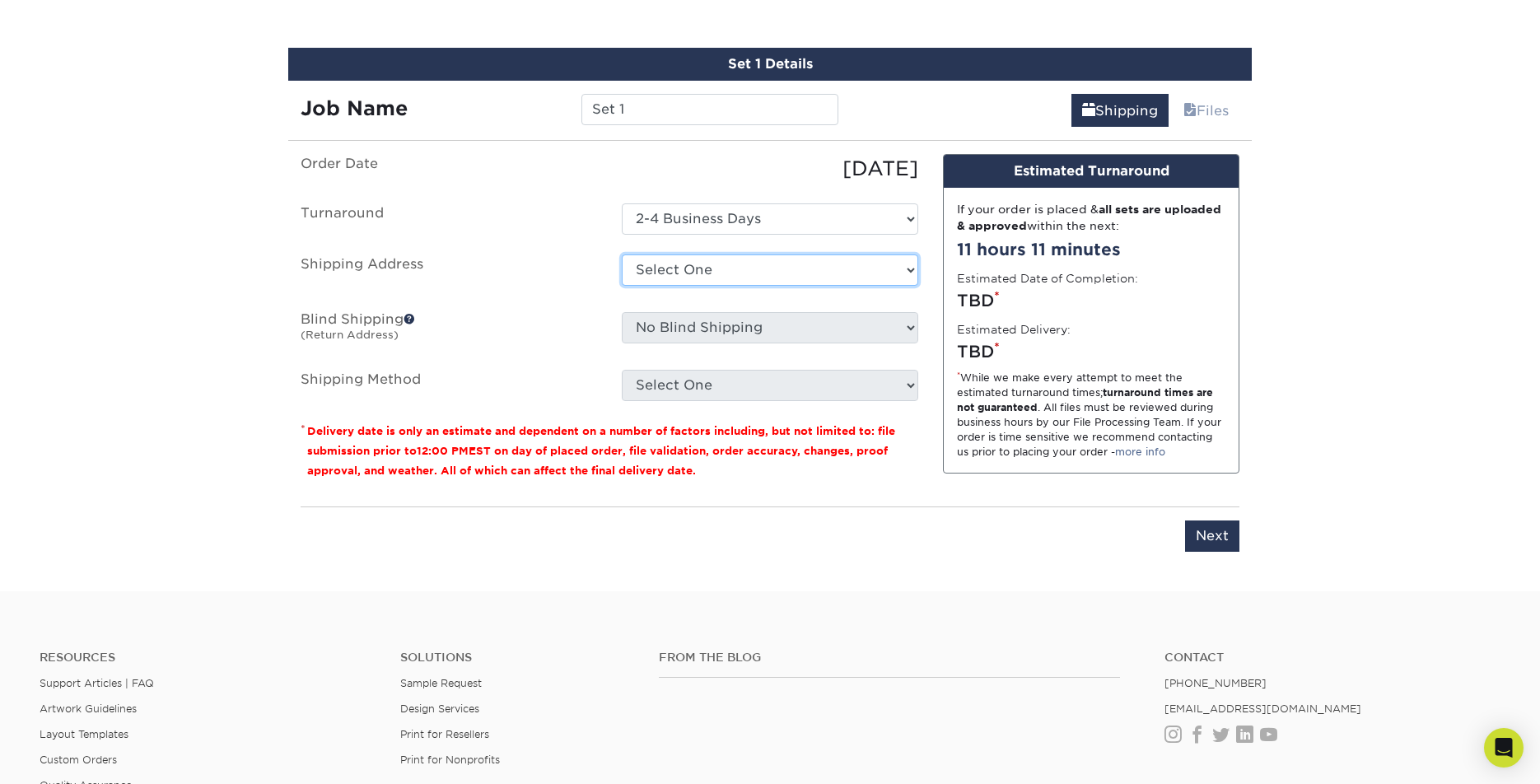
select select "newaddress"
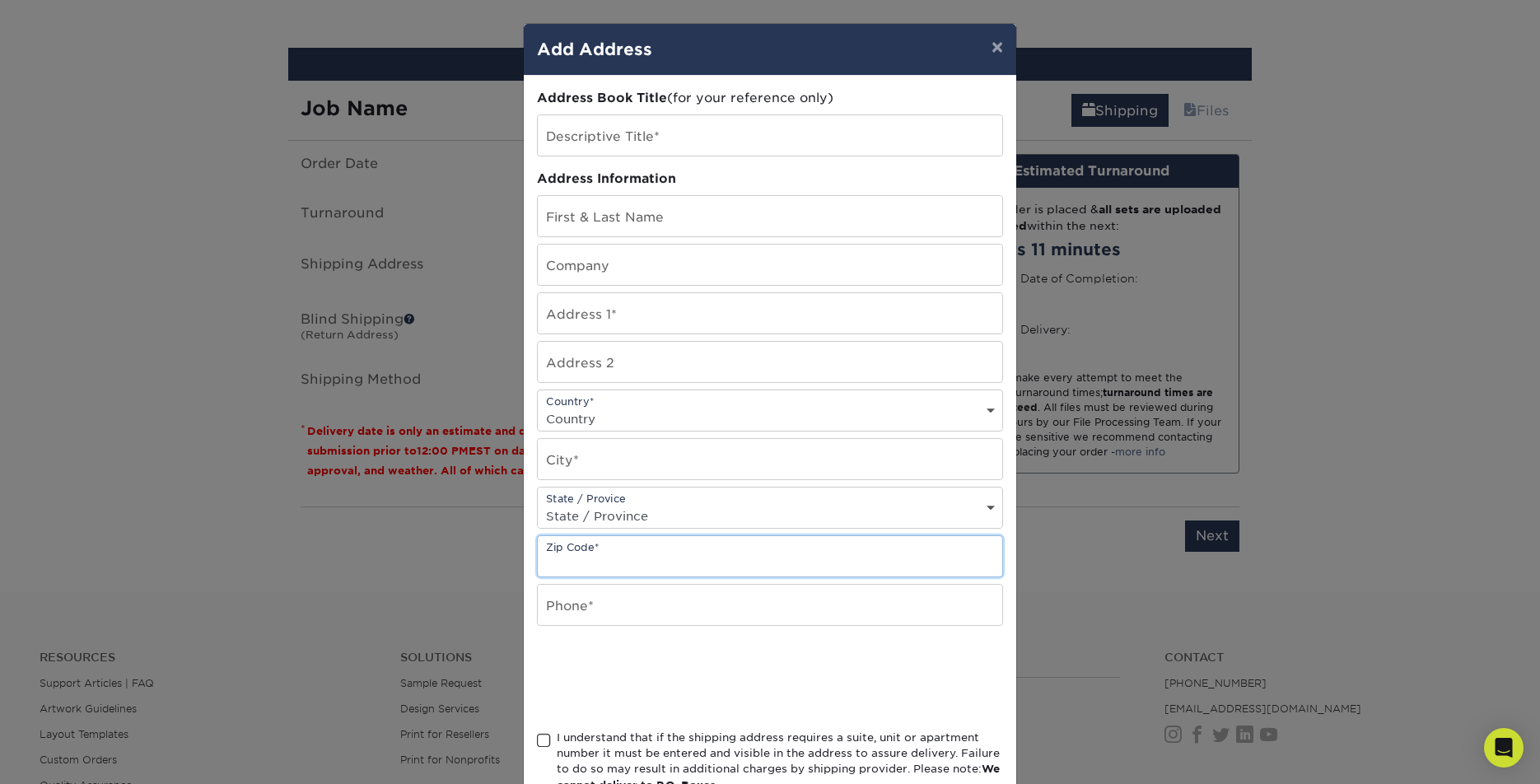
paste input "27020"
type input "27020"
type input "Charlotte"
click at [606, 506] on div "State / Provice State / Province Alabama Alaska Arizona Arkansas California Col…" at bounding box center [770, 507] width 466 height 42
select select "NC"
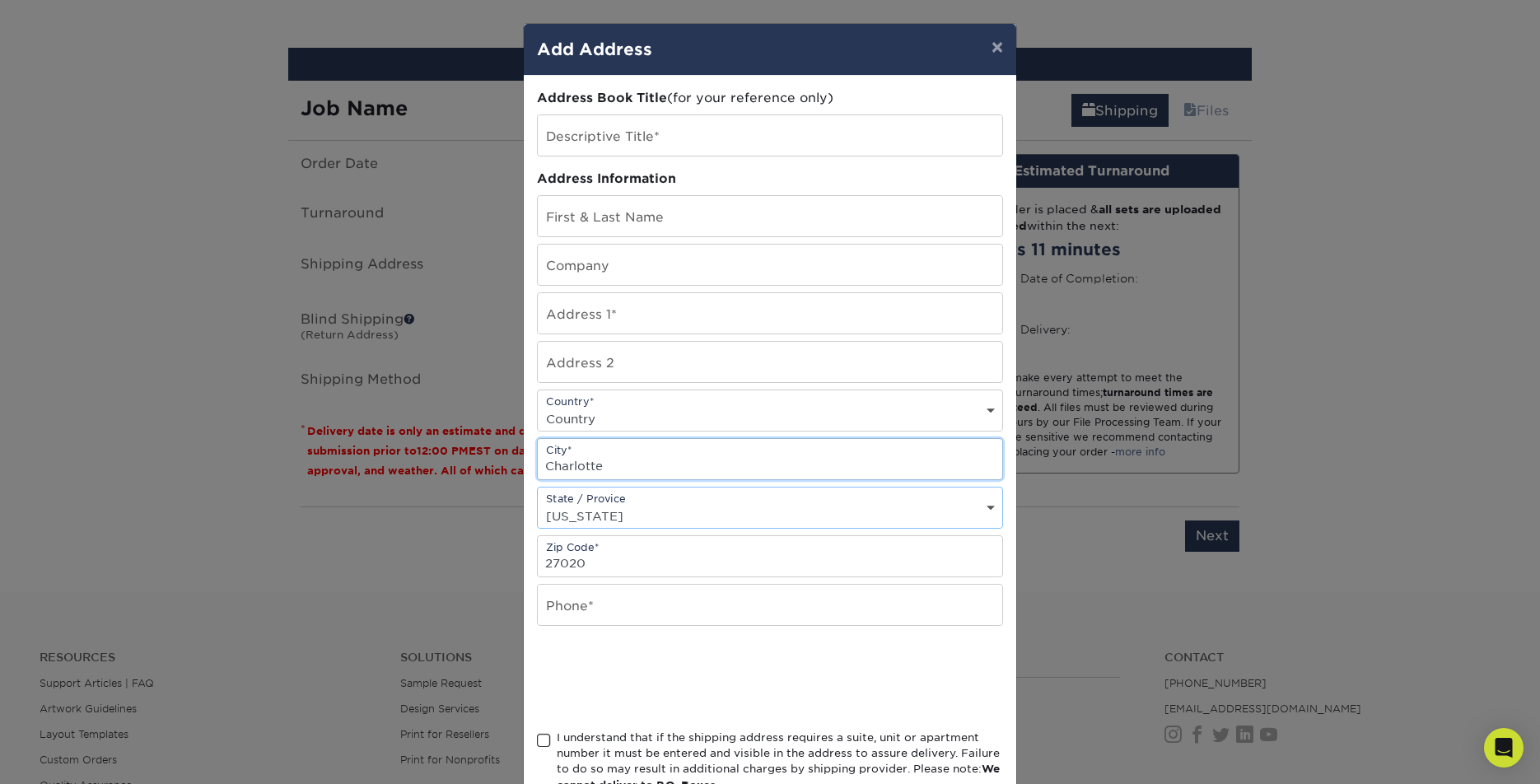
click at [595, 468] on input "Charlotte" at bounding box center [770, 459] width 464 height 40
click at [640, 408] on div "Country* Country United States Canada ----------------------------- Afghanistan…" at bounding box center [770, 410] width 466 height 42
click at [639, 408] on div "Country* Country United States Canada ----------------------------- Afghanistan…" at bounding box center [770, 410] width 466 height 42
click at [566, 405] on div "Country* Country United States Canada ----------------------------- Afghanistan…" at bounding box center [770, 410] width 466 height 42
click at [566, 408] on div "Country* Country United States Canada ----------------------------- Afghanistan…" at bounding box center [770, 410] width 466 height 42
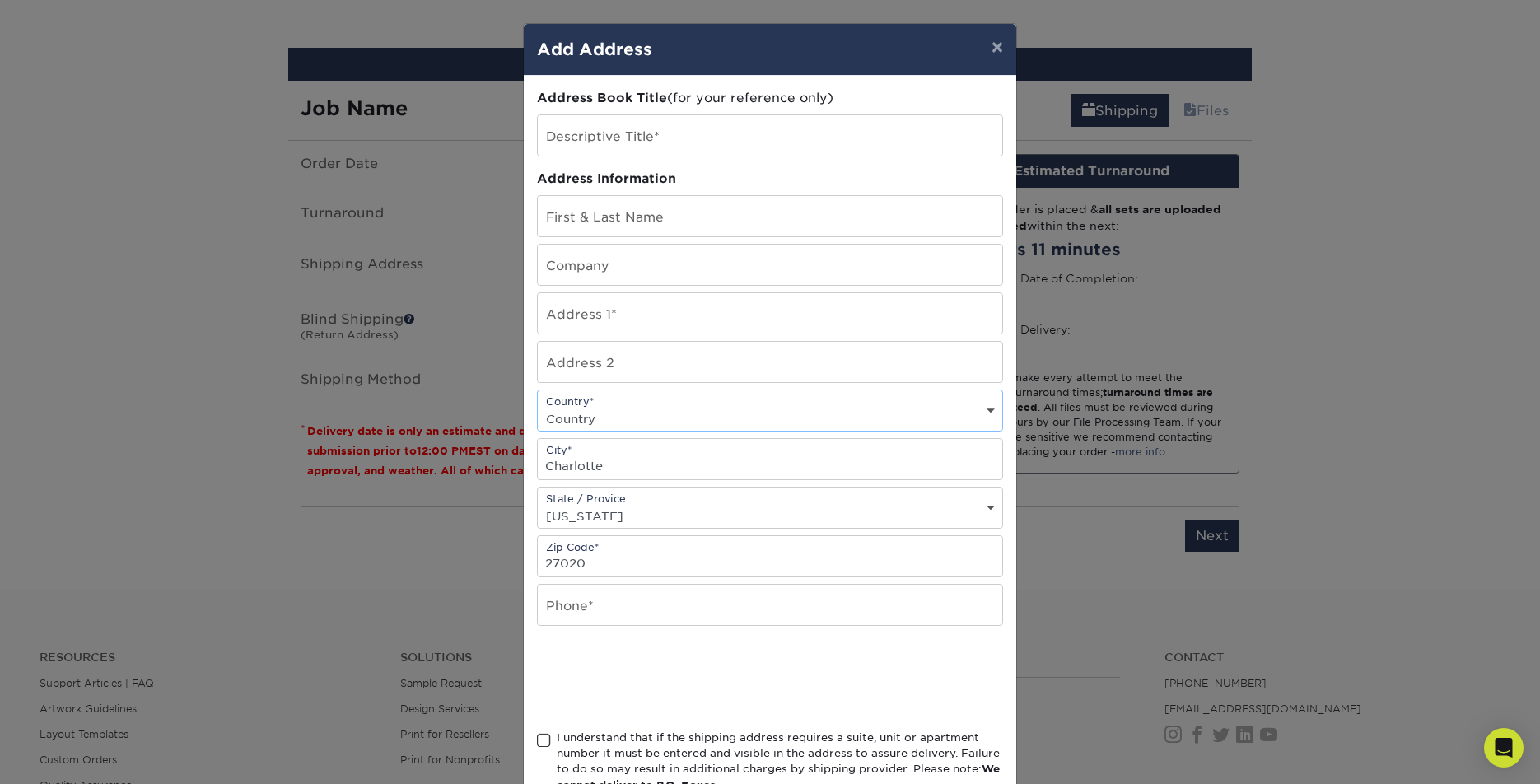
select select "US"
click at [988, 615] on input "text" at bounding box center [770, 604] width 464 height 40
type input "8888225815"
click at [575, 321] on input "text" at bounding box center [770, 313] width 464 height 40
paste input "234 HOLCOMB RD , Hamptonville"
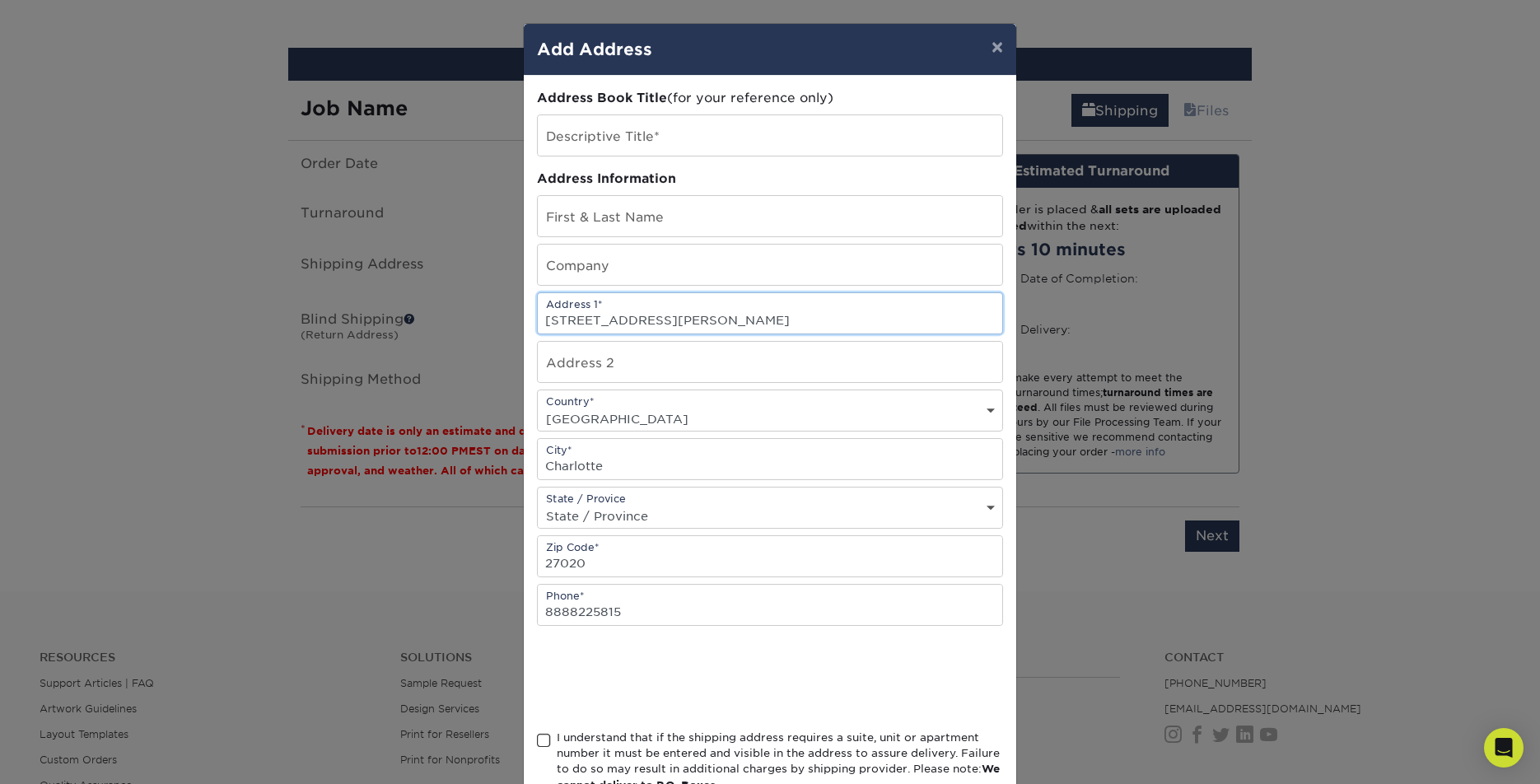
drag, startPoint x: 661, startPoint y: 321, endPoint x: 764, endPoint y: 330, distance: 103.4
click at [764, 330] on input "234 HOLCOMB RD , Hamptonville" at bounding box center [770, 313] width 464 height 40
type input "234 HOLCOMB RD"
click at [614, 476] on input "Charlotte" at bounding box center [770, 459] width 464 height 40
drag, startPoint x: 609, startPoint y: 472, endPoint x: 536, endPoint y: 467, distance: 73.2
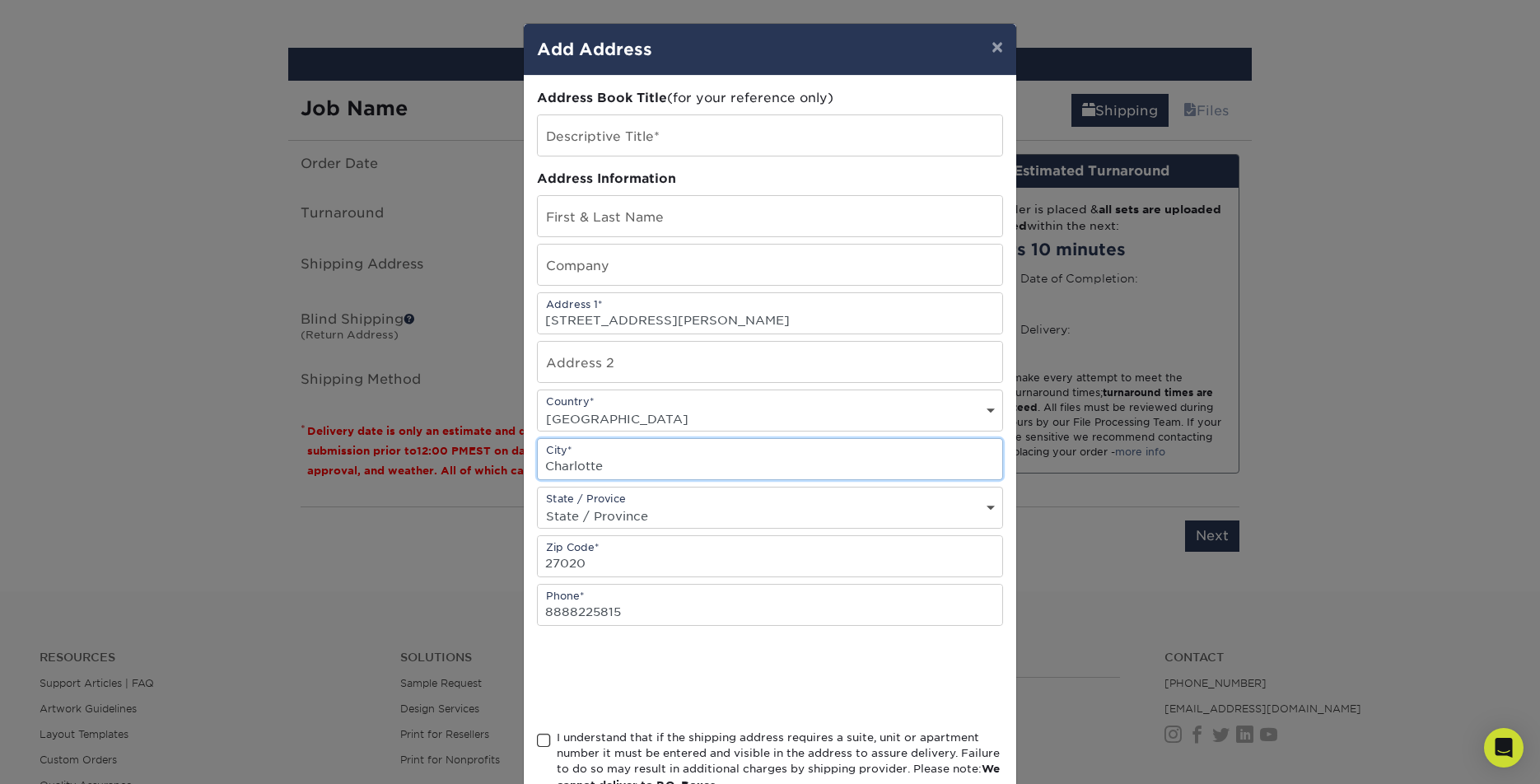
click at [536, 467] on div "Address Book Title (for your reference only) Descriptive Title* Address Informa…" at bounding box center [770, 444] width 492 height 736
paste input ", Hamptonvill"
type input ", Hamptonville"
drag, startPoint x: 556, startPoint y: 472, endPoint x: 511, endPoint y: 472, distance: 45.0
click at [514, 472] on div "× Add Address Address Book Title (for your reference only) Descriptive Title* A…" at bounding box center [770, 392] width 1540 height 784
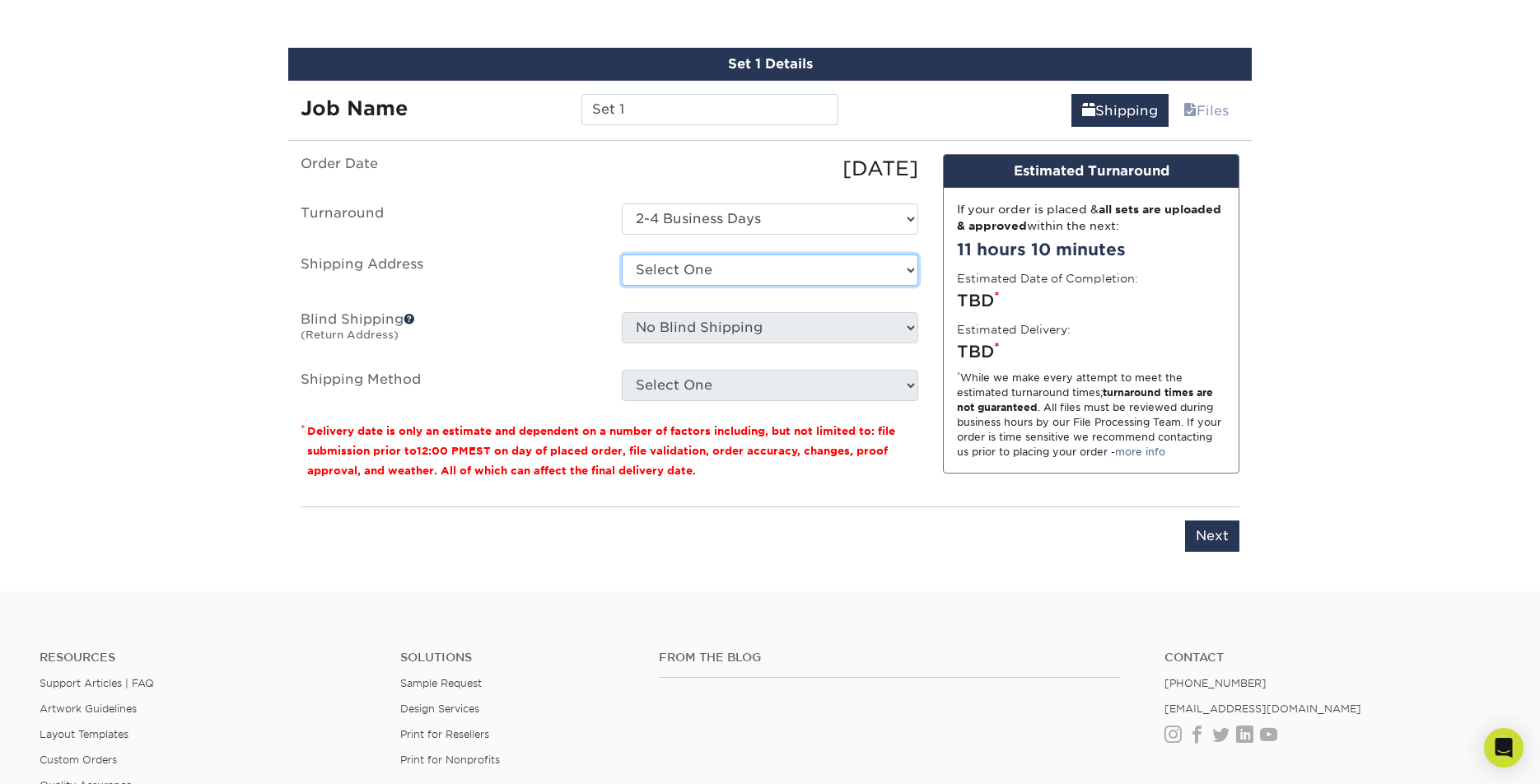
select select "newaddress"
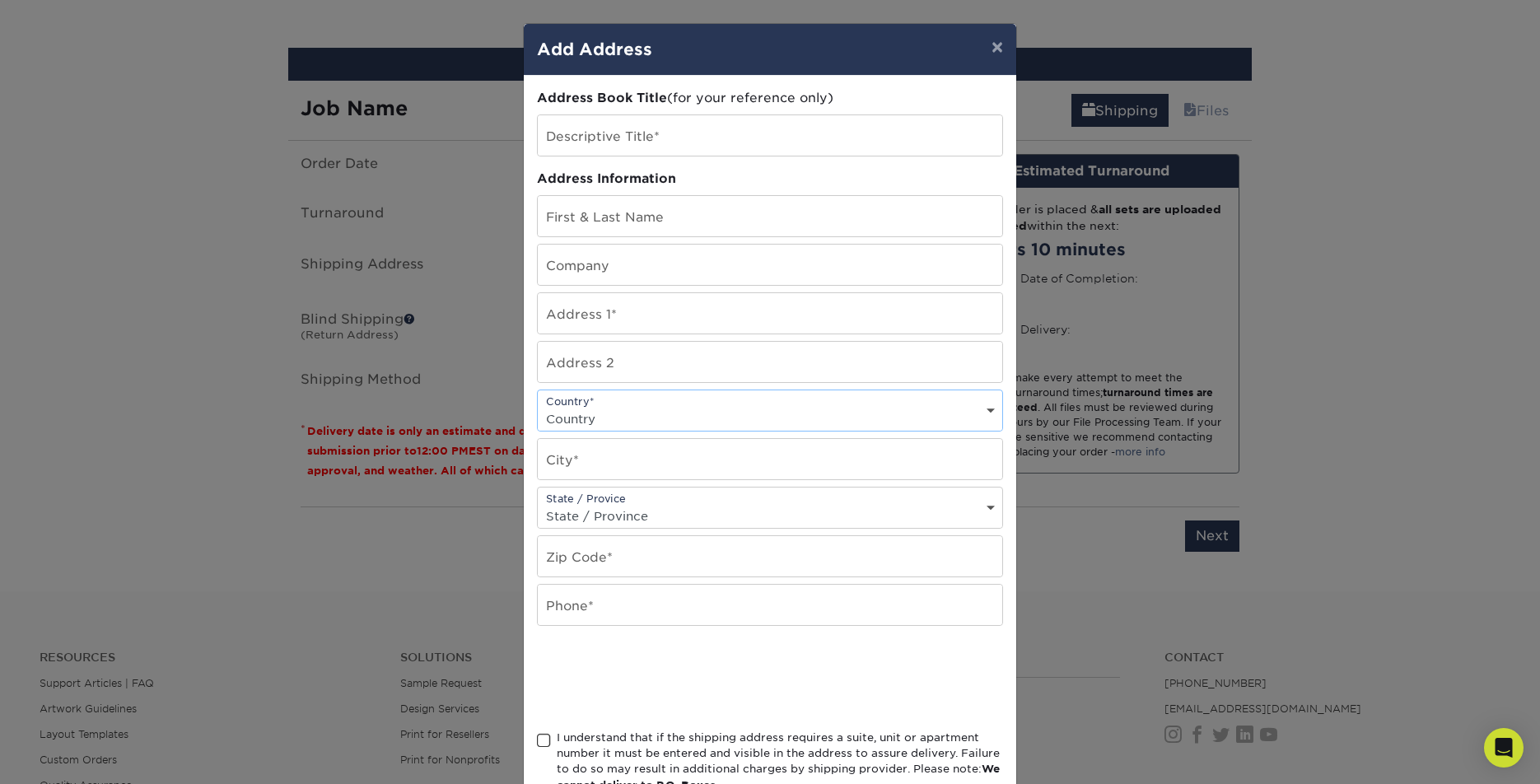
select select "US"
paste input ", Hamptonville"
click at [555, 467] on input ", Hamptonville" at bounding box center [770, 459] width 464 height 40
type input "Hamptonville"
click at [998, 49] on button "×" at bounding box center [997, 47] width 38 height 46
